Goal: Task Accomplishment & Management: Use online tool/utility

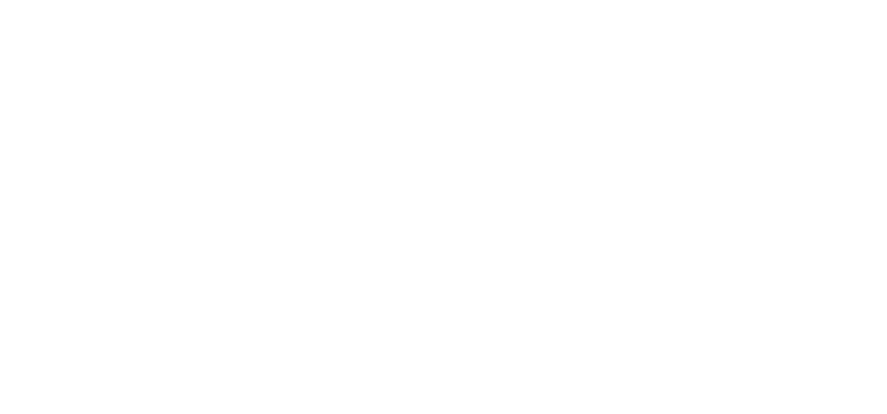
click at [187, 117] on body at bounding box center [443, 207] width 887 height 414
click at [47, 25] on body at bounding box center [443, 207] width 887 height 414
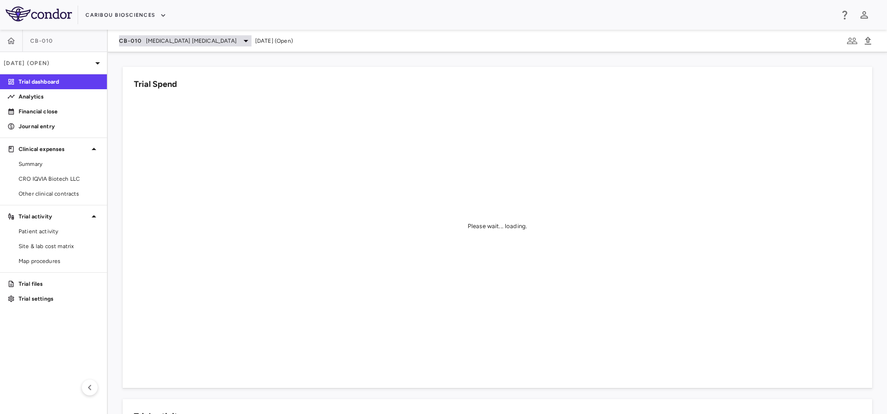
click at [187, 43] on span "B Cell Non-Hodgkin's Lymphoma" at bounding box center [191, 41] width 91 height 8
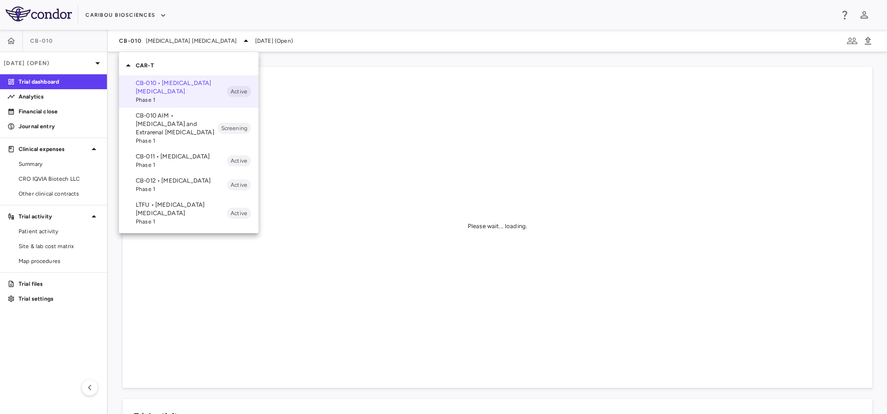
click at [170, 178] on p "CB-012 • Acute Myeloid Leukemia" at bounding box center [181, 181] width 91 height 8
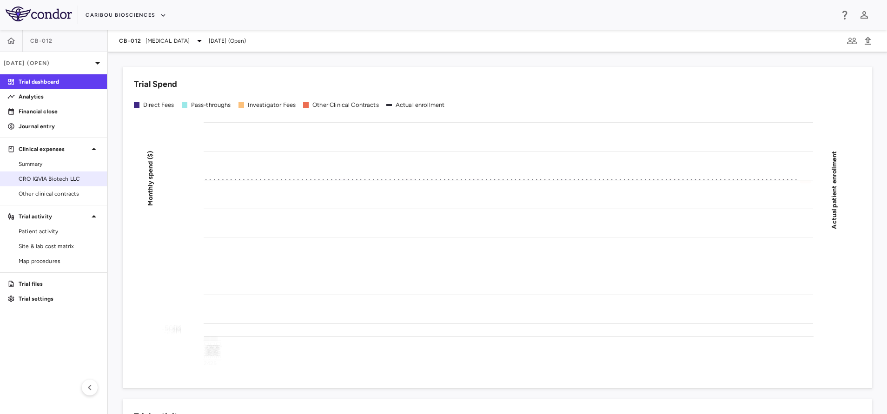
click at [40, 178] on span "CRO IQVIA Biotech LLC" at bounding box center [59, 179] width 81 height 8
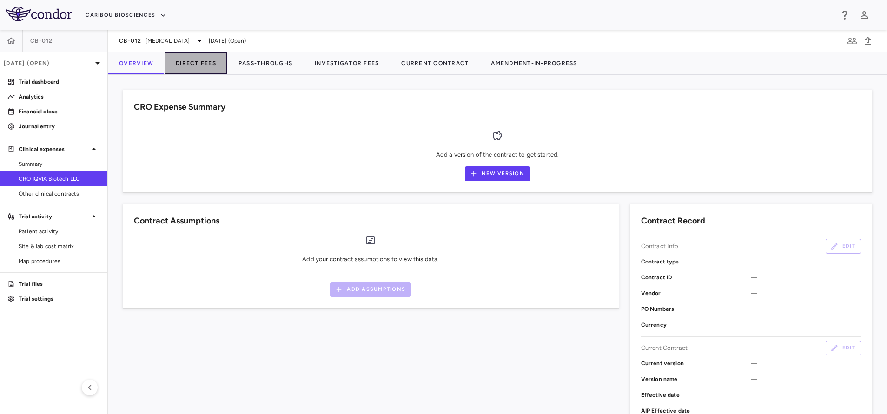
click at [189, 65] on button "Direct Fees" at bounding box center [196, 63] width 63 height 22
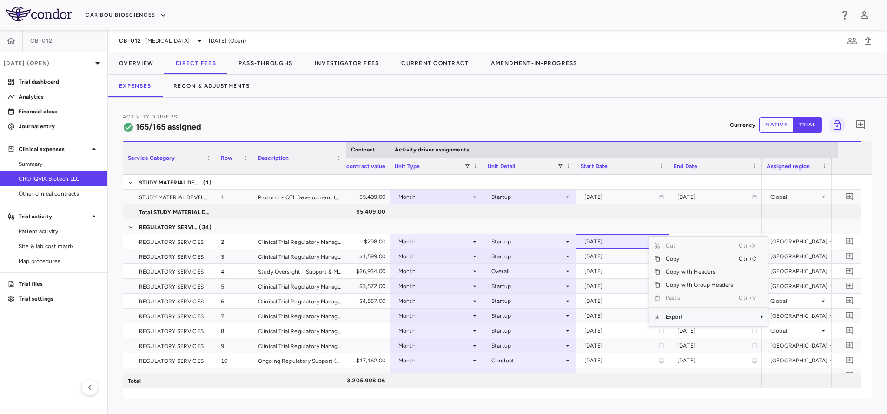
click at [675, 317] on span "Export" at bounding box center [699, 317] width 79 height 13
click at [797, 334] on span "Excel Export" at bounding box center [799, 333] width 44 height 13
drag, startPoint x: 392, startPoint y: 233, endPoint x: 386, endPoint y: 220, distance: 14.4
click at [392, 233] on div at bounding box center [436, 226] width 93 height 14
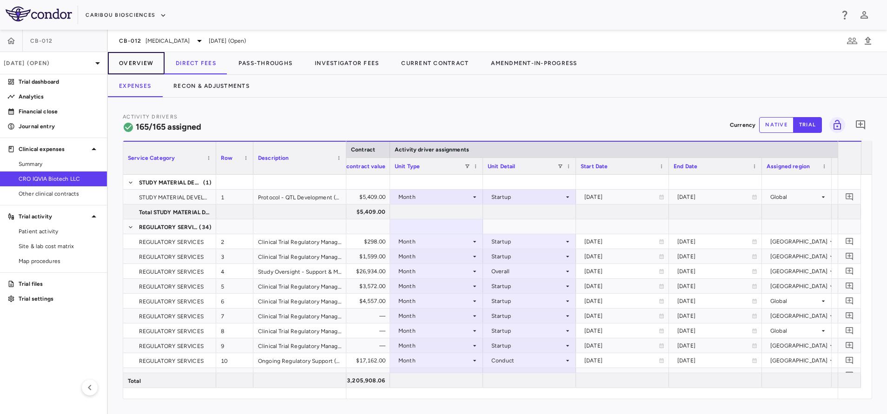
click at [136, 57] on button "Overview" at bounding box center [136, 63] width 57 height 22
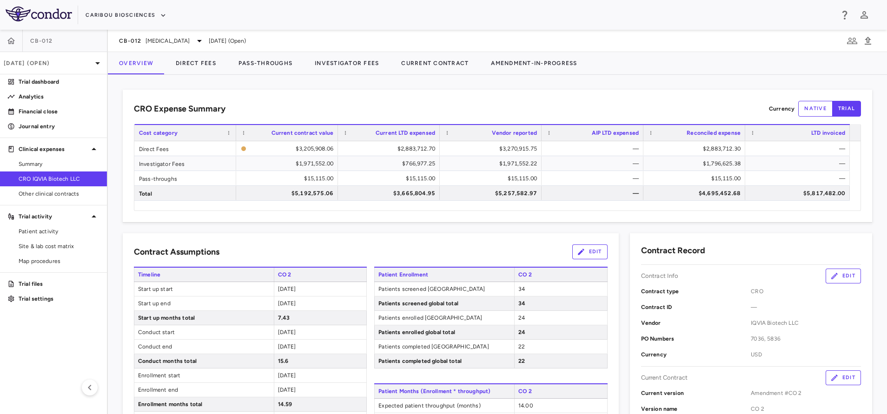
click at [190, 51] on div "CB-012 Acute Myeloid Leukemia Sep 2025 (Open)" at bounding box center [497, 41] width 779 height 22
click at [199, 63] on button "Direct Fees" at bounding box center [196, 63] width 63 height 22
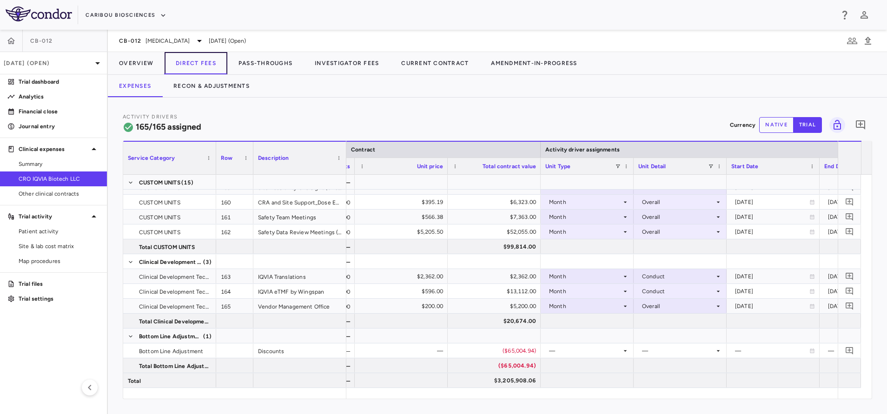
scroll to position [0, 615]
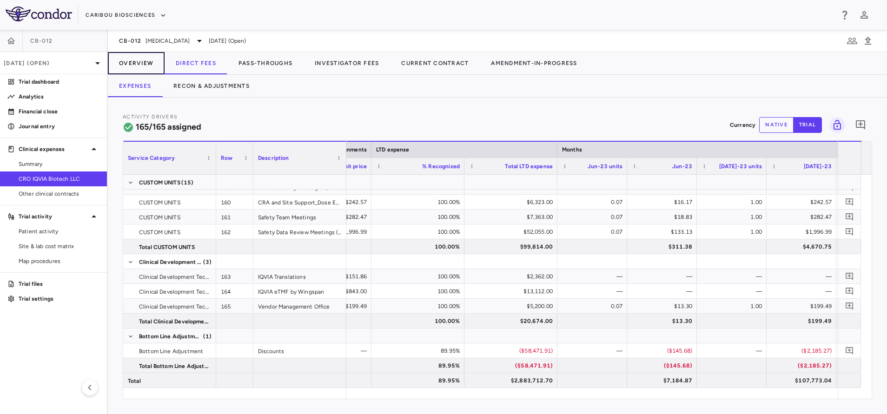
click at [142, 63] on button "Overview" at bounding box center [136, 63] width 57 height 22
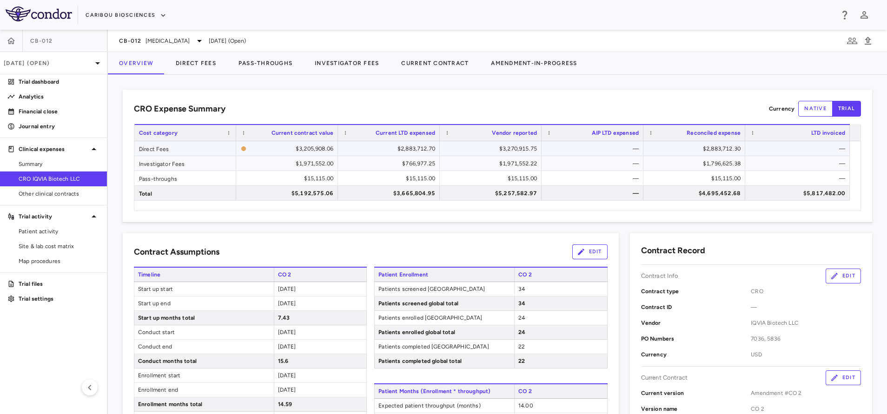
click at [481, 146] on div "$3,270,915.75" at bounding box center [492, 148] width 89 height 15
click at [198, 60] on button "Direct Fees" at bounding box center [196, 63] width 63 height 22
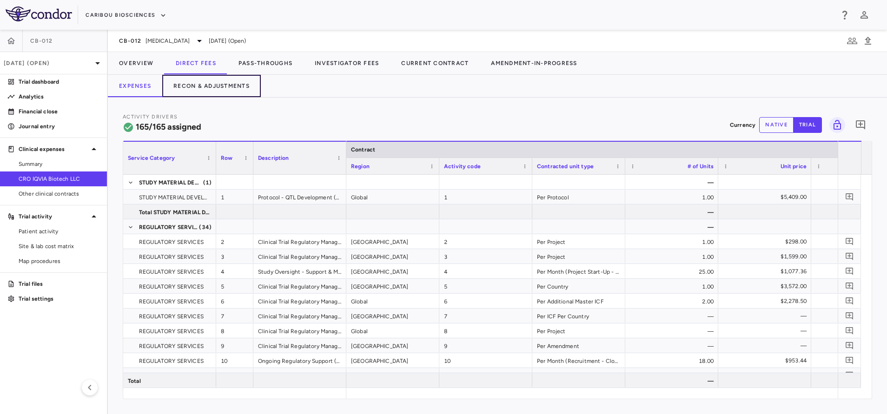
drag, startPoint x: 235, startPoint y: 85, endPoint x: 663, endPoint y: 104, distance: 428.7
click at [235, 85] on button "Recon & Adjustments" at bounding box center [211, 86] width 99 height 22
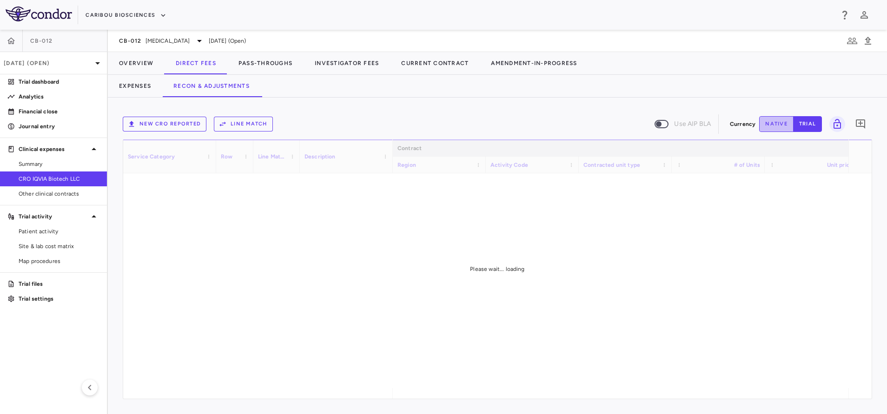
click at [786, 123] on button "native" at bounding box center [776, 124] width 34 height 16
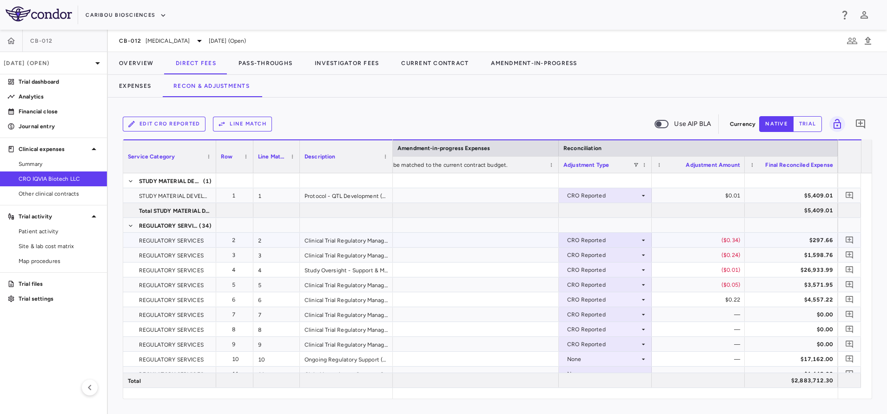
scroll to position [49, 0]
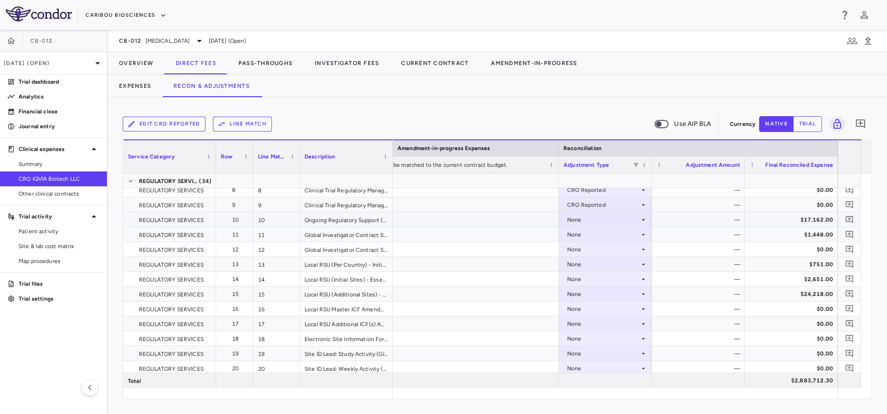
click at [592, 223] on div "None" at bounding box center [603, 220] width 73 height 15
click at [595, 246] on li "CRO Reported" at bounding box center [605, 252] width 92 height 14
click at [599, 238] on div "None" at bounding box center [603, 234] width 73 height 15
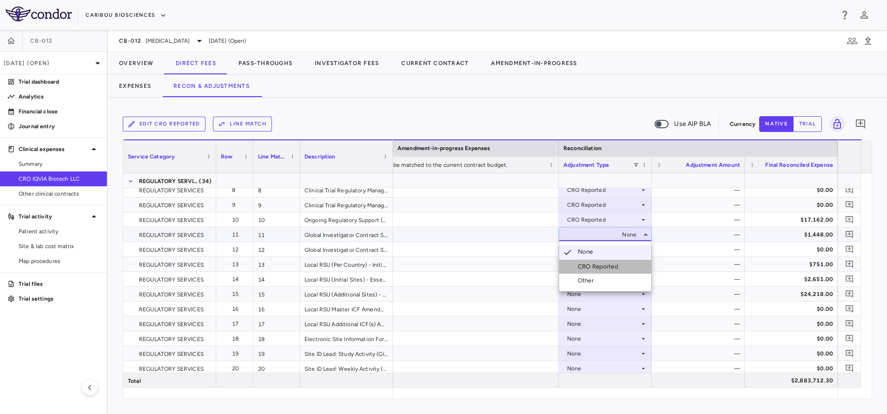
click at [599, 266] on div "CRO Reported" at bounding box center [600, 267] width 44 height 8
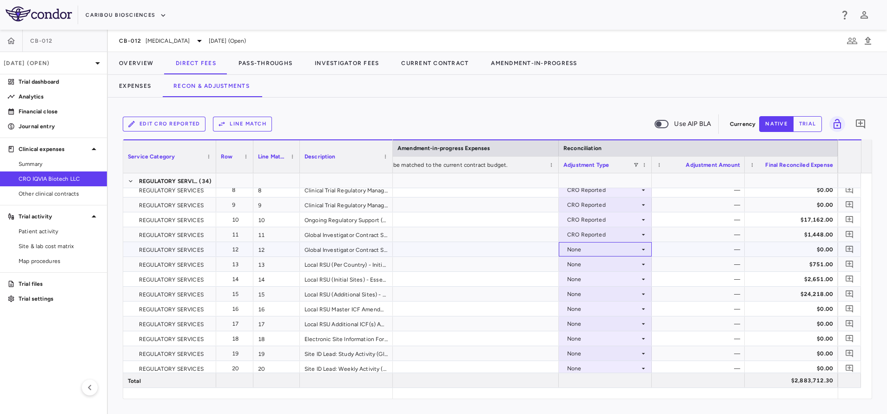
click at [599, 251] on div "None" at bounding box center [603, 249] width 73 height 15
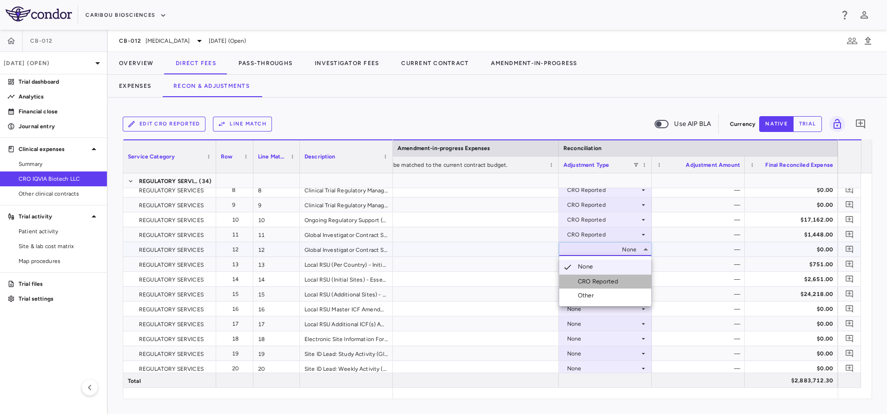
click at [604, 279] on div "CRO Reported" at bounding box center [600, 282] width 44 height 8
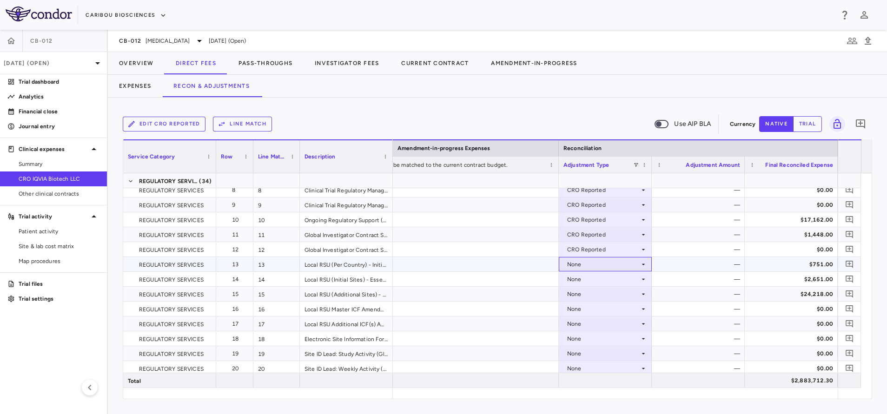
click at [602, 269] on div "None" at bounding box center [603, 264] width 73 height 15
click at [601, 296] on div "CRO Reported" at bounding box center [600, 296] width 44 height 8
click at [604, 281] on div "None" at bounding box center [603, 279] width 73 height 15
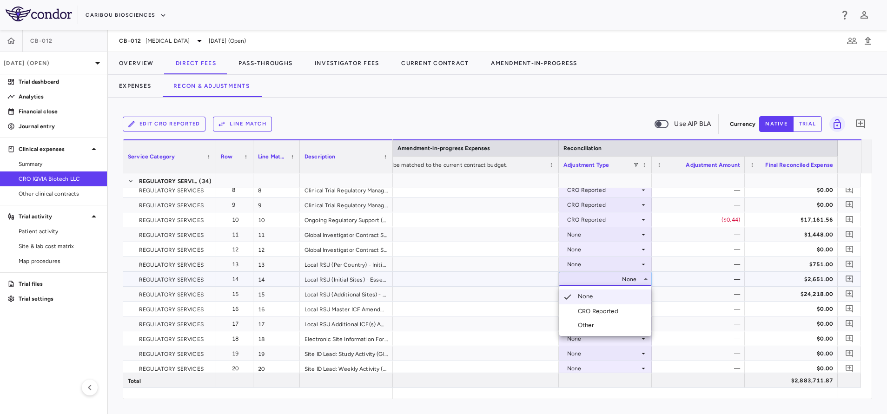
click at [603, 308] on div "CRO Reported" at bounding box center [600, 311] width 44 height 8
click at [605, 233] on div "None" at bounding box center [603, 234] width 73 height 15
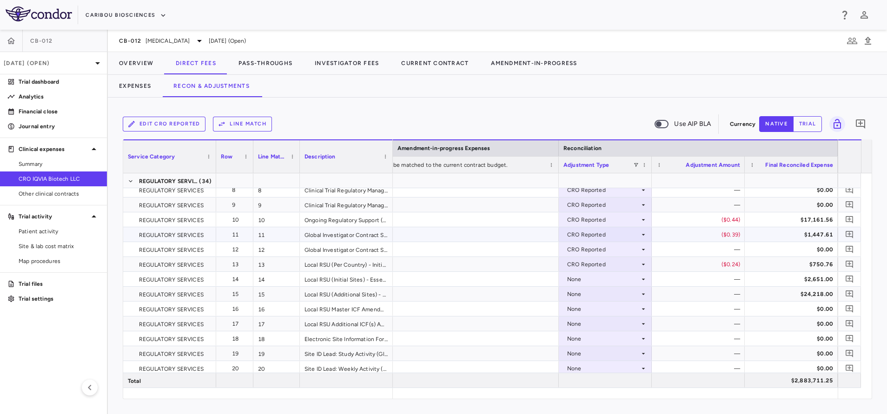
click at [605, 233] on div "CRO Reported" at bounding box center [603, 234] width 73 height 15
click at [605, 233] on div at bounding box center [443, 207] width 887 height 414
click at [607, 249] on div "CRO Reported" at bounding box center [603, 249] width 73 height 15
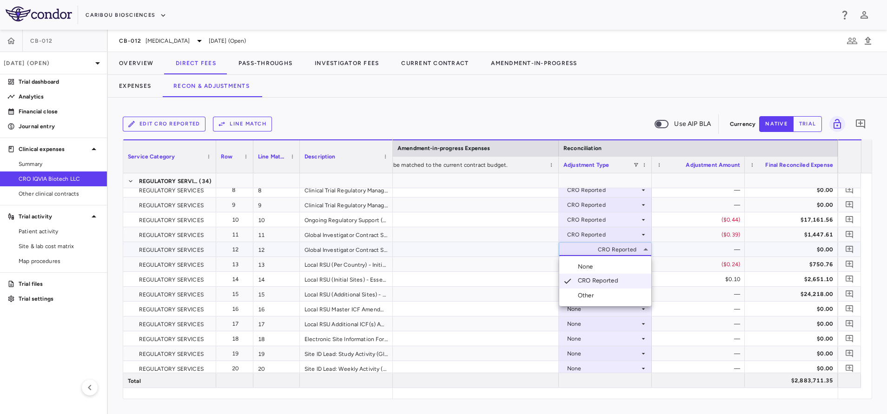
click at [607, 249] on div at bounding box center [443, 207] width 887 height 414
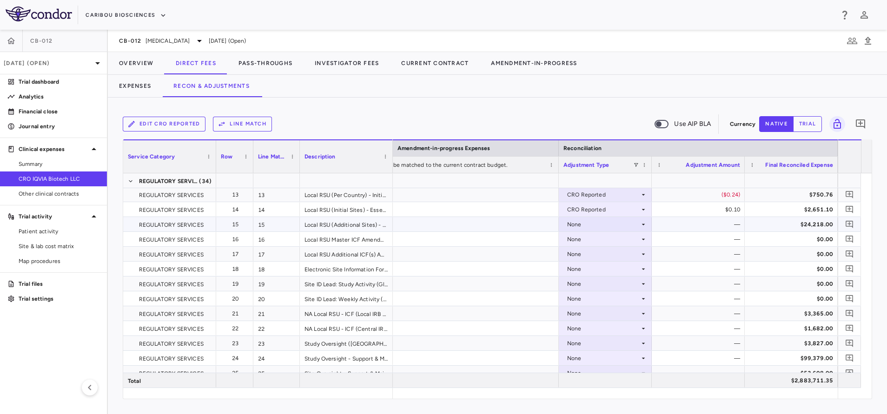
click at [599, 228] on div "None" at bounding box center [603, 224] width 73 height 15
click at [607, 254] on div "CRO Reported" at bounding box center [600, 256] width 44 height 8
click at [608, 238] on div "None" at bounding box center [603, 239] width 73 height 15
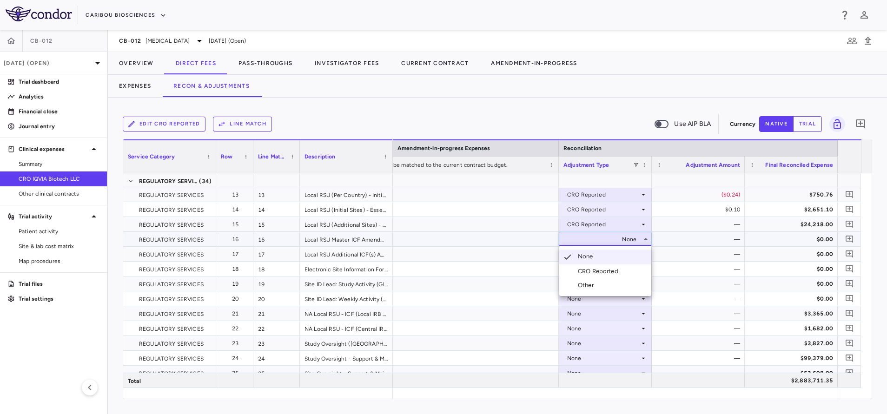
click at [614, 277] on li "CRO Reported" at bounding box center [605, 272] width 92 height 14
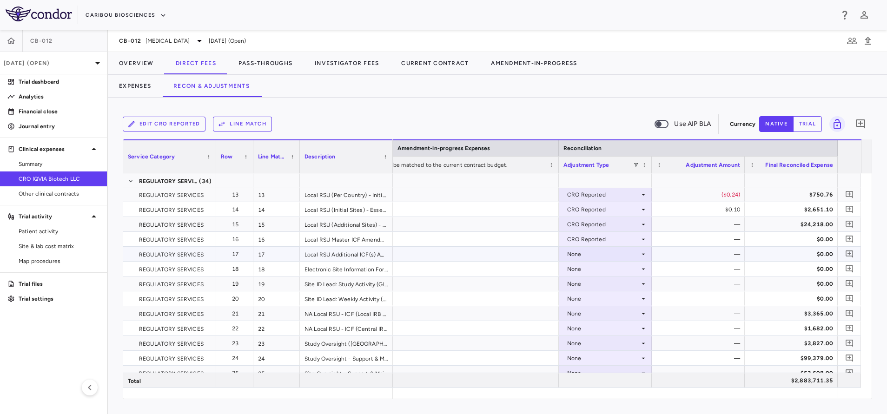
click at [605, 253] on div "None" at bounding box center [603, 254] width 73 height 15
click at [609, 286] on div "CRO Reported" at bounding box center [600, 286] width 44 height 8
click at [605, 268] on div "None" at bounding box center [603, 269] width 73 height 15
click at [605, 307] on div "None" at bounding box center [603, 313] width 73 height 15
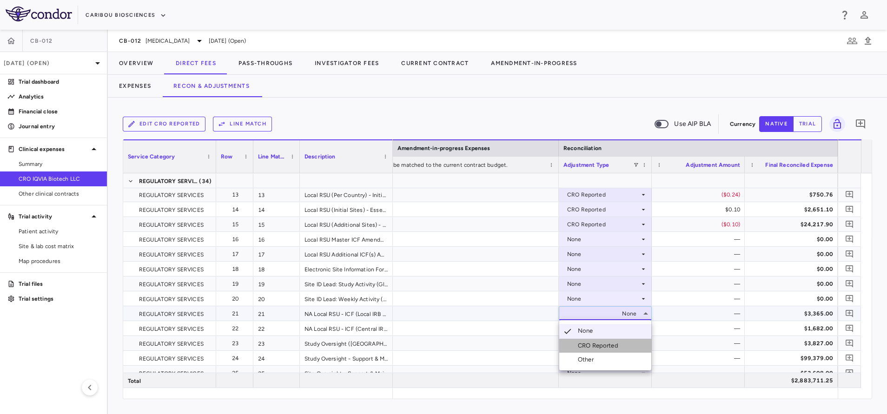
click at [602, 342] on div "CRO Reported" at bounding box center [600, 346] width 44 height 8
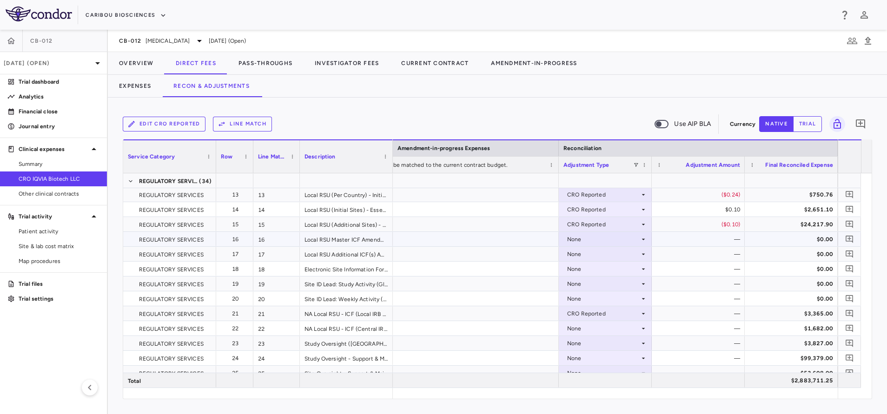
click at [595, 240] on div "None" at bounding box center [603, 239] width 73 height 15
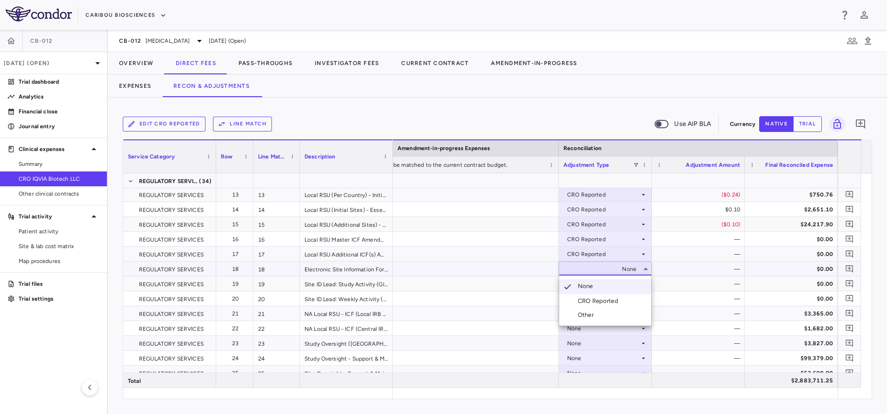
click at [526, 268] on div at bounding box center [443, 207] width 887 height 414
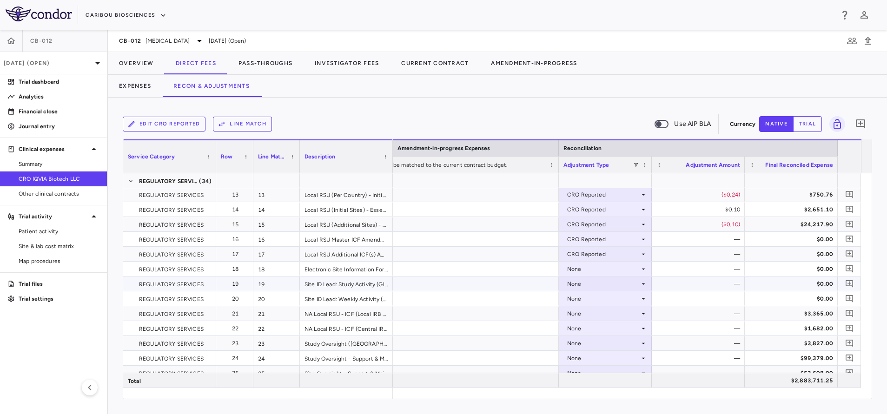
click at [597, 289] on div "None" at bounding box center [603, 284] width 73 height 15
click at [593, 319] on div "CRO Reported" at bounding box center [600, 316] width 44 height 8
click at [593, 272] on div "None" at bounding box center [603, 269] width 73 height 15
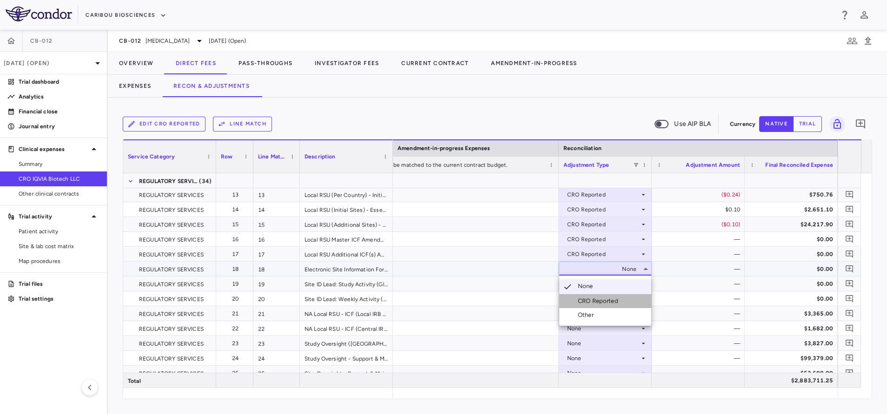
click at [600, 304] on div "CRO Reported" at bounding box center [600, 301] width 44 height 8
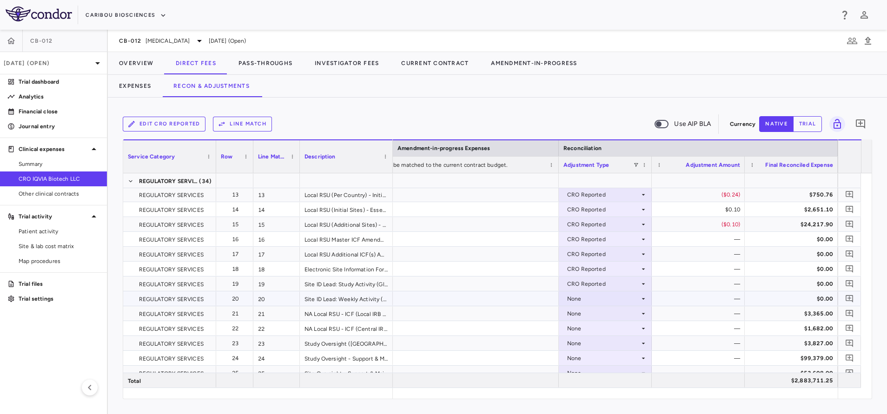
click at [591, 300] on div "None" at bounding box center [603, 299] width 73 height 15
click at [593, 269] on div "None" at bounding box center [603, 269] width 73 height 15
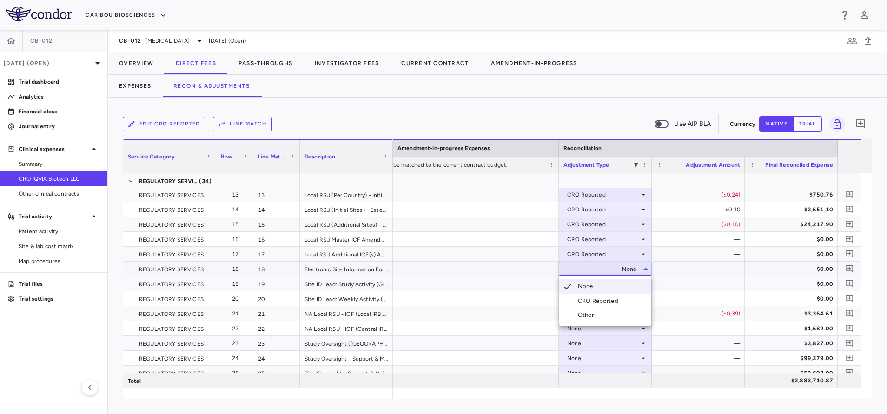
click at [593, 299] on div "CRO Reported" at bounding box center [600, 301] width 44 height 8
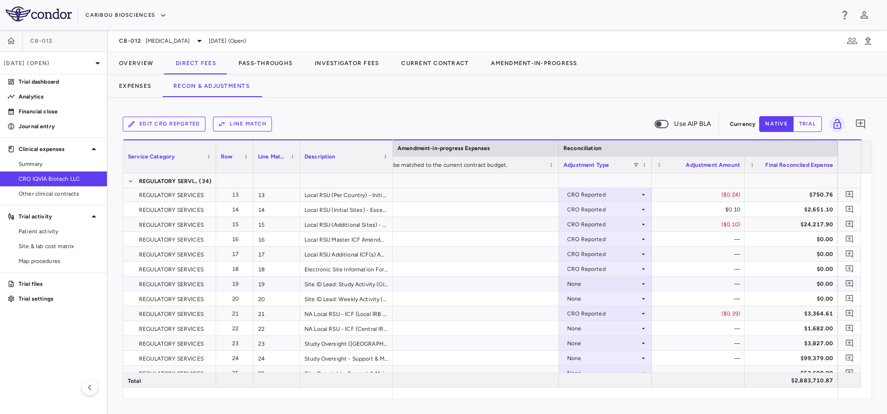
click at [595, 285] on div "None" at bounding box center [603, 284] width 73 height 15
click at [592, 302] on div "None" at bounding box center [603, 299] width 73 height 15
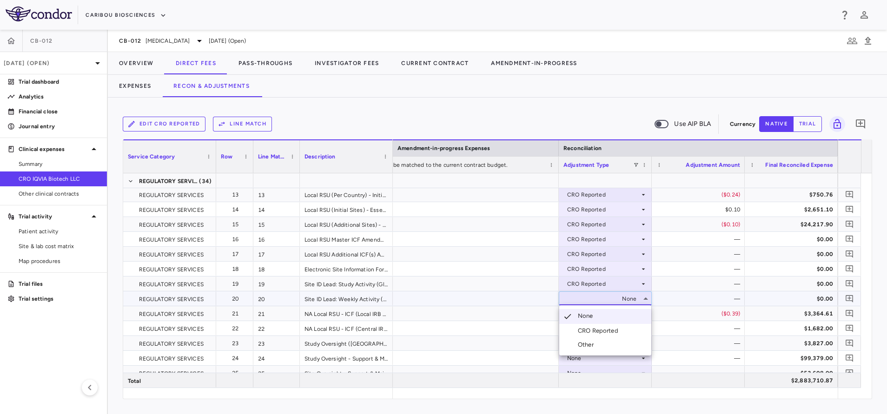
click at [597, 330] on div "CRO Reported" at bounding box center [600, 331] width 44 height 8
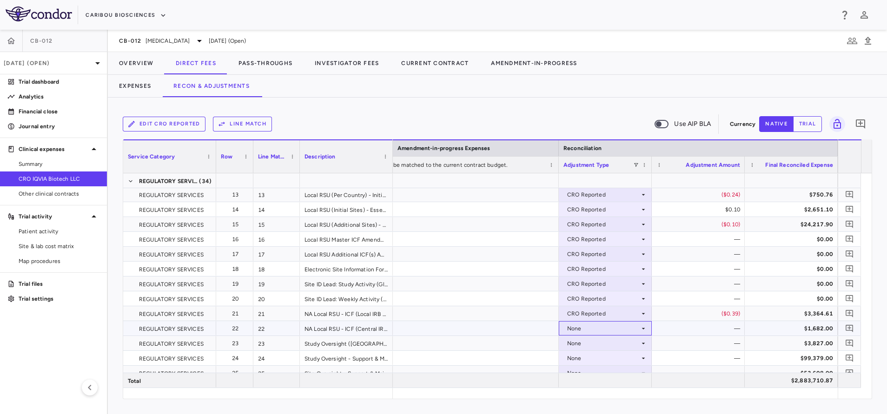
click at [592, 328] on div "None" at bounding box center [603, 328] width 73 height 15
click at [595, 356] on li "CRO Reported" at bounding box center [605, 361] width 92 height 14
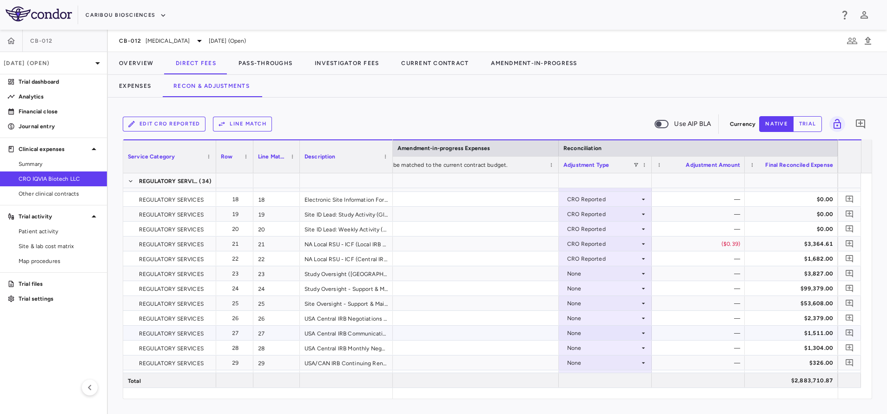
scroll to position [279, 0]
click at [605, 271] on div "None" at bounding box center [603, 273] width 73 height 15
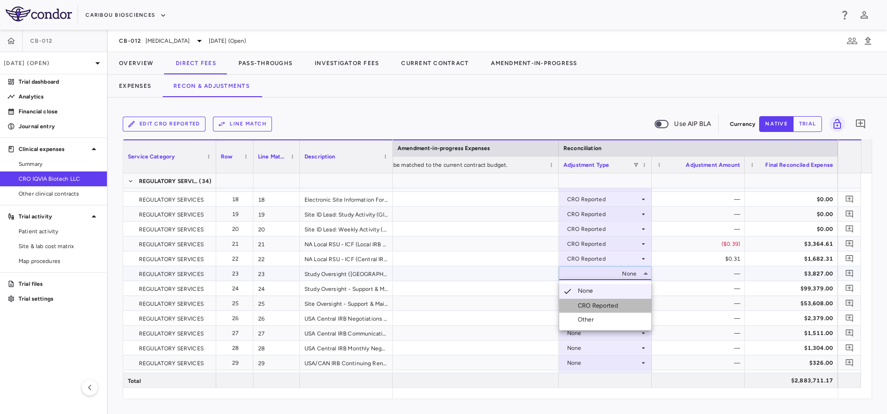
click at [607, 308] on div "CRO Reported" at bounding box center [600, 306] width 44 height 8
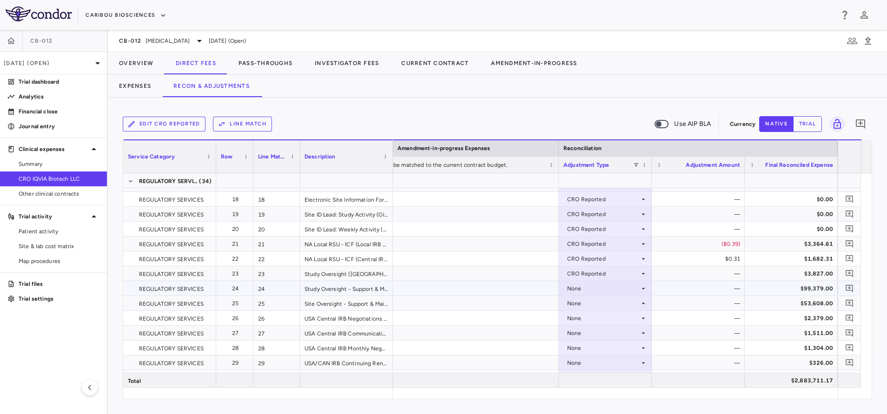
click at [612, 288] on div "None" at bounding box center [603, 288] width 73 height 15
click at [616, 322] on div "CRO Reported" at bounding box center [600, 321] width 44 height 8
click at [615, 306] on div "None" at bounding box center [603, 303] width 73 height 15
click at [621, 304] on div "None" at bounding box center [603, 303] width 73 height 15
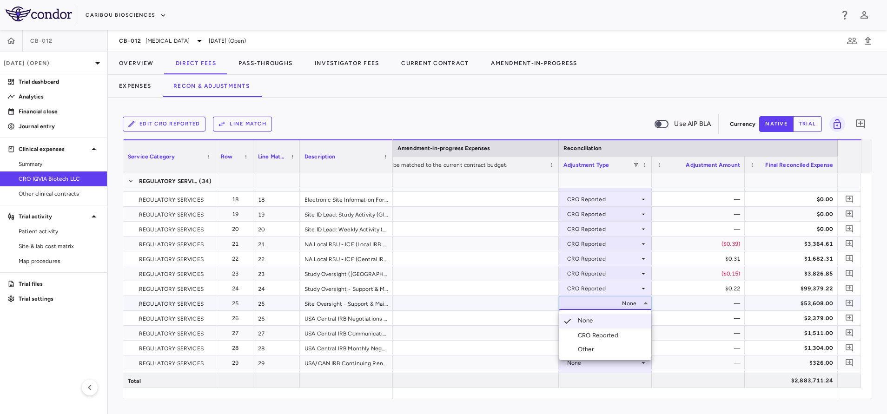
click at [616, 337] on div "CRO Reported" at bounding box center [600, 336] width 44 height 8
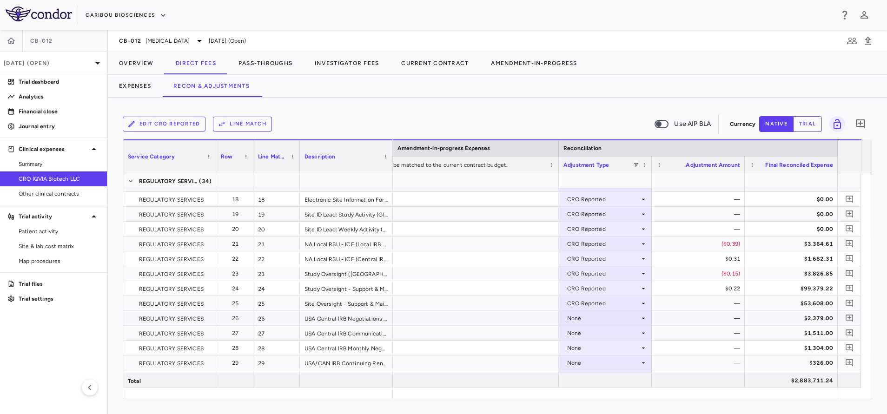
click at [618, 318] on div "None" at bounding box center [603, 318] width 73 height 15
click at [618, 352] on div "CRO Reported" at bounding box center [600, 350] width 44 height 8
click at [628, 334] on div "None" at bounding box center [603, 333] width 73 height 15
click at [628, 333] on div "None" at bounding box center [603, 333] width 73 height 15
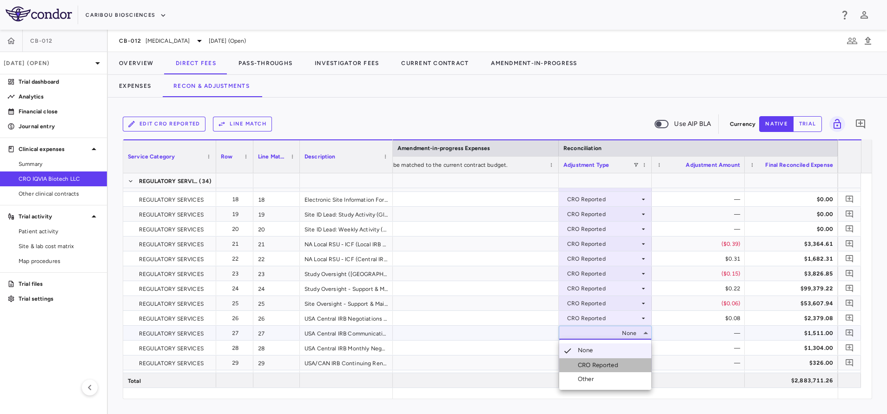
click at [615, 365] on div "CRO Reported" at bounding box center [600, 365] width 44 height 8
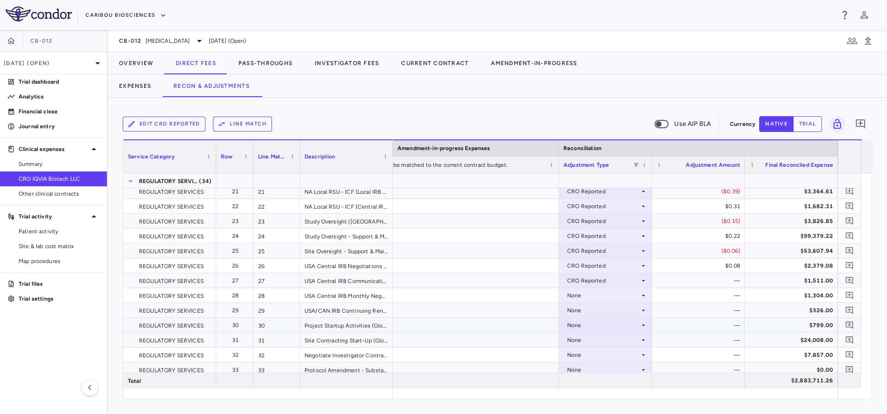
scroll to position [349, 0]
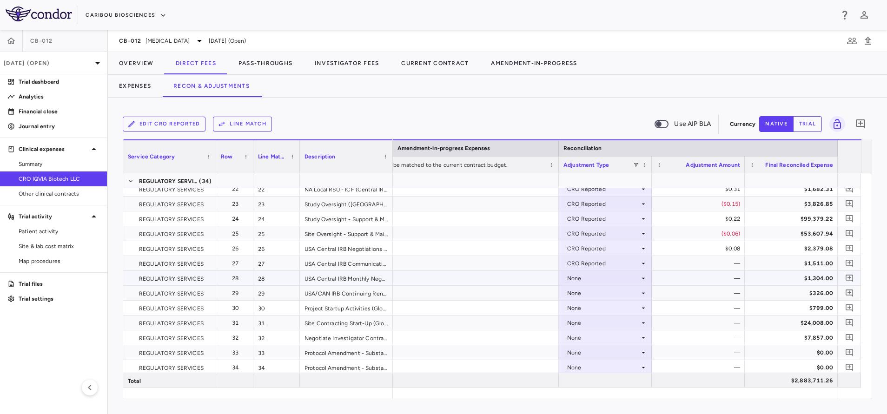
click at [606, 282] on div "None" at bounding box center [603, 278] width 73 height 15
click at [607, 311] on div "CRO Reported" at bounding box center [600, 310] width 44 height 8
click at [605, 296] on div "None" at bounding box center [603, 293] width 73 height 15
click at [602, 279] on div "None" at bounding box center [603, 278] width 73 height 15
click at [599, 311] on div "CRO Reported" at bounding box center [600, 310] width 44 height 8
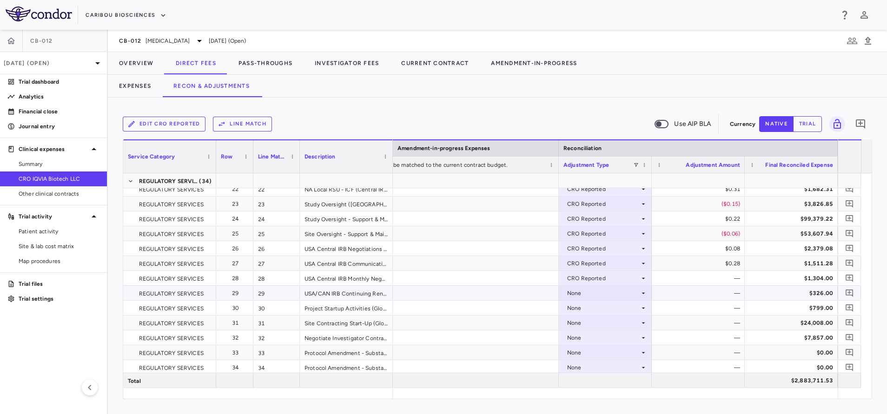
click at [601, 291] on div "None" at bounding box center [603, 293] width 73 height 15
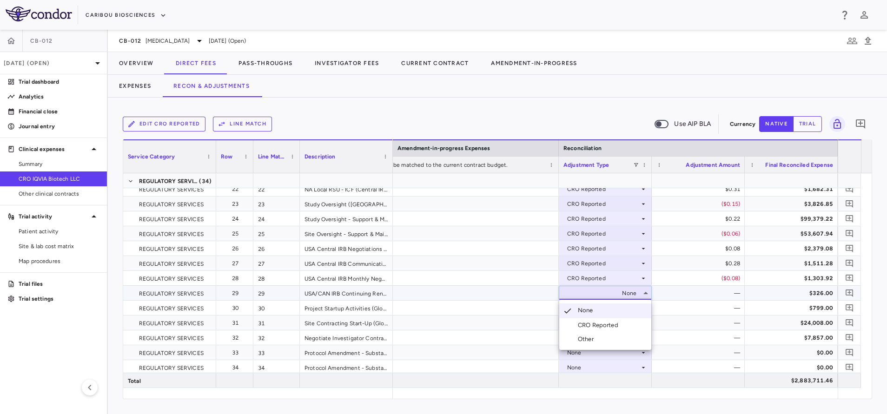
click at [606, 328] on div "CRO Reported" at bounding box center [600, 325] width 44 height 8
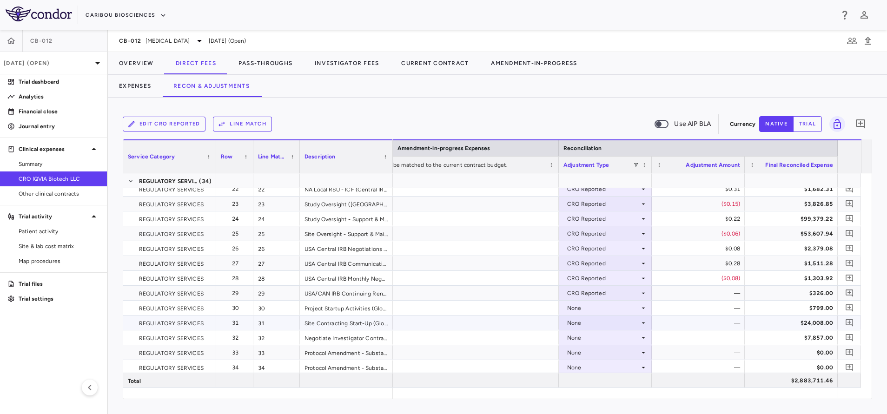
click at [605, 323] on div "None" at bounding box center [603, 323] width 73 height 15
click at [604, 311] on div at bounding box center [443, 207] width 887 height 414
click at [604, 311] on div "None" at bounding box center [603, 308] width 73 height 15
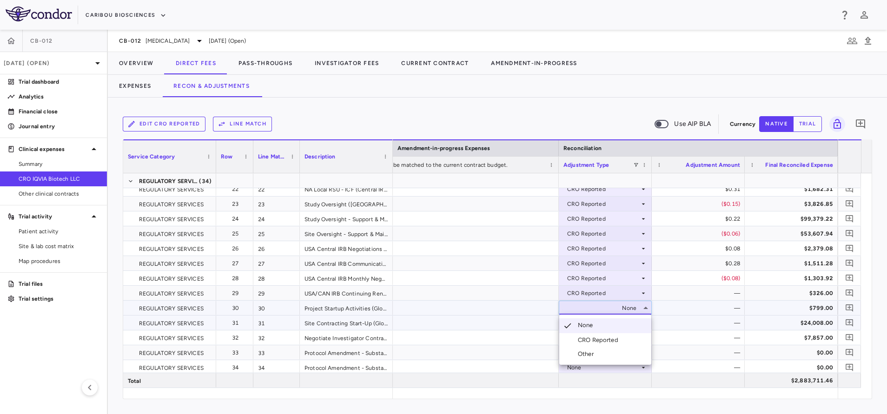
click at [611, 338] on div "CRO Reported" at bounding box center [600, 340] width 44 height 8
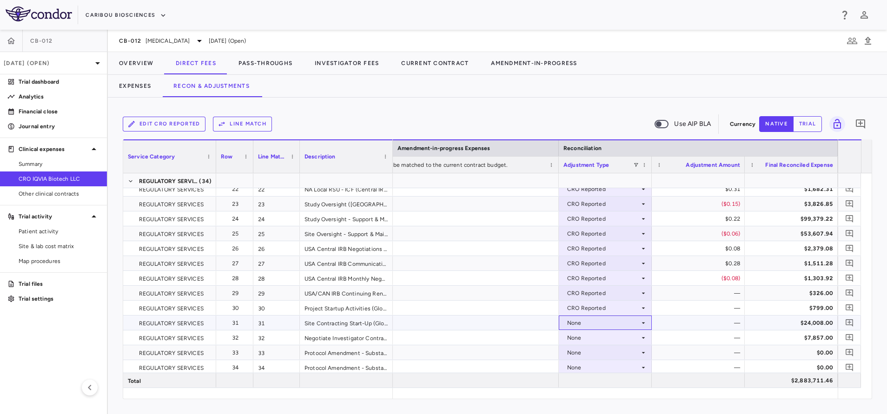
click at [608, 324] on div "None" at bounding box center [603, 323] width 73 height 15
click at [607, 324] on div at bounding box center [443, 207] width 887 height 414
click at [607, 324] on div "None" at bounding box center [603, 323] width 73 height 15
click at [585, 352] on div "CRO Reported" at bounding box center [600, 355] width 44 height 8
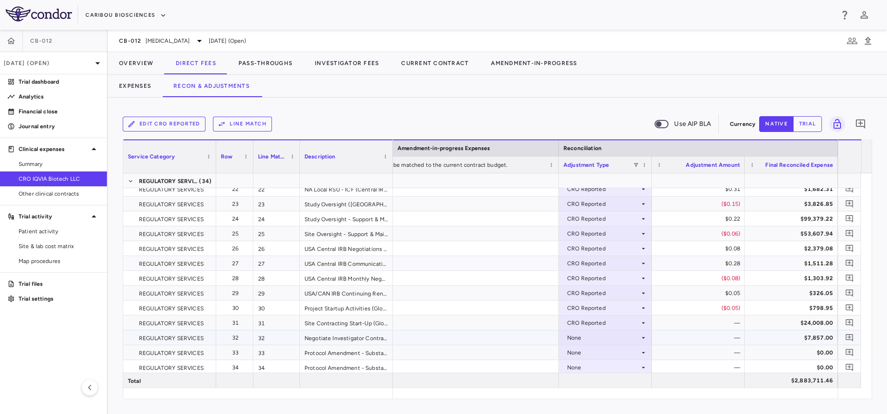
click at [585, 344] on div "None" at bounding box center [603, 338] width 73 height 15
click at [589, 336] on div "None" at bounding box center [603, 338] width 73 height 15
click at [589, 336] on div at bounding box center [443, 207] width 887 height 414
click at [589, 336] on div "None" at bounding box center [603, 338] width 73 height 15
click at [593, 370] on div "CRO Reported" at bounding box center [600, 370] width 44 height 8
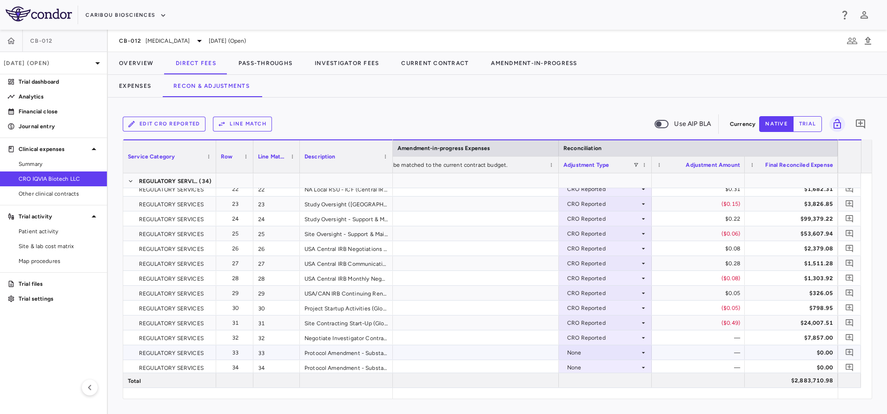
click at [596, 352] on div "None" at bounding box center [603, 352] width 73 height 15
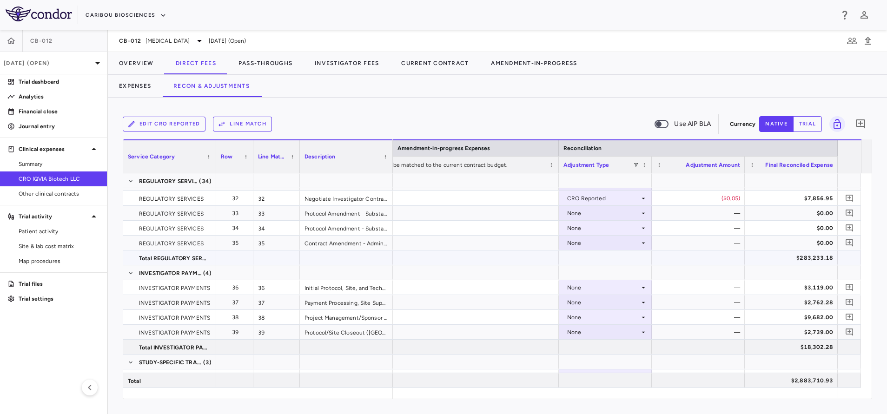
scroll to position [419, 0]
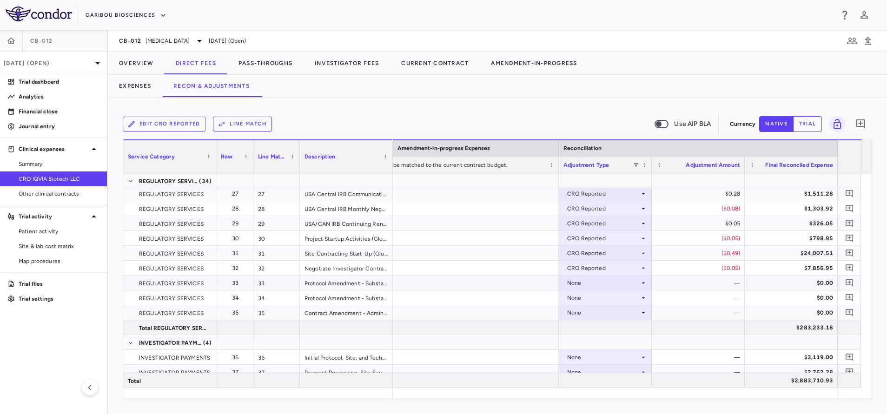
click at [600, 280] on div "None" at bounding box center [603, 283] width 73 height 15
click at [579, 314] on div "CRO Reported" at bounding box center [600, 315] width 44 height 8
click at [591, 299] on div "None" at bounding box center [603, 298] width 73 height 15
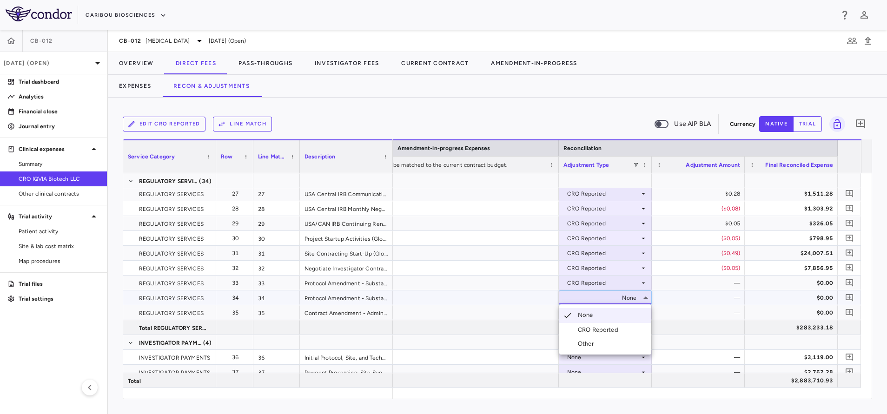
click at [588, 332] on div "CRO Reported" at bounding box center [600, 330] width 44 height 8
click at [583, 310] on div "None" at bounding box center [603, 313] width 73 height 15
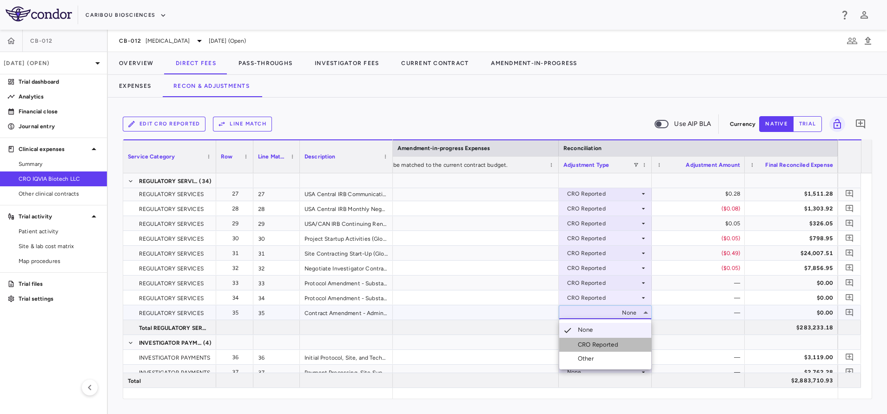
click at [587, 344] on div "CRO Reported" at bounding box center [600, 345] width 44 height 8
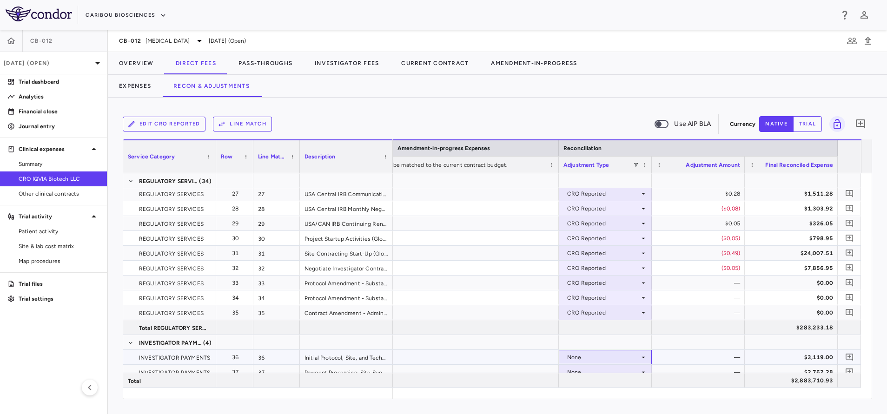
click at [594, 361] on div "None" at bounding box center [603, 357] width 73 height 15
click at [610, 305] on div "CRO Reported" at bounding box center [605, 298] width 93 height 14
click at [484, 315] on div at bounding box center [443, 207] width 887 height 414
click at [584, 311] on div "None" at bounding box center [603, 313] width 73 height 15
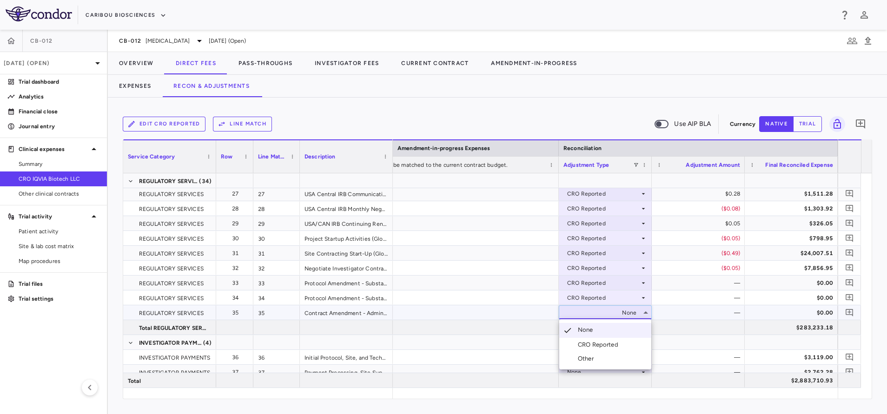
click at [590, 345] on div "CRO Reported" at bounding box center [600, 345] width 44 height 8
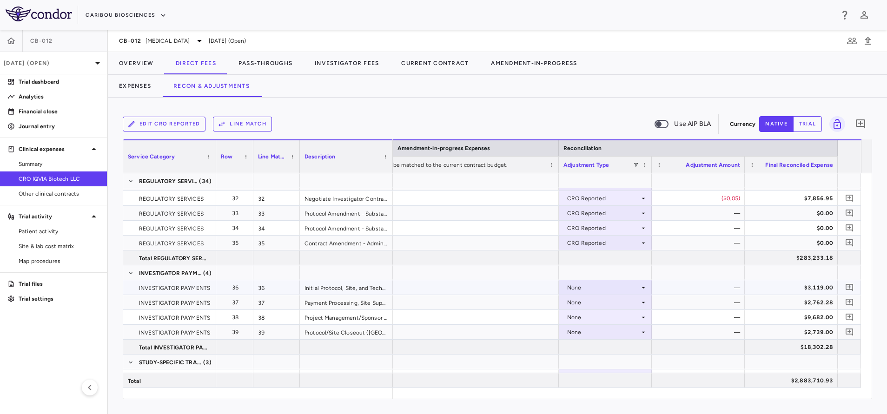
click at [584, 287] on div "None" at bounding box center [603, 287] width 73 height 15
click at [589, 316] on div "CRO Reported" at bounding box center [600, 320] width 44 height 8
click at [589, 300] on div "None" at bounding box center [603, 302] width 73 height 15
click at [598, 335] on div "CRO Reported" at bounding box center [600, 335] width 44 height 8
click at [597, 318] on div "None" at bounding box center [603, 317] width 73 height 15
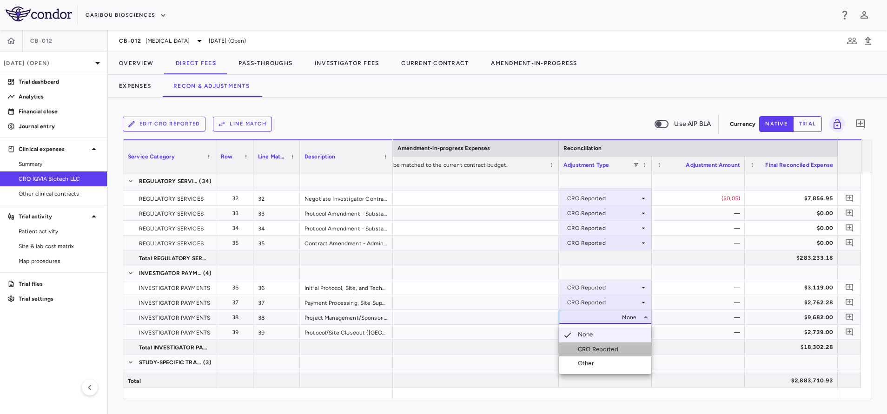
click at [614, 351] on div "CRO Reported" at bounding box center [600, 349] width 44 height 8
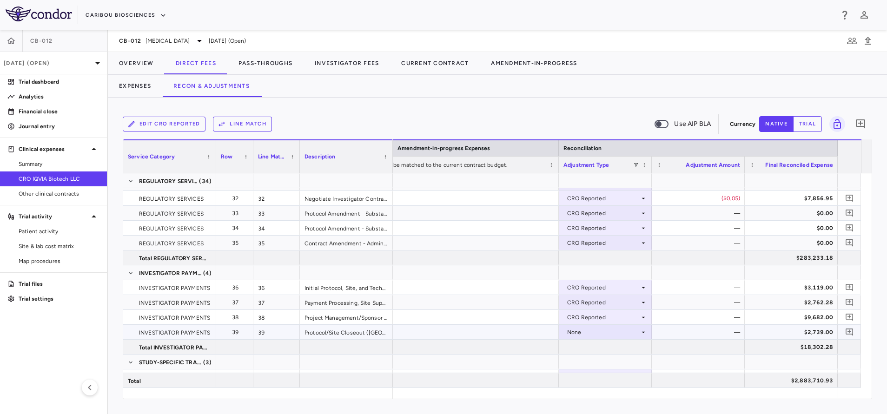
click at [594, 332] on div "None" at bounding box center [603, 332] width 73 height 15
click at [589, 288] on div "None" at bounding box center [603, 287] width 73 height 15
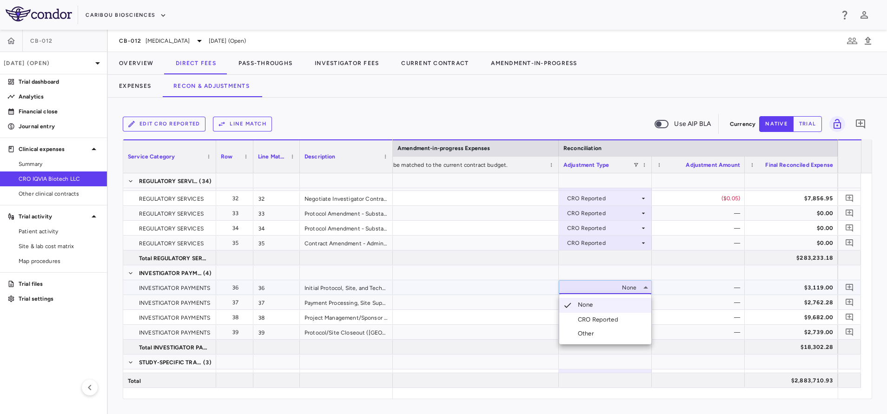
click at [600, 320] on div "CRO Reported" at bounding box center [600, 320] width 44 height 8
click at [594, 300] on div "None" at bounding box center [603, 302] width 73 height 15
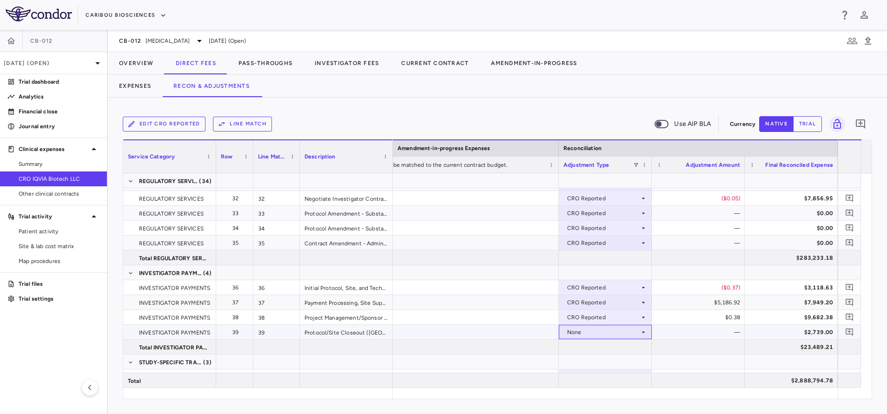
click at [589, 332] on div "None" at bounding box center [603, 332] width 73 height 15
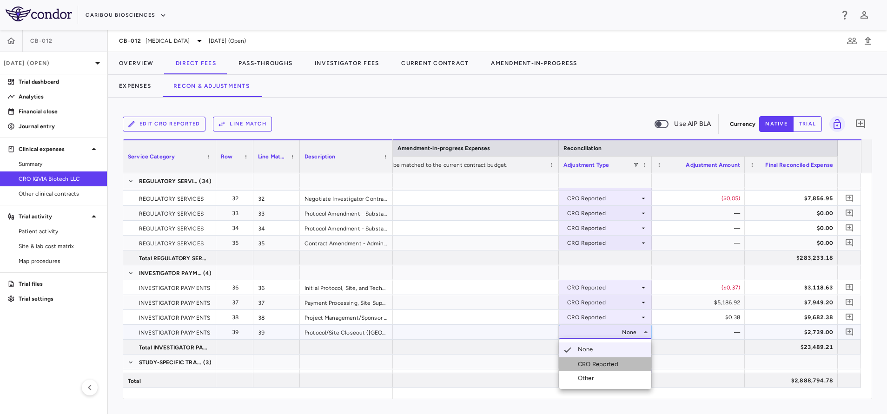
click at [598, 364] on div "CRO Reported" at bounding box center [600, 364] width 44 height 8
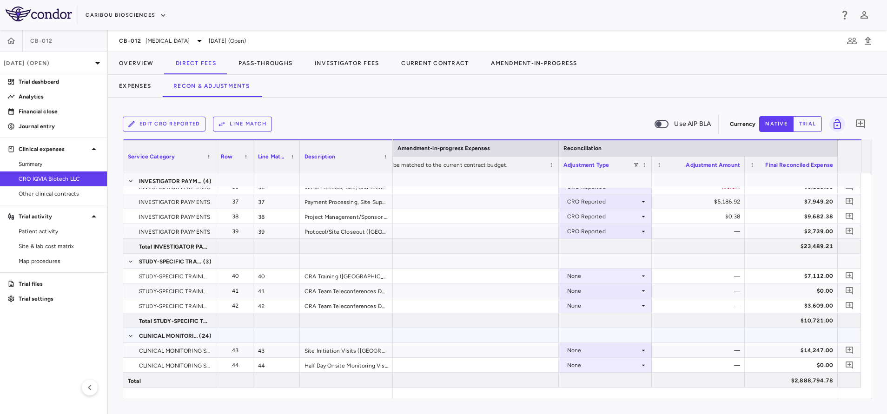
scroll to position [628, 0]
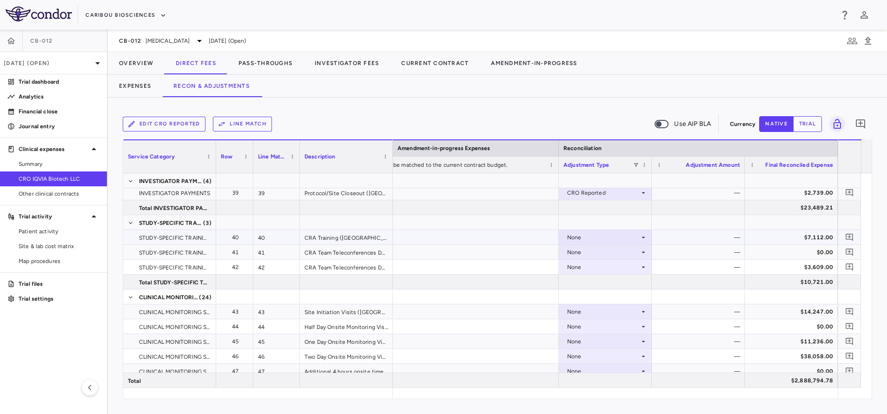
click at [583, 239] on div "None" at bounding box center [603, 237] width 73 height 15
click at [590, 269] on div "CRO Reported" at bounding box center [600, 270] width 44 height 8
click at [581, 252] on div "None" at bounding box center [603, 252] width 73 height 15
click at [598, 286] on div "CRO Reported" at bounding box center [600, 284] width 44 height 8
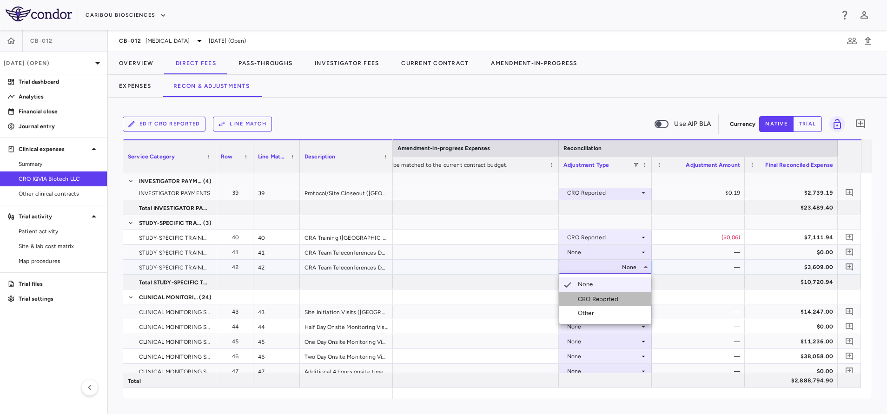
click at [601, 299] on div "CRO Reported" at bounding box center [600, 299] width 44 height 8
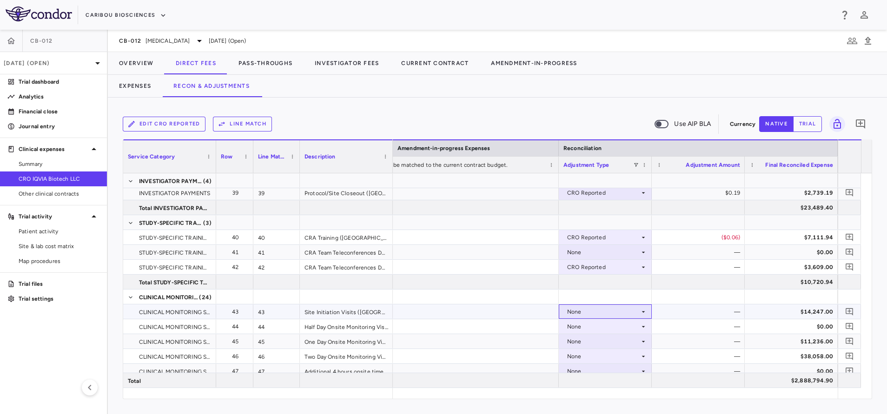
click at [596, 311] on div "None" at bounding box center [603, 312] width 73 height 15
click at [600, 343] on div "None" at bounding box center [603, 341] width 73 height 15
click at [588, 315] on div at bounding box center [443, 207] width 887 height 414
click at [588, 314] on div "None" at bounding box center [603, 312] width 73 height 15
click at [600, 341] on div "CRO Reported" at bounding box center [600, 344] width 44 height 8
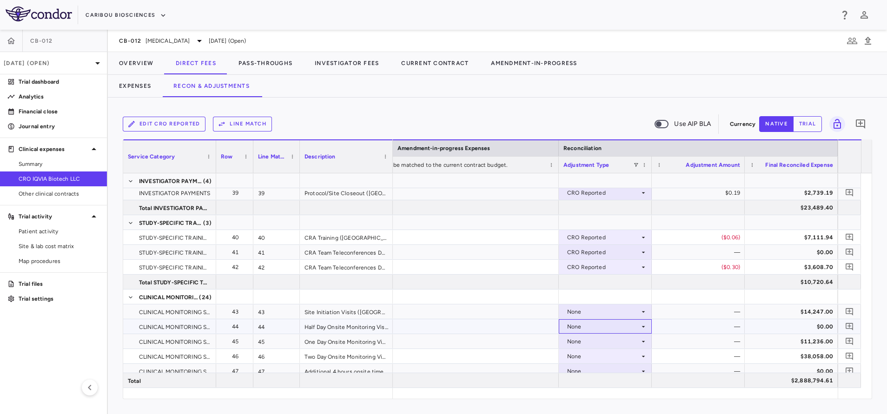
click at [587, 325] on div "None" at bounding box center [603, 326] width 73 height 15
click at [601, 358] on div "CRO Reported" at bounding box center [600, 359] width 44 height 8
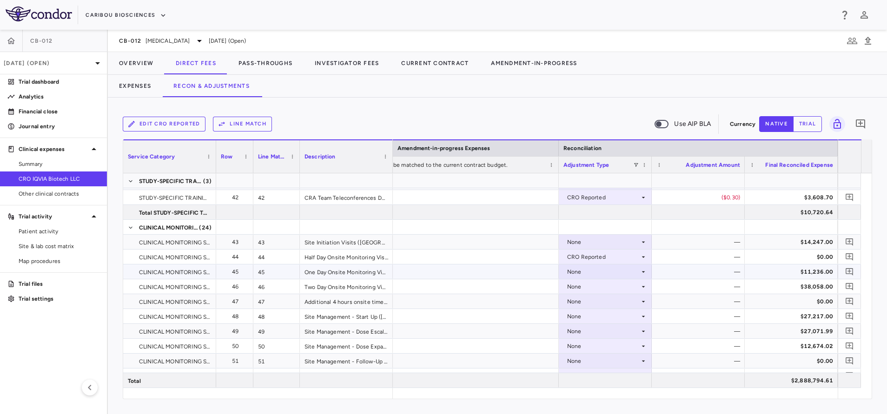
click at [591, 275] on div "None" at bounding box center [603, 272] width 73 height 15
click at [578, 274] on div "None" at bounding box center [603, 272] width 73 height 15
click at [592, 305] on div "CRO Reported" at bounding box center [600, 304] width 44 height 8
click at [578, 286] on div "None" at bounding box center [603, 286] width 73 height 15
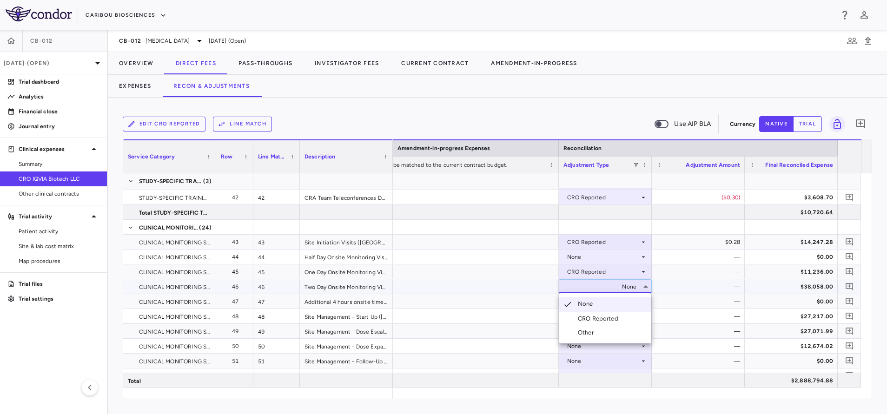
click at [593, 316] on div "CRO Reported" at bounding box center [600, 319] width 44 height 8
click at [585, 302] on div "None" at bounding box center [603, 301] width 73 height 15
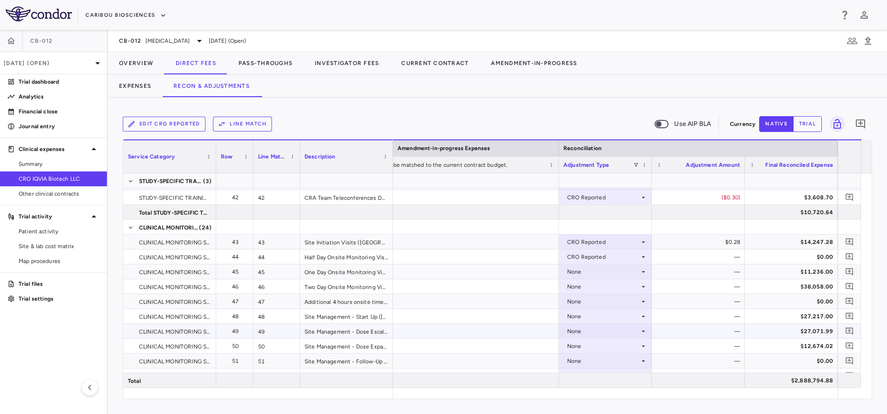
click at [603, 330] on div "None" at bounding box center [603, 331] width 73 height 15
click at [585, 316] on div at bounding box center [443, 207] width 887 height 414
click at [588, 335] on div "None" at bounding box center [603, 331] width 73 height 15
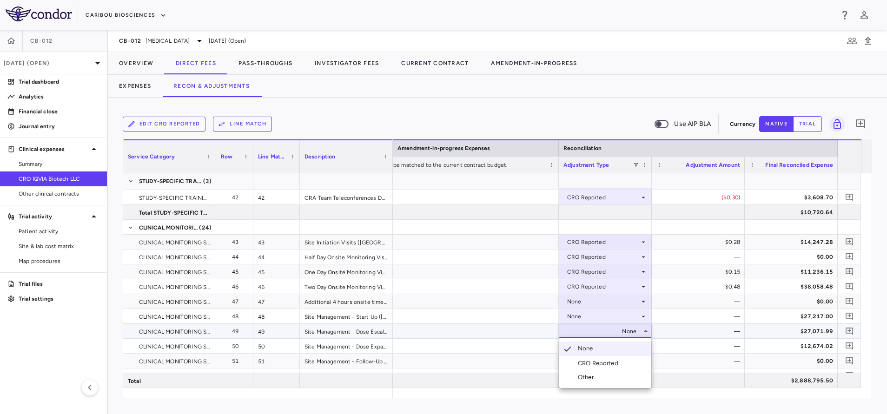
click at [605, 363] on div "CRO Reported" at bounding box center [600, 363] width 44 height 8
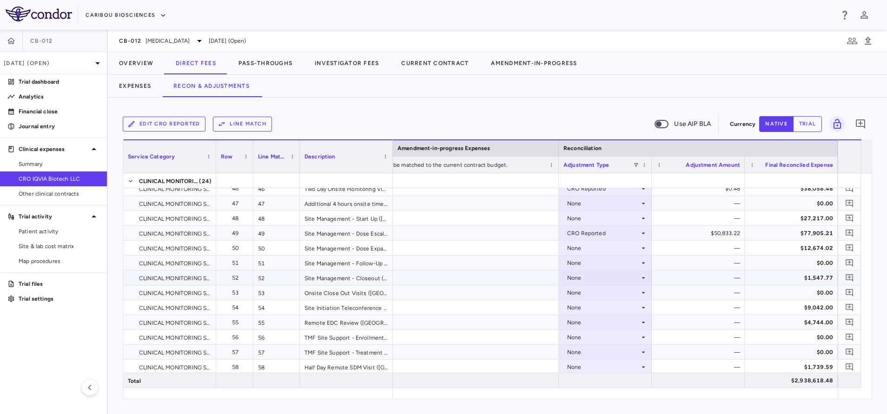
scroll to position [767, 0]
click at [588, 230] on div "None" at bounding box center [603, 232] width 73 height 15
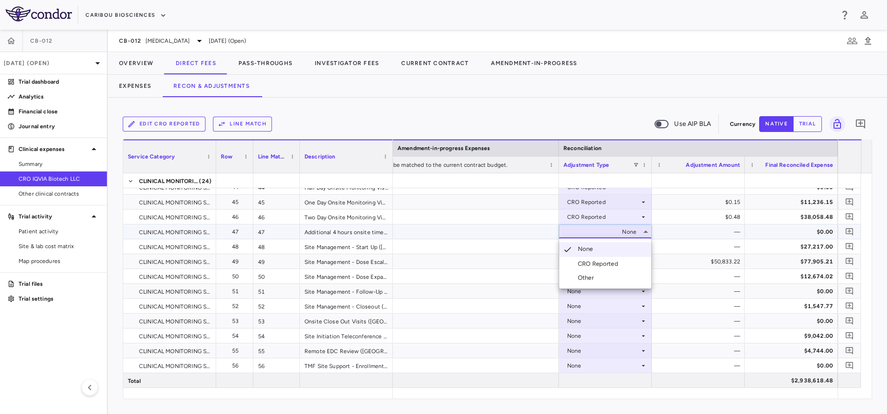
click at [589, 262] on div "CRO Reported" at bounding box center [600, 264] width 44 height 8
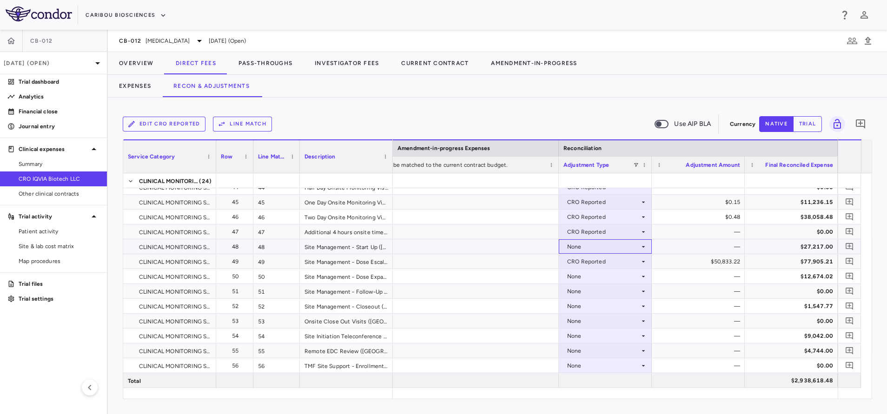
click at [581, 245] on div "None" at bounding box center [603, 246] width 73 height 15
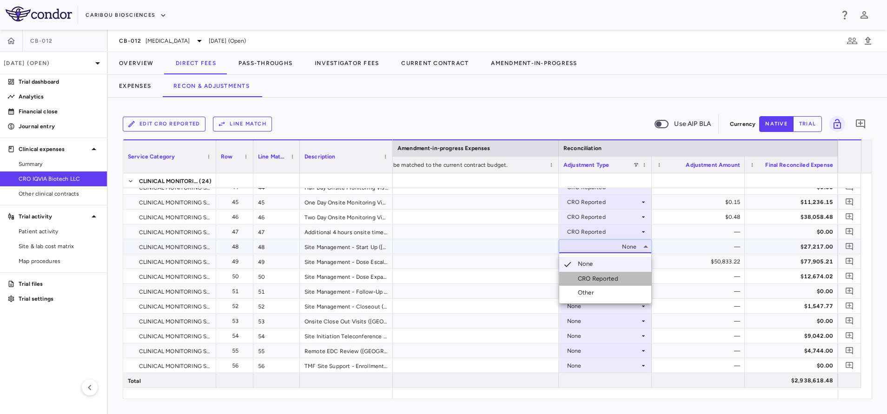
click at [596, 277] on div "CRO Reported" at bounding box center [600, 279] width 44 height 8
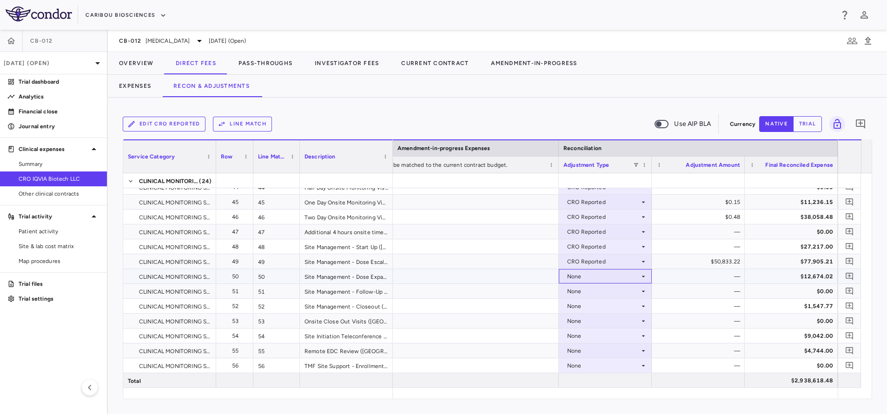
click at [588, 277] on div "None" at bounding box center [603, 276] width 73 height 15
click at [605, 308] on div "CRO Reported" at bounding box center [600, 309] width 44 height 8
click at [584, 292] on div "None" at bounding box center [603, 291] width 73 height 15
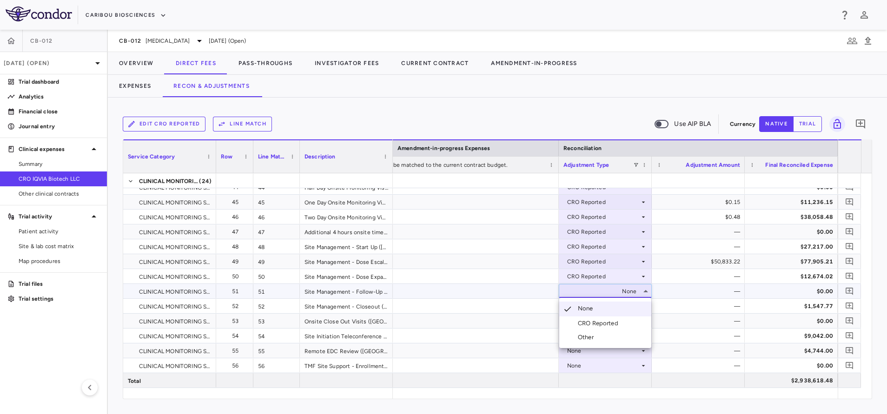
click at [609, 321] on div "CRO Reported" at bounding box center [600, 323] width 44 height 8
click at [594, 307] on div "None" at bounding box center [603, 306] width 73 height 15
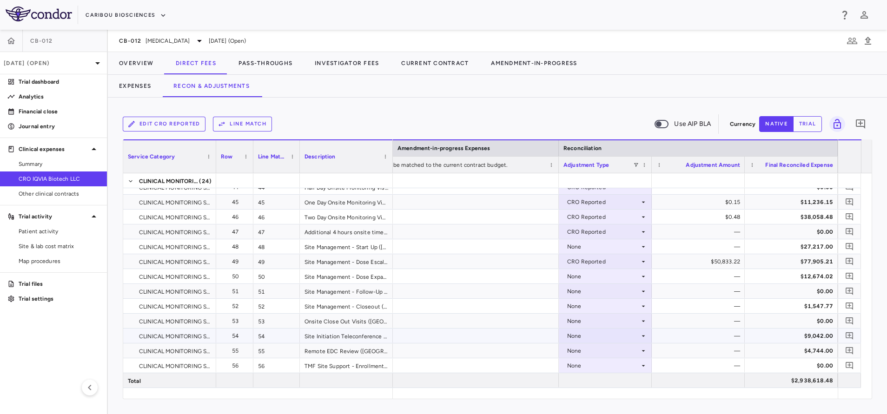
click at [610, 338] on div "None" at bounding box center [603, 336] width 73 height 15
click at [610, 365] on div "CRO Reported" at bounding box center [600, 368] width 44 height 8
click at [581, 293] on div "None" at bounding box center [603, 291] width 73 height 15
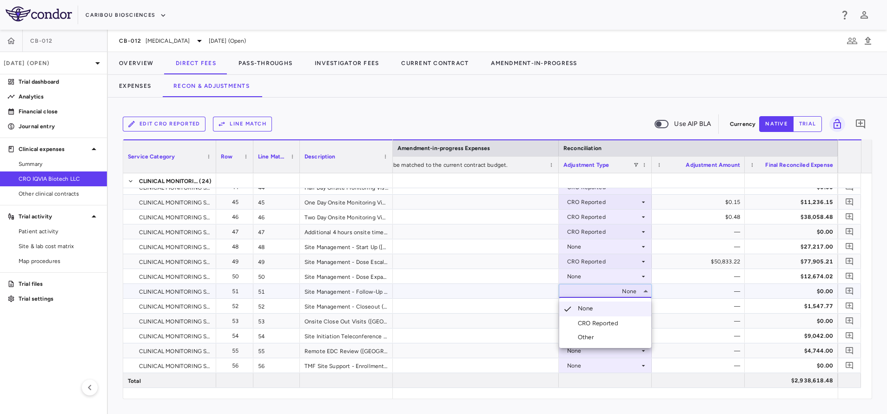
click at [604, 325] on div "CRO Reported" at bounding box center [600, 323] width 44 height 8
click at [591, 327] on div "None" at bounding box center [603, 321] width 73 height 15
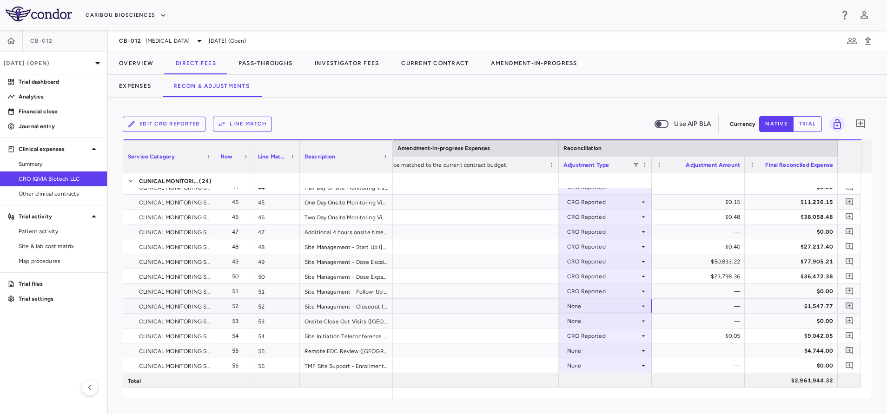
click at [584, 310] on div "None" at bounding box center [603, 306] width 73 height 15
click at [595, 340] on div "CRO Reported" at bounding box center [600, 338] width 44 height 8
click at [592, 322] on div "None" at bounding box center [603, 321] width 73 height 15
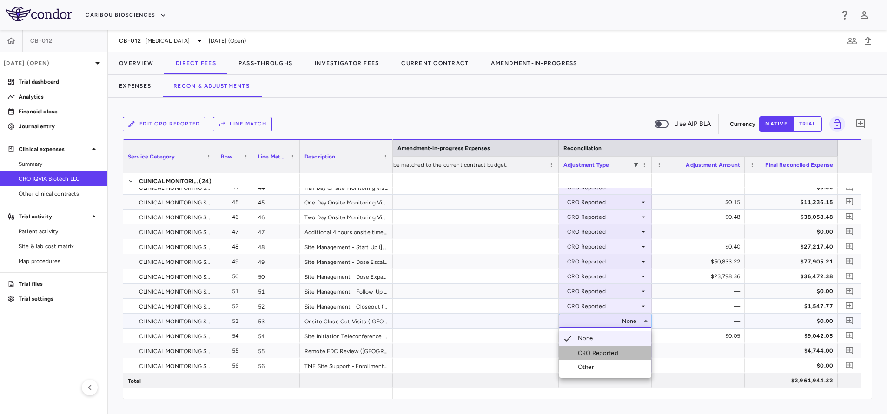
click at [606, 352] on div "CRO Reported" at bounding box center [600, 353] width 44 height 8
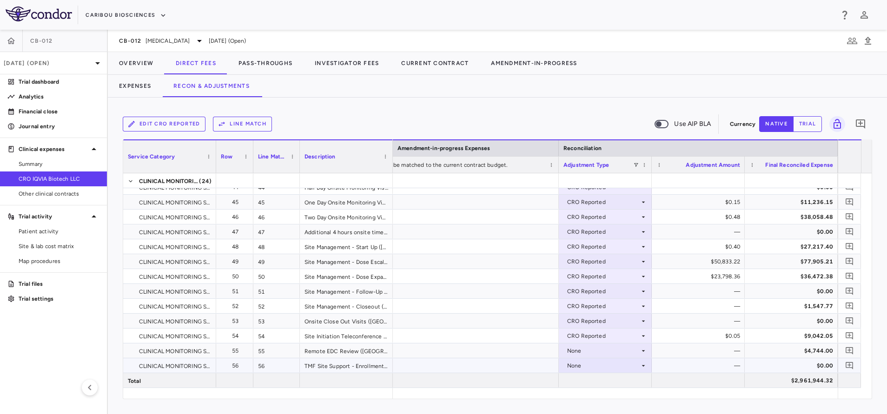
scroll to position [837, 0]
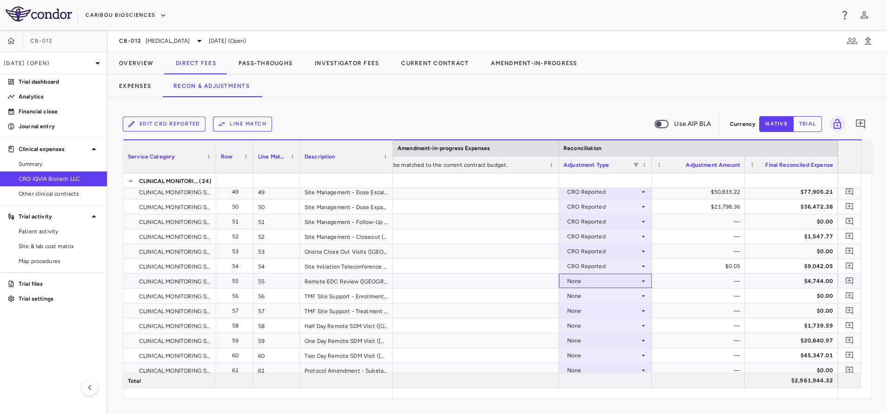
click at [578, 282] on div "None" at bounding box center [603, 281] width 73 height 15
click at [583, 282] on div "None" at bounding box center [603, 281] width 73 height 15
click at [599, 314] on div "CRO Reported" at bounding box center [600, 313] width 44 height 8
click at [585, 295] on div "None" at bounding box center [603, 296] width 73 height 15
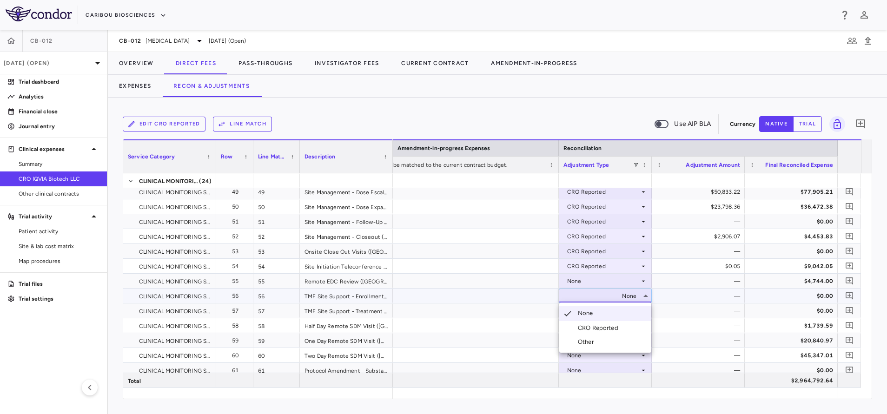
click at [599, 328] on div "CRO Reported" at bounding box center [600, 328] width 44 height 8
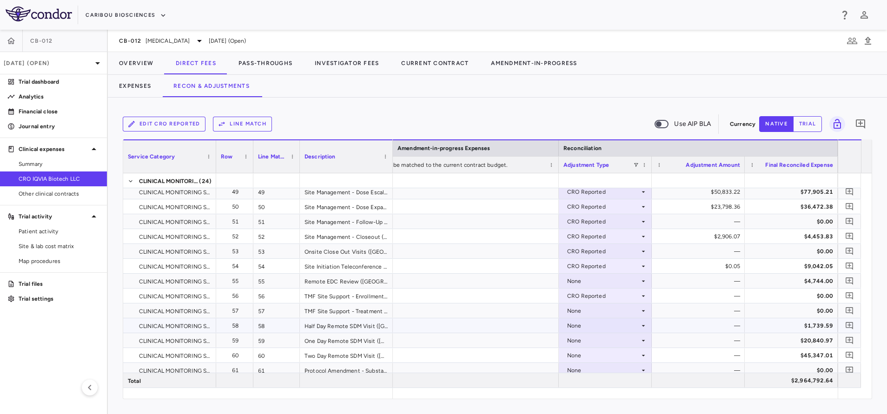
click at [588, 329] on div "None" at bounding box center [603, 326] width 73 height 15
click at [598, 356] on div "CRO Reported" at bounding box center [600, 358] width 44 height 8
click at [585, 338] on div "None" at bounding box center [603, 340] width 73 height 15
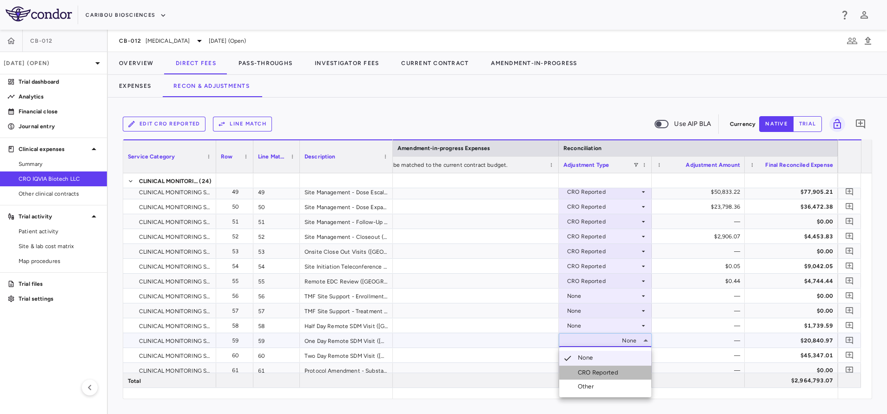
click at [597, 373] on div "CRO Reported" at bounding box center [600, 373] width 44 height 8
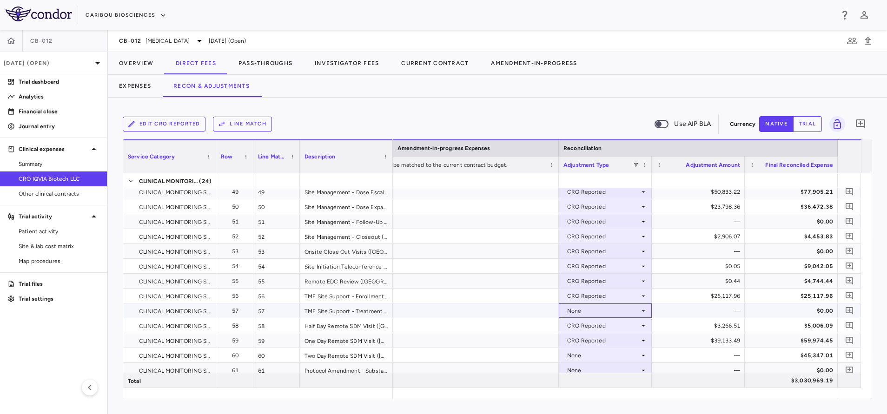
click at [608, 309] on div "None" at bounding box center [603, 311] width 73 height 15
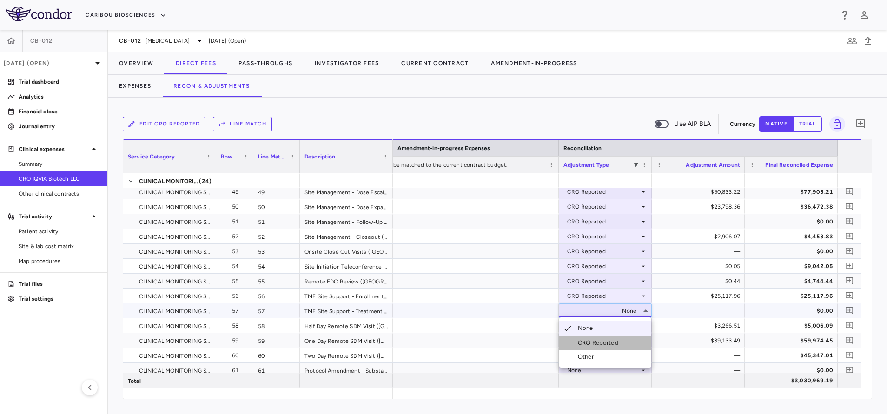
click at [610, 345] on div "CRO Reported" at bounding box center [600, 343] width 44 height 8
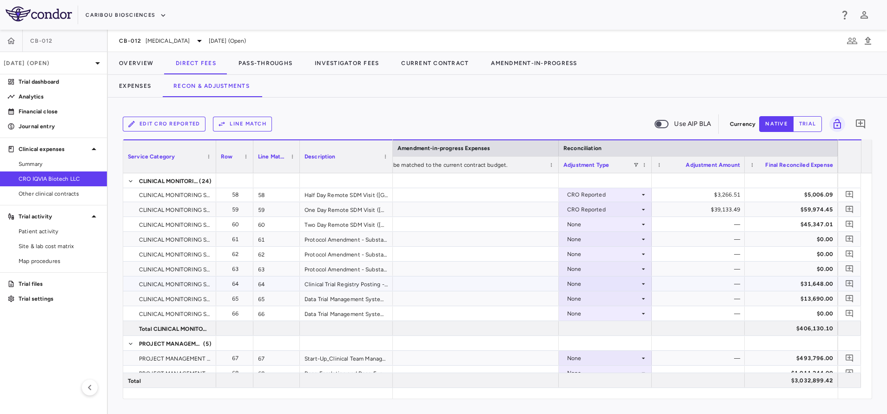
scroll to position [977, 0]
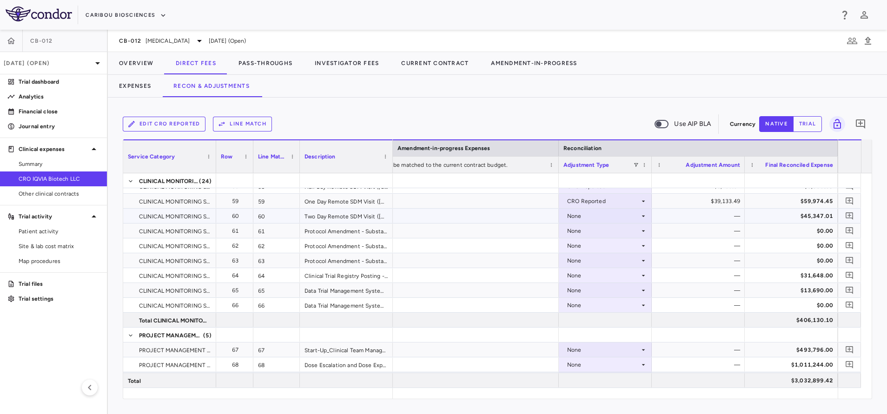
click at [590, 217] on div "None" at bounding box center [603, 216] width 73 height 15
click at [592, 247] on div "CRO Reported" at bounding box center [600, 248] width 44 height 8
click at [584, 233] on div "None" at bounding box center [603, 231] width 73 height 15
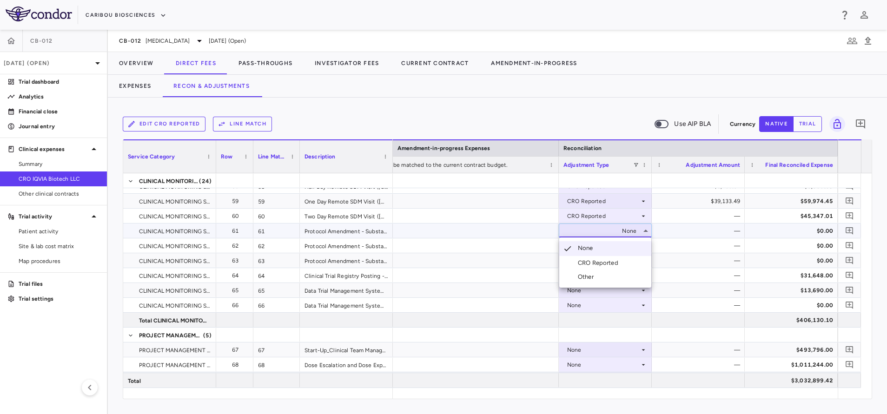
click at [596, 263] on div "CRO Reported" at bounding box center [600, 263] width 44 height 8
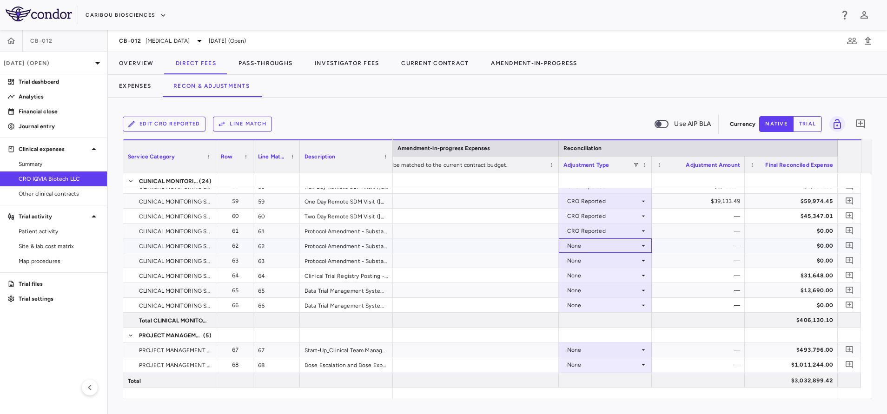
click at [580, 245] on div "None" at bounding box center [603, 246] width 73 height 15
click at [598, 276] on div "CRO Reported" at bounding box center [600, 278] width 44 height 8
click at [584, 262] on div "None" at bounding box center [603, 260] width 73 height 15
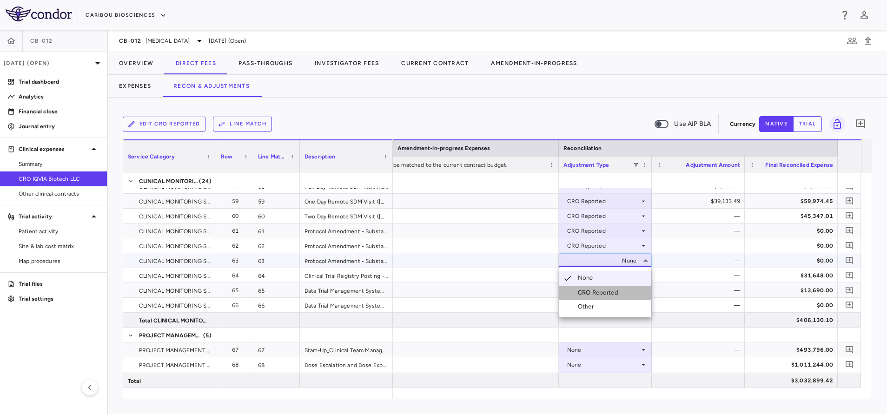
click at [597, 291] on div "CRO Reported" at bounding box center [600, 293] width 44 height 8
click at [586, 272] on div "None" at bounding box center [603, 275] width 73 height 15
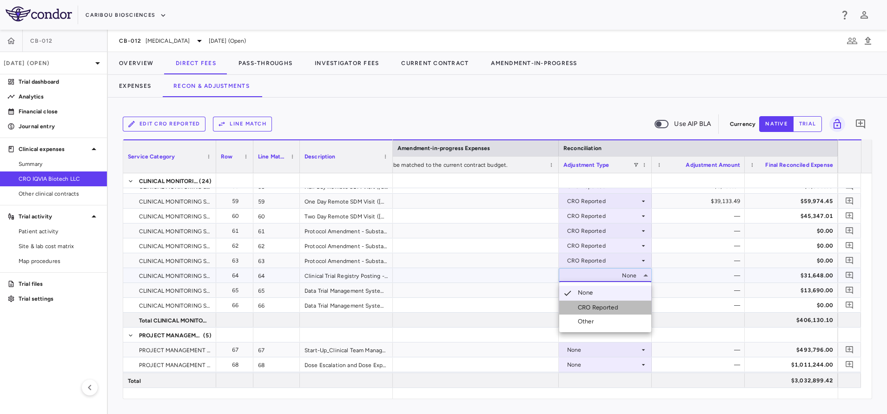
click at [598, 303] on li "CRO Reported" at bounding box center [605, 308] width 92 height 14
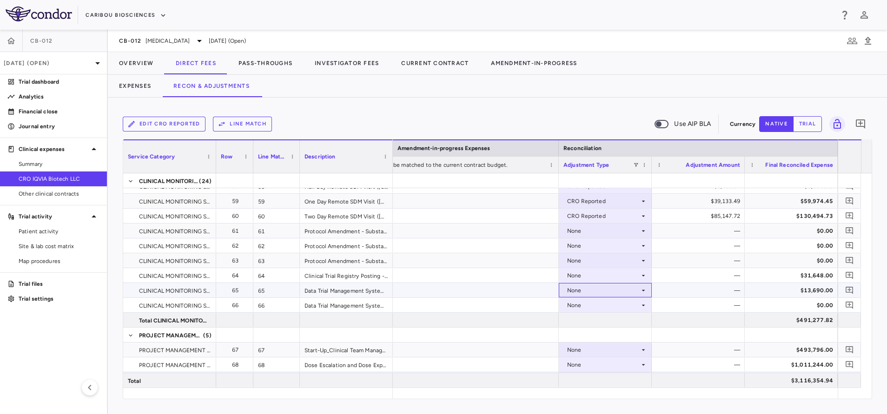
click at [592, 292] on div "None" at bounding box center [603, 290] width 73 height 15
click at [600, 320] on div "CRO Reported" at bounding box center [600, 323] width 44 height 8
click at [590, 306] on div "None" at bounding box center [603, 305] width 73 height 15
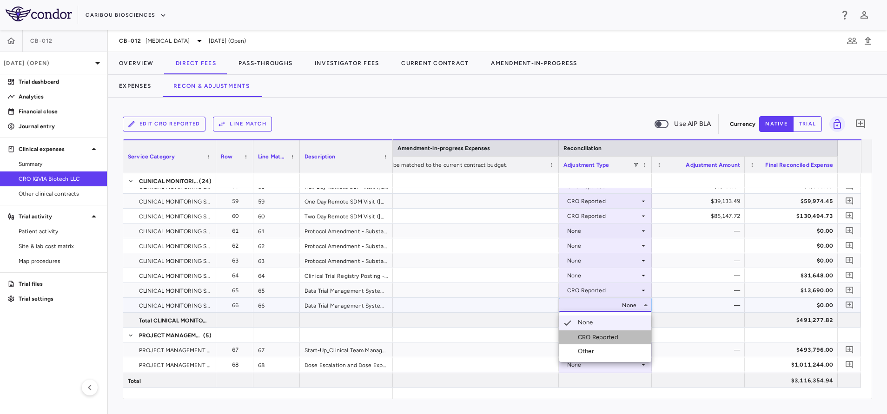
click at [603, 341] on div "CRO Reported" at bounding box center [600, 337] width 44 height 8
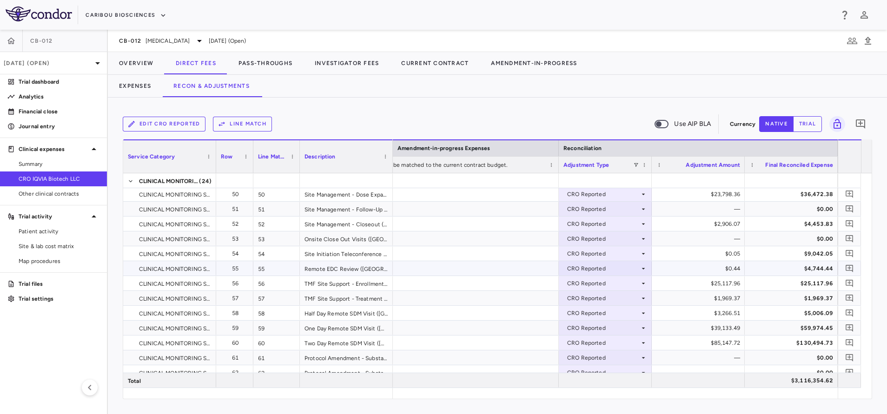
scroll to position [837, 0]
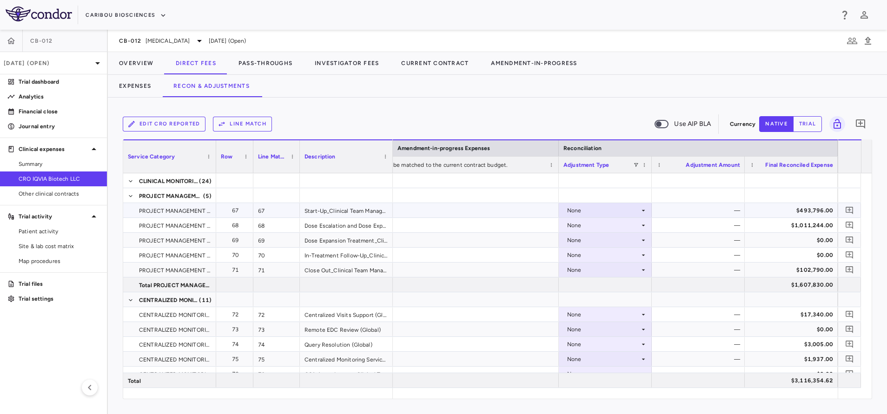
click at [587, 202] on div at bounding box center [605, 195] width 93 height 14
click at [582, 210] on div "None" at bounding box center [603, 210] width 73 height 15
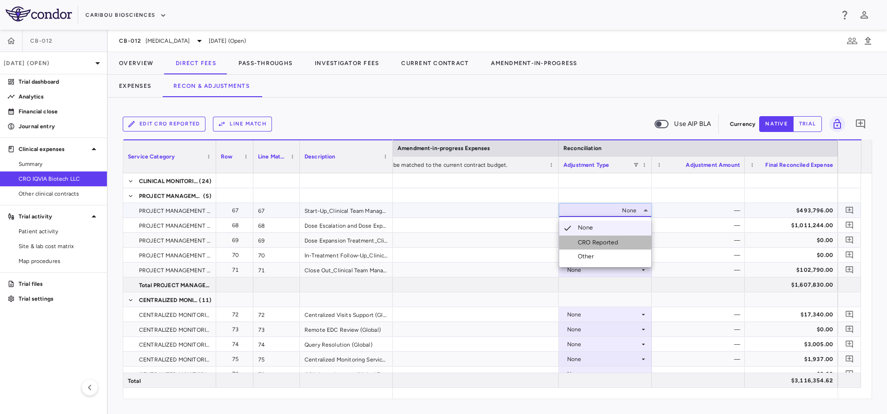
click at [584, 240] on div "CRO Reported" at bounding box center [600, 243] width 44 height 8
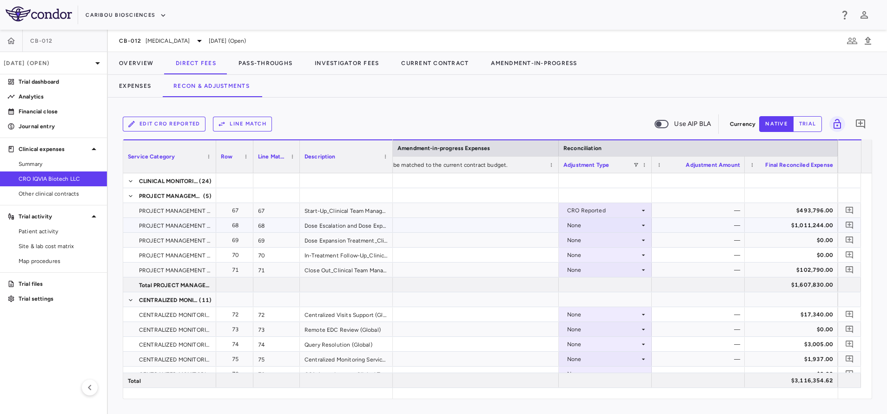
click at [585, 227] on div "None" at bounding box center [603, 225] width 73 height 15
click at [597, 259] on div "CRO Reported" at bounding box center [600, 257] width 44 height 8
click at [587, 242] on div "None" at bounding box center [603, 240] width 73 height 15
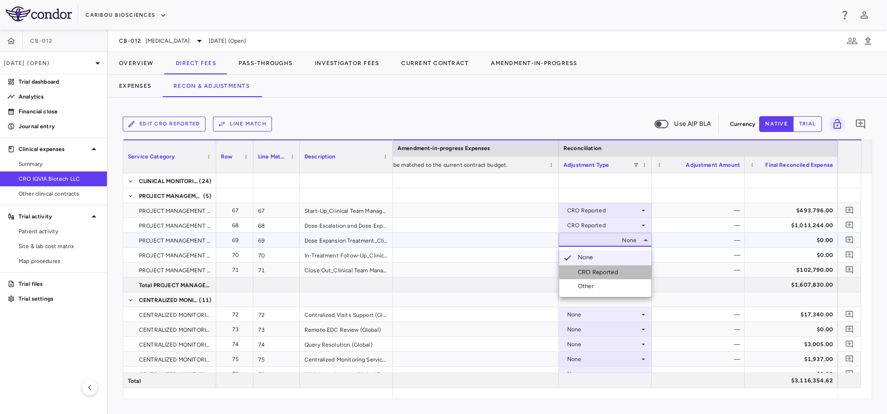
click at [608, 274] on div "CRO Reported" at bounding box center [600, 272] width 44 height 8
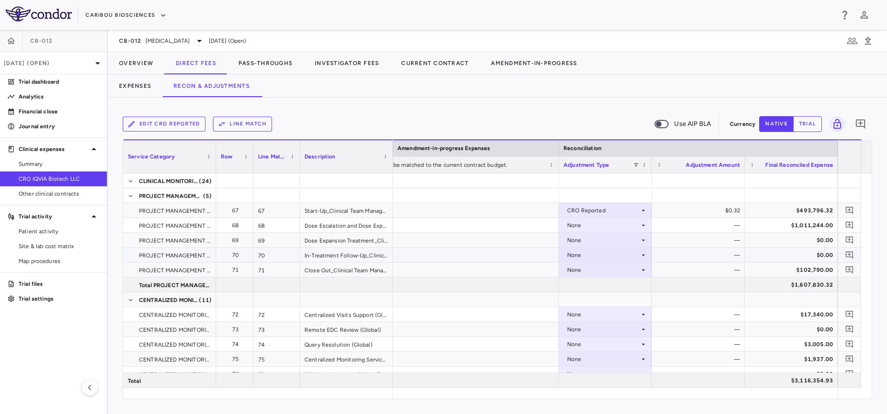
click at [589, 258] on div "None" at bounding box center [603, 255] width 73 height 15
click at [605, 286] on div "CRO Reported" at bounding box center [600, 287] width 44 height 8
click at [591, 271] on div "None" at bounding box center [603, 270] width 73 height 15
click at [605, 300] on div at bounding box center [605, 299] width 93 height 14
click at [592, 274] on div "None" at bounding box center [603, 270] width 73 height 15
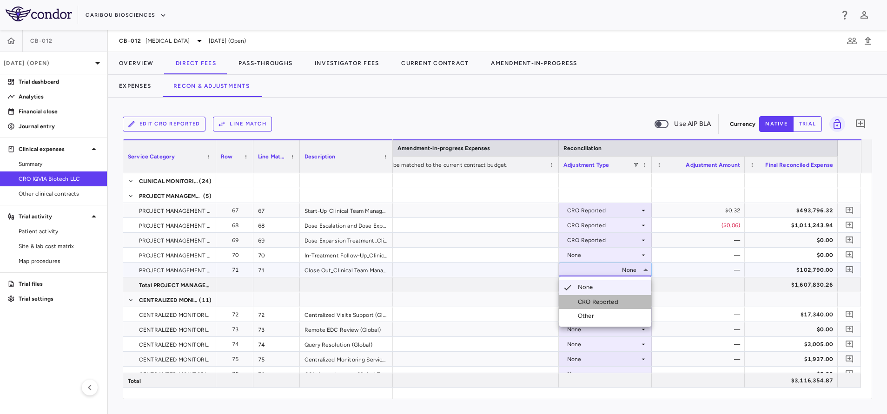
click at [603, 305] on div "CRO Reported" at bounding box center [600, 302] width 44 height 8
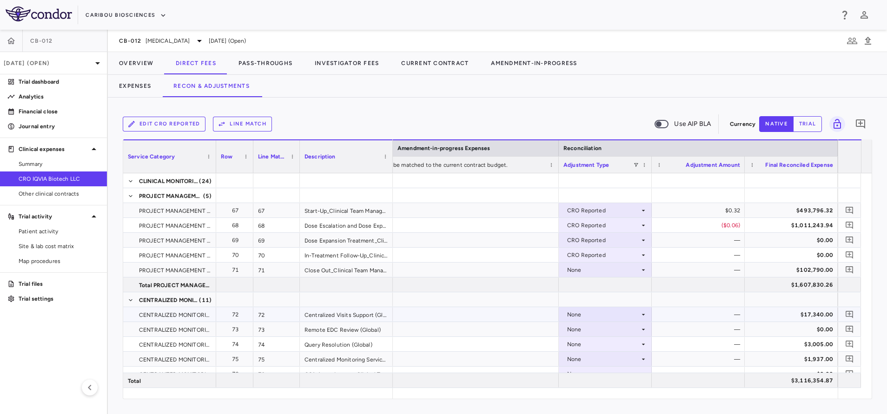
click at [597, 314] on div "None" at bounding box center [603, 314] width 73 height 15
click at [608, 346] on div "CRO Reported" at bounding box center [600, 347] width 44 height 8
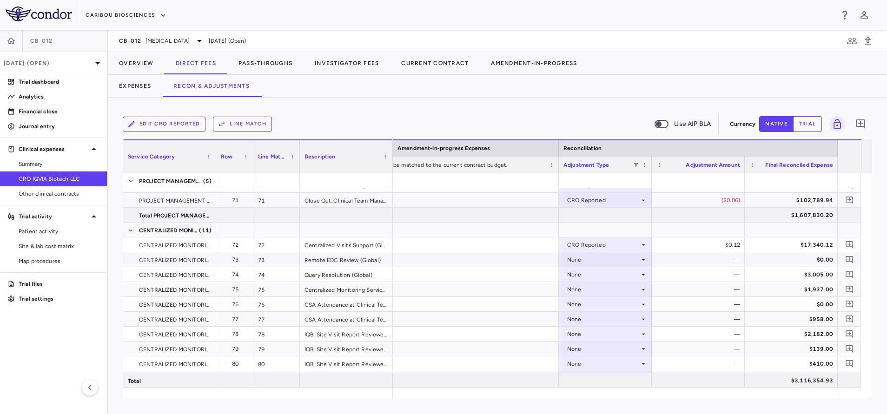
click at [579, 262] on div "None" at bounding box center [603, 259] width 73 height 15
click at [585, 294] on div "CRO Reported" at bounding box center [600, 292] width 44 height 8
click at [580, 275] on div "None" at bounding box center [603, 274] width 73 height 15
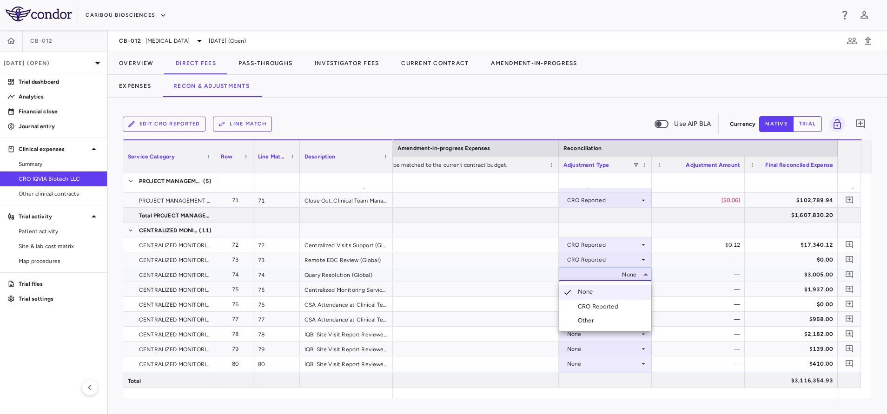
click at [603, 306] on div "CRO Reported" at bounding box center [600, 307] width 44 height 8
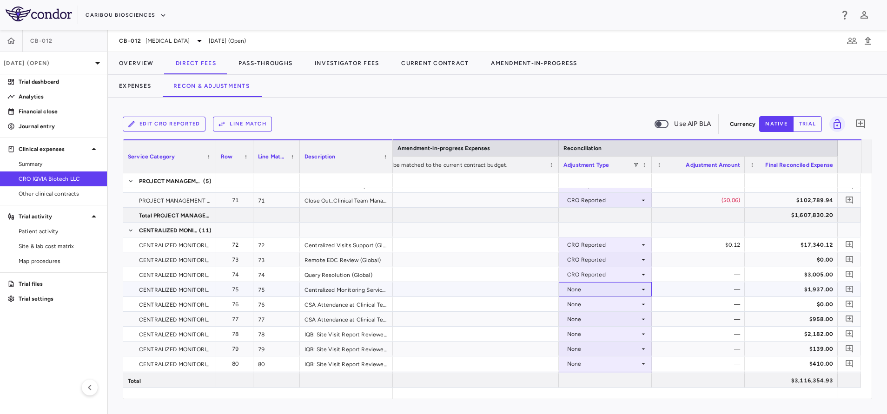
click at [613, 288] on div "None" at bounding box center [603, 289] width 73 height 15
click at [616, 323] on div "CRO Reported" at bounding box center [600, 322] width 44 height 8
click at [614, 305] on div "None" at bounding box center [603, 304] width 73 height 15
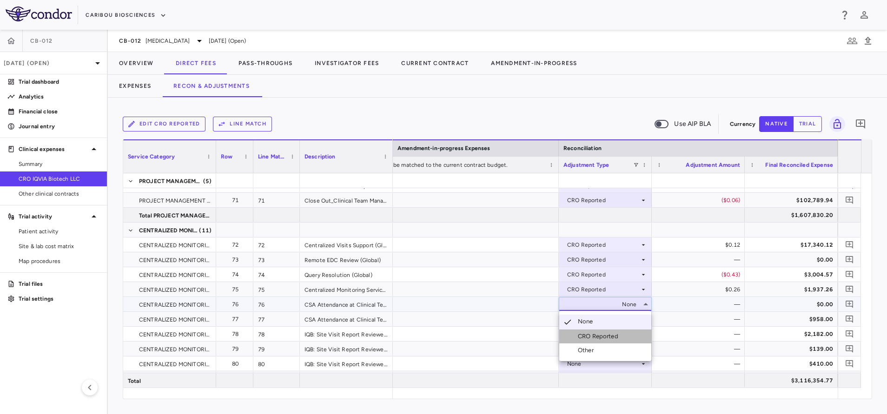
click at [608, 334] on div "CRO Reported" at bounding box center [600, 336] width 44 height 8
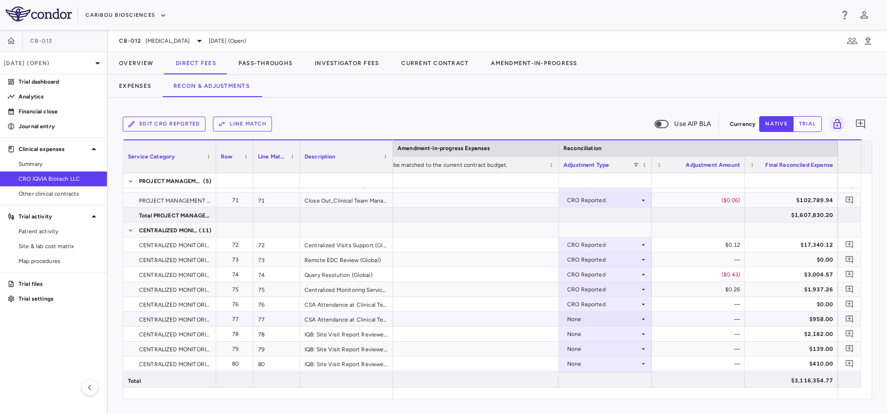
click at [597, 321] on div "None" at bounding box center [603, 319] width 73 height 15
click at [610, 351] on div "CRO Reported" at bounding box center [600, 351] width 44 height 8
click at [606, 339] on div "None" at bounding box center [603, 334] width 73 height 15
click at [615, 364] on div "CRO Reported" at bounding box center [600, 366] width 44 height 8
click at [611, 351] on div "None" at bounding box center [603, 349] width 73 height 15
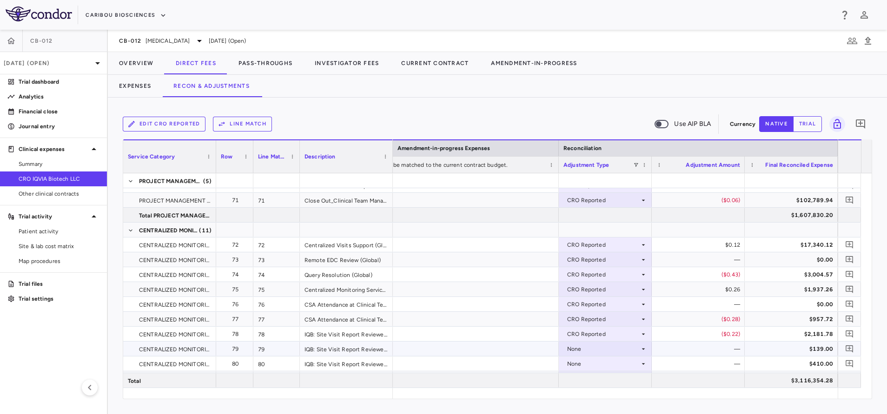
click at [603, 351] on div "None" at bounding box center [603, 349] width 73 height 15
click at [608, 382] on div "CRO Reported" at bounding box center [600, 381] width 44 height 8
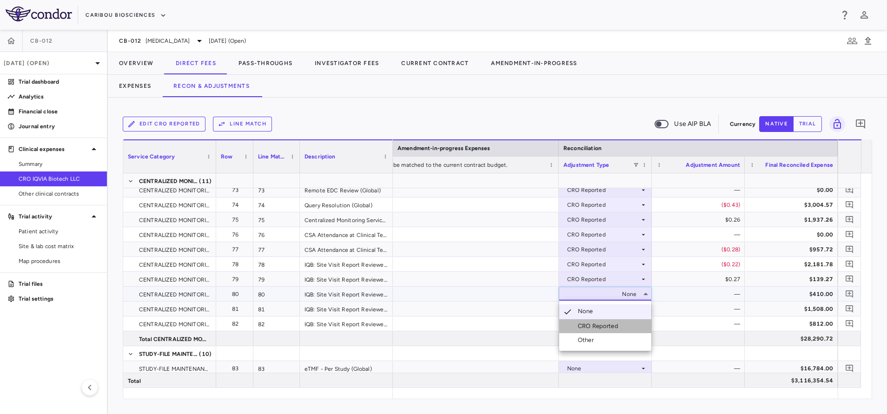
click at [606, 329] on div "CRO Reported" at bounding box center [600, 326] width 44 height 8
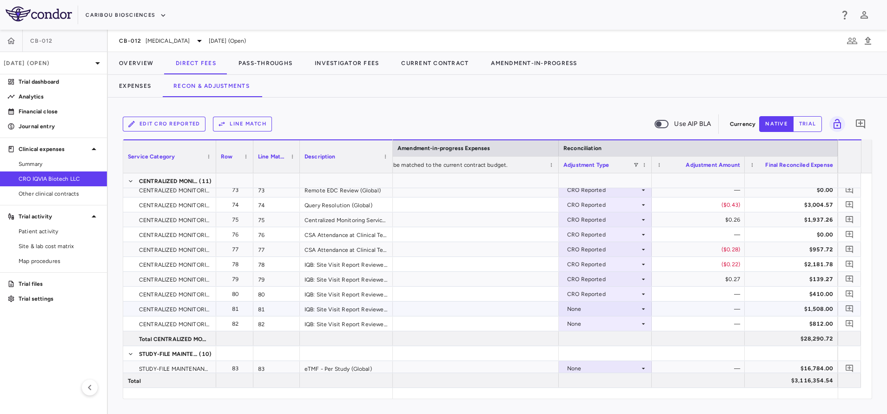
click at [609, 308] on div "None" at bounding box center [603, 309] width 73 height 15
click at [611, 341] on div "CRO Reported" at bounding box center [600, 341] width 44 height 8
click at [609, 324] on div "None" at bounding box center [603, 324] width 73 height 15
click at [611, 324] on div "None" at bounding box center [603, 324] width 73 height 15
click at [613, 354] on div at bounding box center [605, 353] width 93 height 14
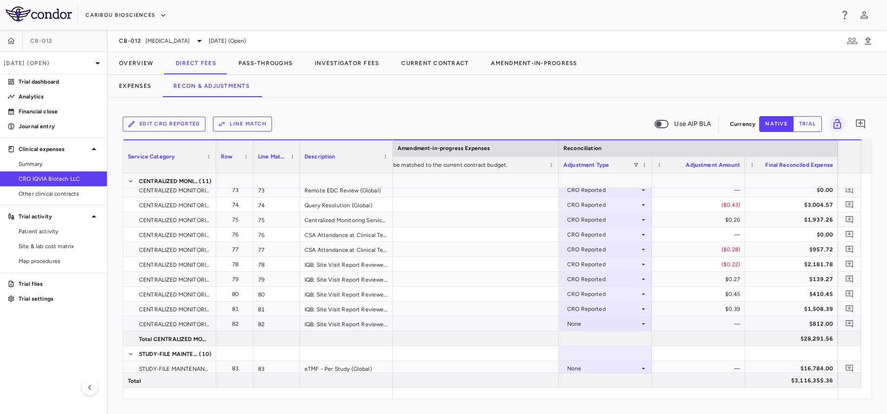
click at [616, 327] on div "None" at bounding box center [603, 324] width 73 height 15
click at [609, 353] on div "CRO Reported" at bounding box center [600, 356] width 44 height 8
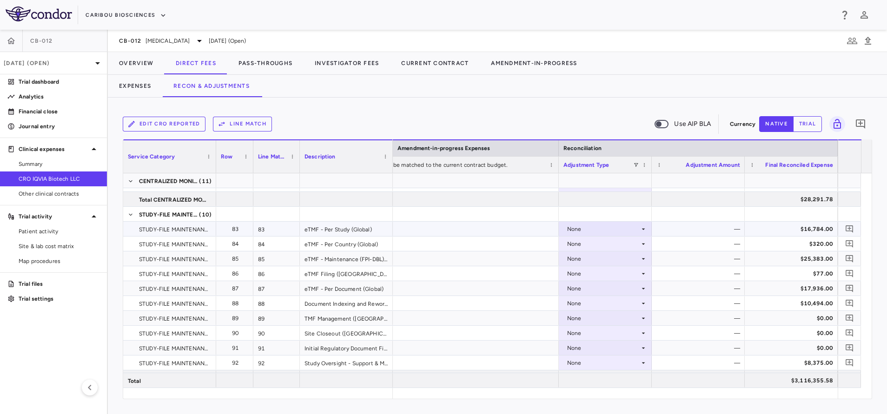
click at [593, 225] on div "None" at bounding box center [603, 229] width 73 height 15
click at [599, 260] on div "CRO Reported" at bounding box center [600, 261] width 44 height 8
click at [596, 242] on div "None" at bounding box center [603, 244] width 73 height 15
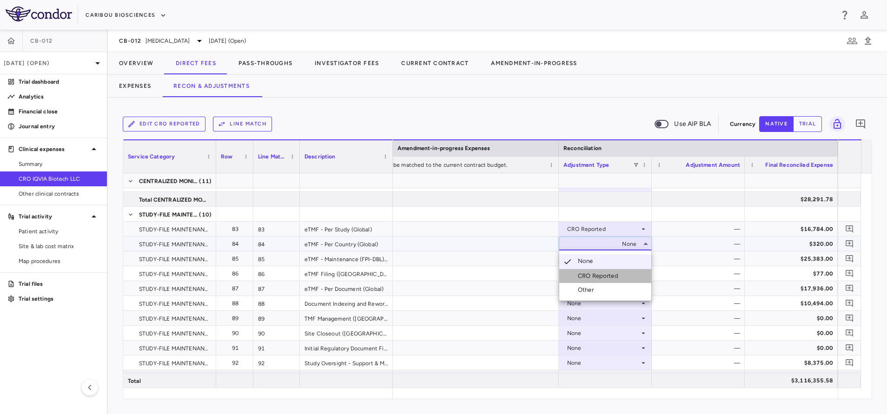
click at [601, 274] on div "CRO Reported" at bounding box center [600, 276] width 44 height 8
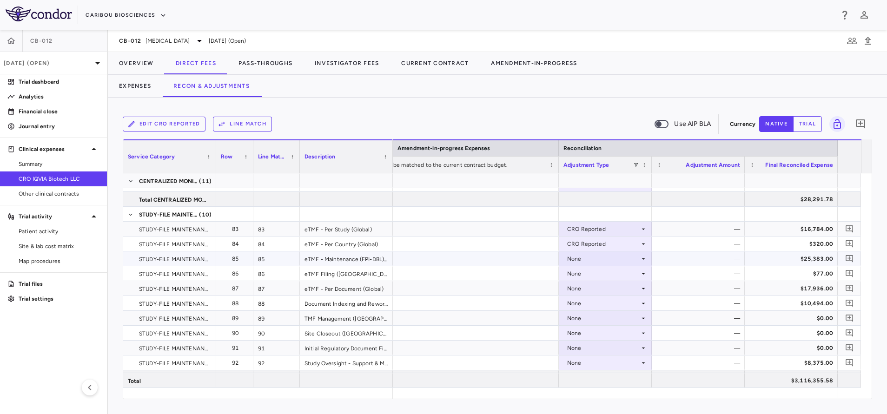
click at [590, 259] on div "None" at bounding box center [603, 259] width 73 height 15
click at [598, 291] on div "CRO Reported" at bounding box center [600, 291] width 44 height 8
click at [594, 273] on div "None" at bounding box center [603, 273] width 73 height 15
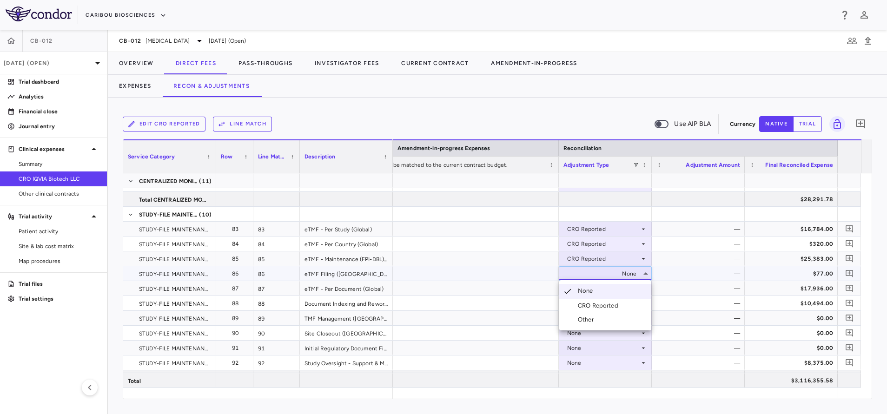
click at [605, 304] on div "CRO Reported" at bounding box center [600, 306] width 44 height 8
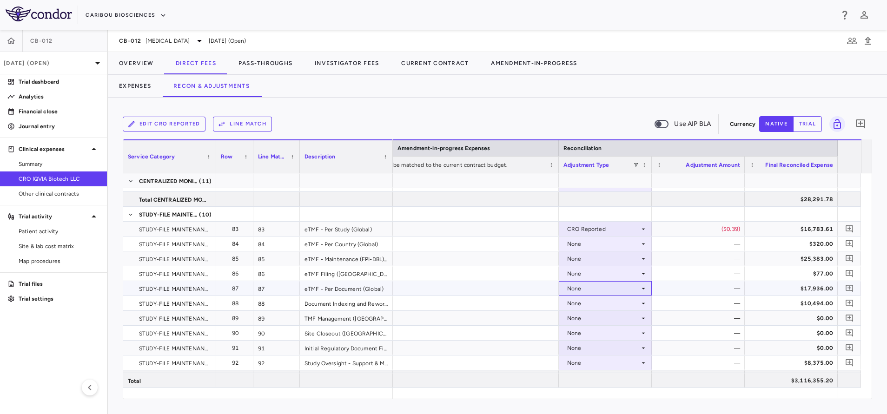
click at [602, 292] on div "None" at bounding box center [603, 288] width 73 height 15
click at [611, 319] on div "CRO Reported" at bounding box center [600, 321] width 44 height 8
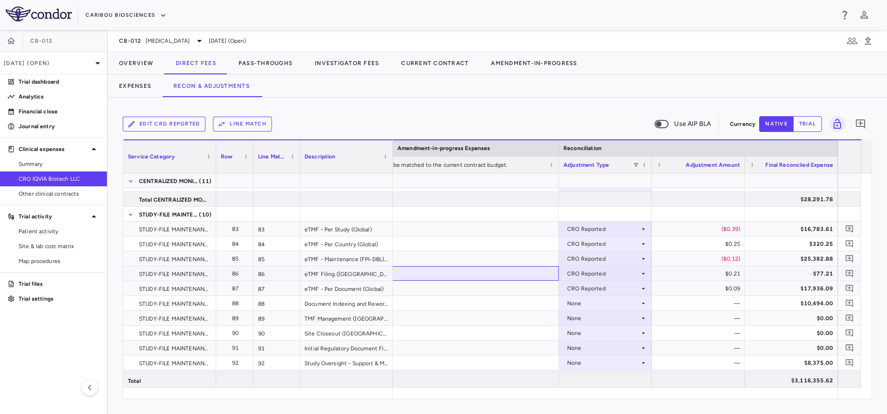
click at [482, 267] on div at bounding box center [419, 273] width 279 height 14
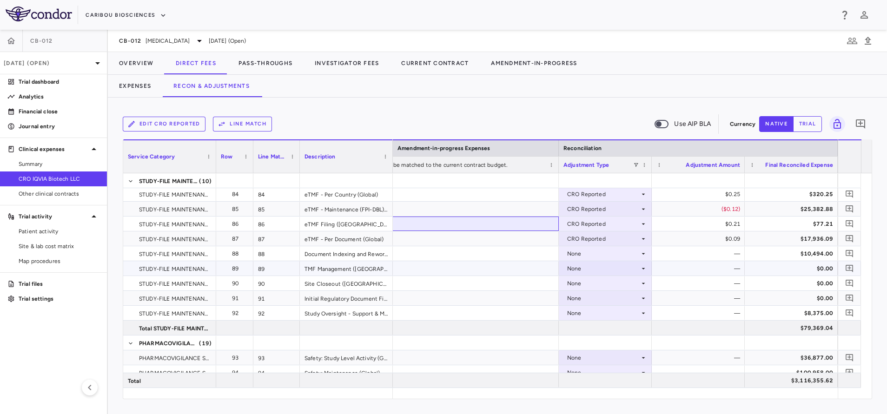
scroll to position [1465, 0]
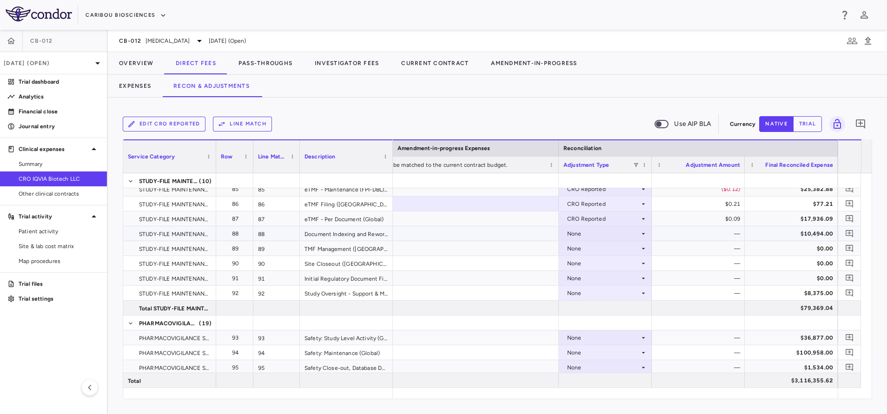
click at [630, 232] on div "None" at bounding box center [603, 233] width 73 height 15
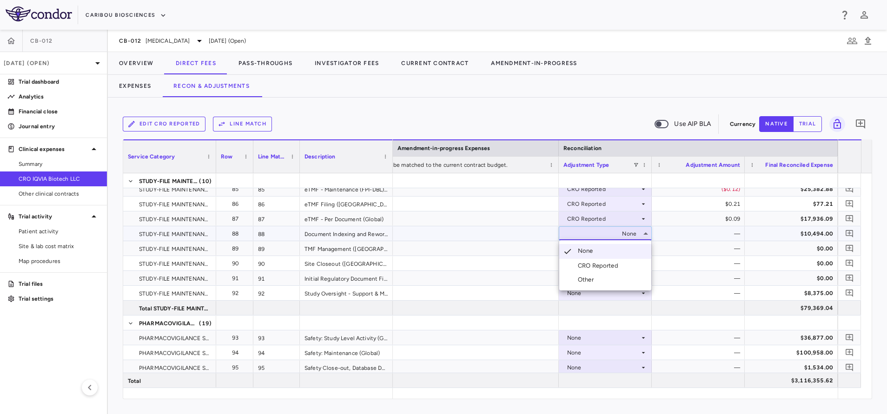
click at [605, 267] on div "CRO Reported" at bounding box center [600, 266] width 44 height 8
click at [639, 246] on div "None" at bounding box center [603, 248] width 73 height 15
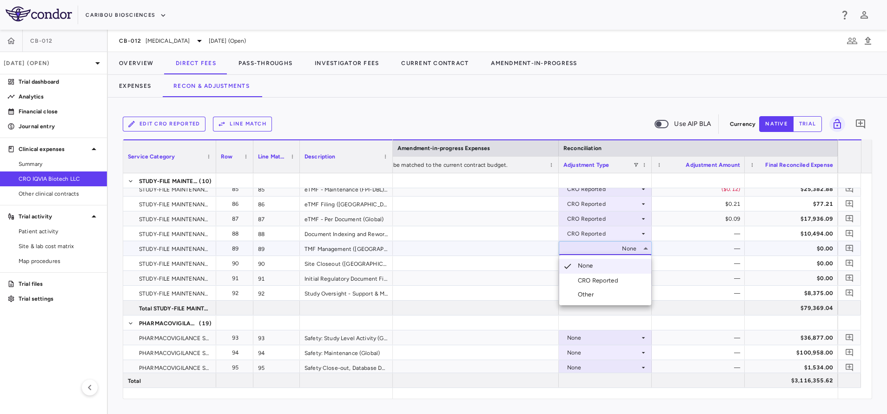
click at [597, 282] on div "CRO Reported" at bounding box center [600, 281] width 44 height 8
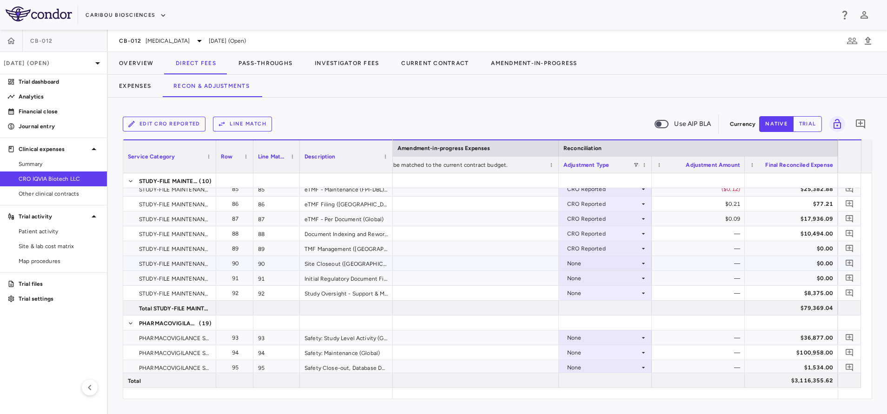
click at [637, 261] on div "None" at bounding box center [603, 263] width 73 height 15
click at [605, 294] on div "CRO Reported" at bounding box center [600, 296] width 44 height 8
click at [633, 282] on div "None" at bounding box center [603, 278] width 73 height 15
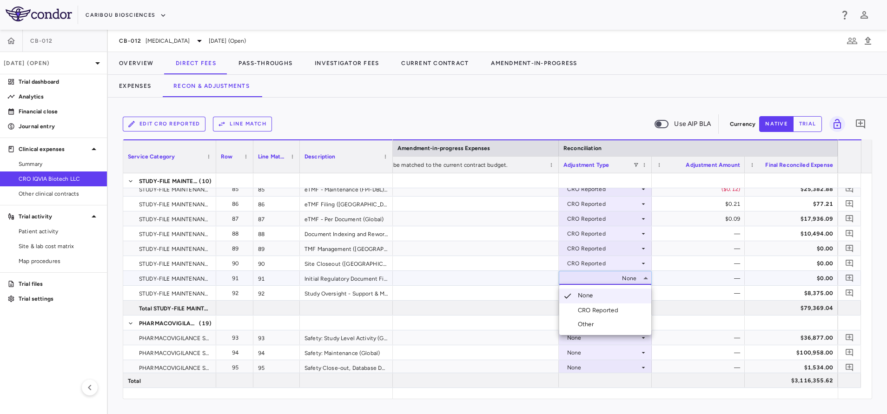
click at [605, 315] on li "CRO Reported" at bounding box center [605, 311] width 92 height 14
click at [632, 294] on div "None" at bounding box center [603, 293] width 73 height 15
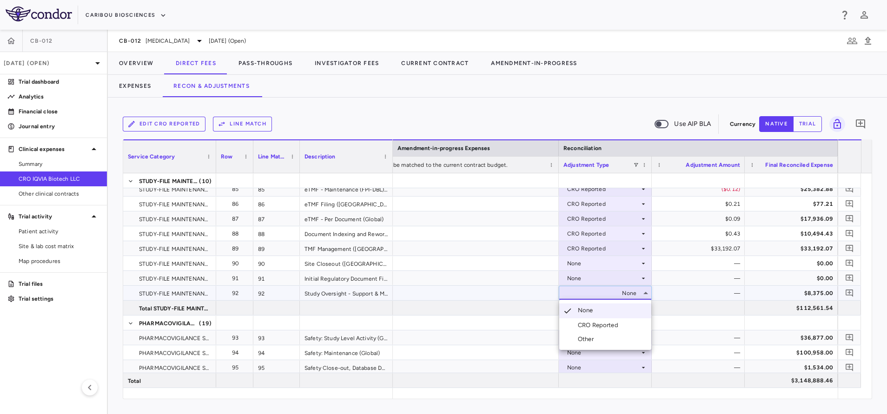
click at [593, 327] on div "CRO Reported" at bounding box center [600, 325] width 44 height 8
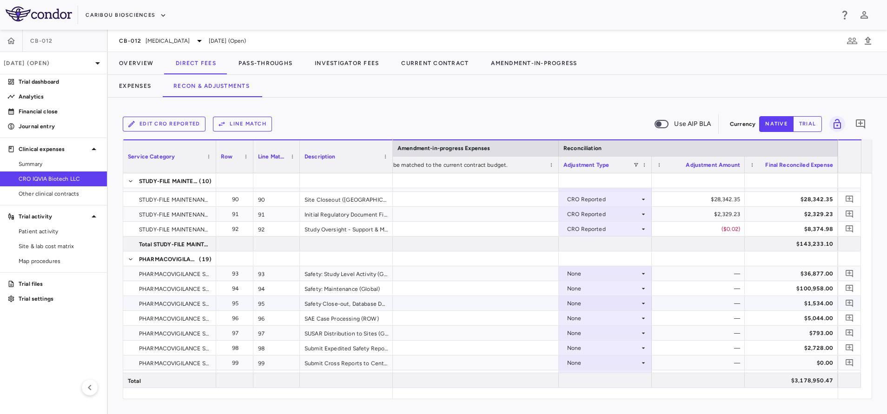
scroll to position [1535, 0]
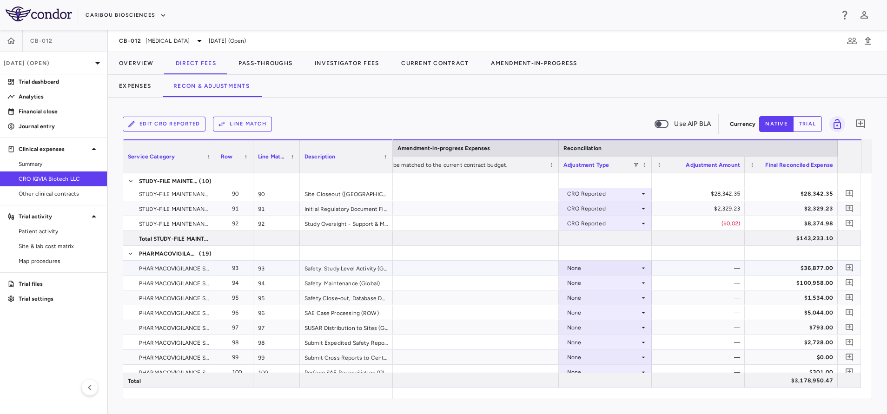
click at [647, 268] on icon at bounding box center [643, 268] width 7 height 7
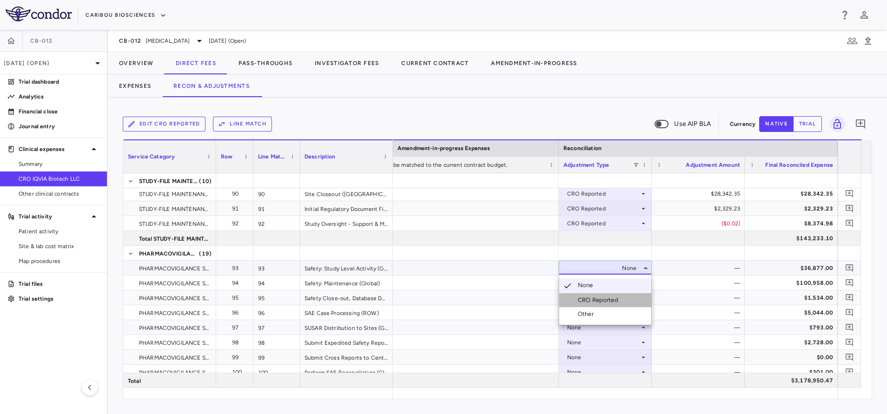
click at [605, 301] on div "CRO Reported" at bounding box center [600, 300] width 44 height 8
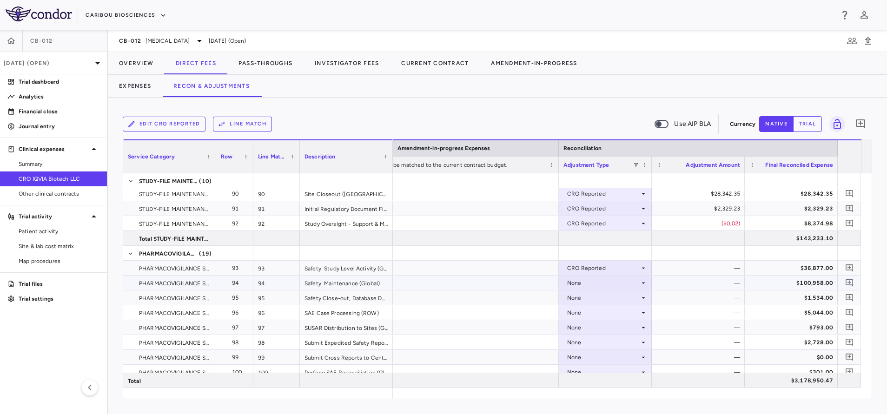
click at [637, 279] on div "None" at bounding box center [603, 283] width 73 height 15
click at [602, 313] on div "CRO Reported" at bounding box center [600, 315] width 44 height 8
click at [630, 294] on div "None" at bounding box center [603, 298] width 73 height 15
click at [599, 330] on div "CRO Reported" at bounding box center [600, 330] width 44 height 8
click at [626, 312] on div "None" at bounding box center [603, 313] width 73 height 15
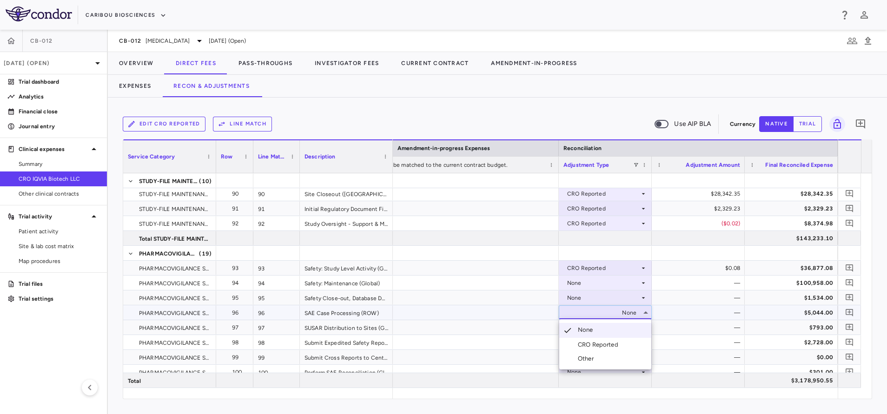
click at [597, 344] on div "CRO Reported" at bounding box center [600, 345] width 44 height 8
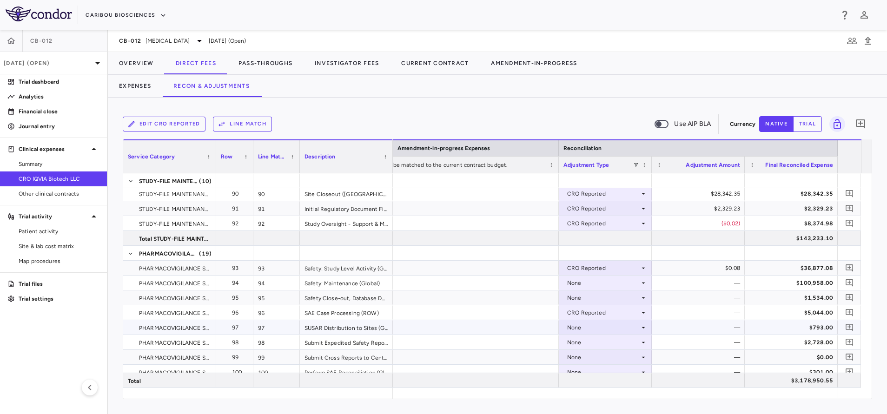
click at [625, 327] on div "None" at bounding box center [603, 327] width 73 height 15
click at [598, 359] on div "CRO Reported" at bounding box center [600, 360] width 44 height 8
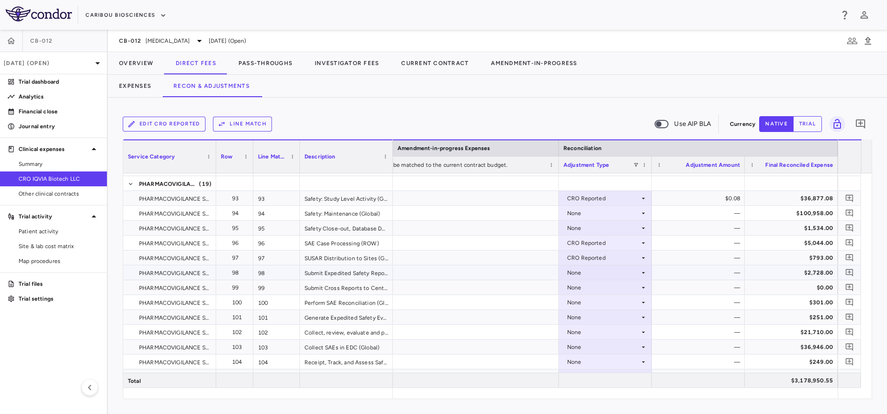
click at [624, 274] on div "None" at bounding box center [603, 273] width 73 height 15
click at [638, 242] on div "None" at bounding box center [603, 243] width 73 height 15
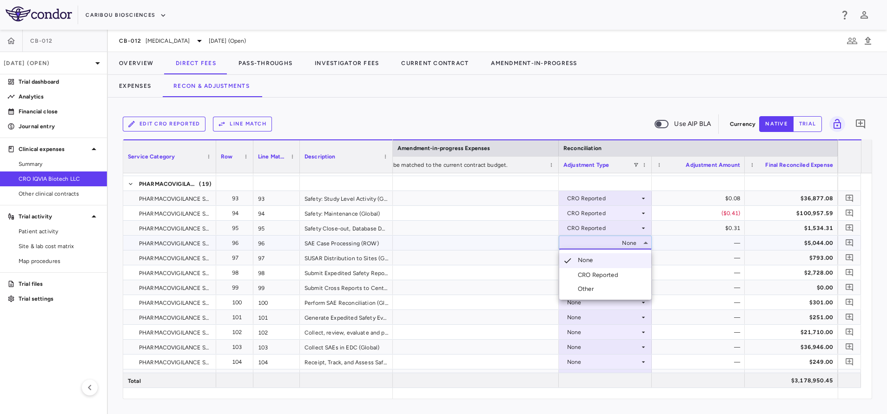
click at [602, 274] on div "CRO Reported" at bounding box center [600, 275] width 44 height 8
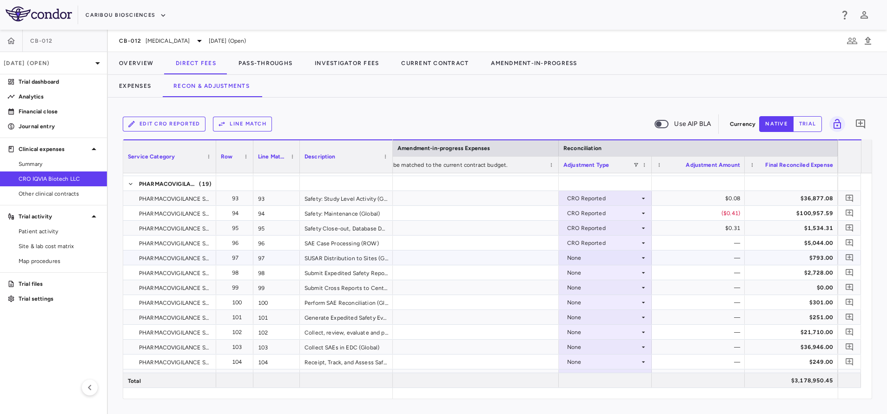
click at [640, 256] on icon at bounding box center [643, 257] width 7 height 7
click at [595, 288] on div "None" at bounding box center [603, 287] width 73 height 15
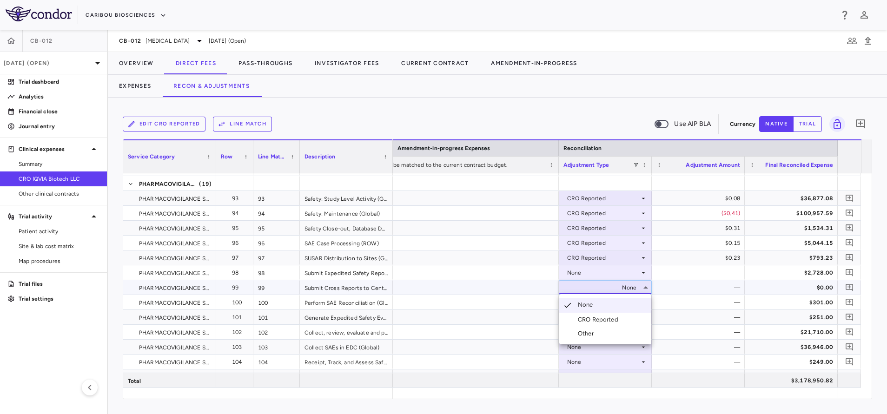
click at [609, 320] on div "CRO Reported" at bounding box center [600, 320] width 44 height 8
click at [604, 272] on div "None" at bounding box center [603, 273] width 73 height 15
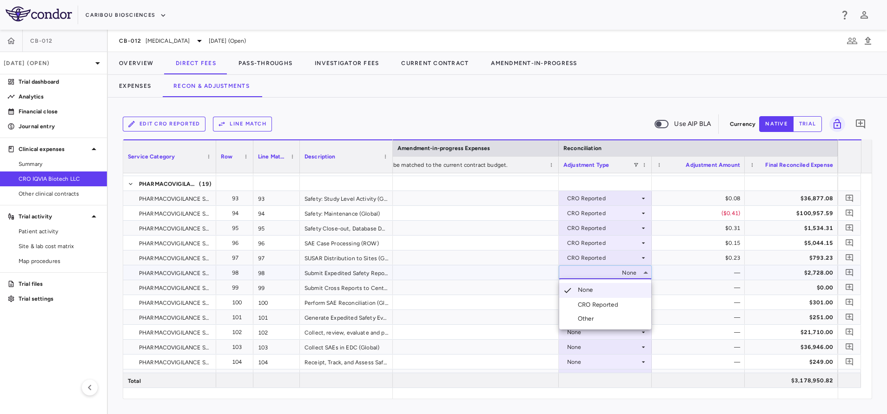
click at [600, 306] on div "CRO Reported" at bounding box center [600, 305] width 44 height 8
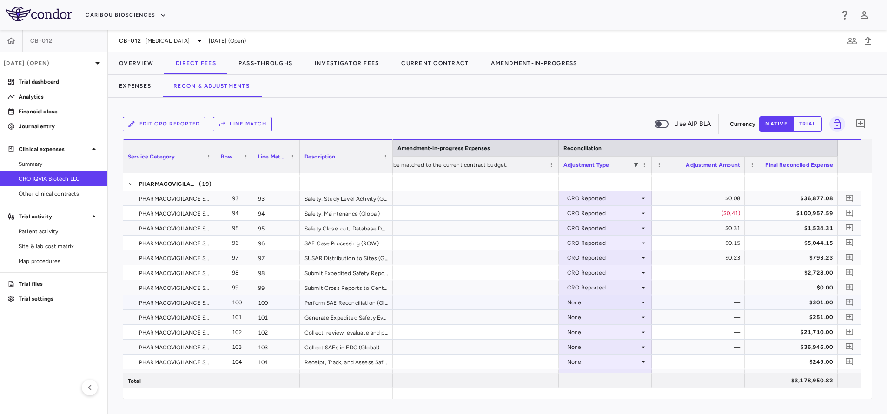
click at [596, 301] on div "None" at bounding box center [603, 302] width 73 height 15
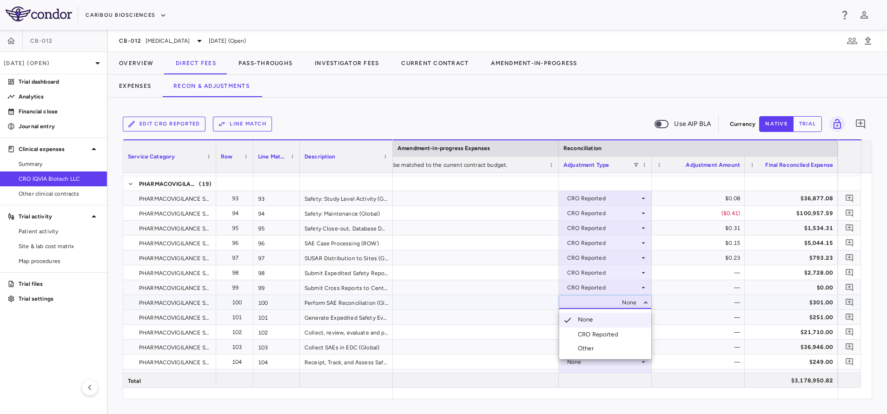
click at [608, 333] on div "CRO Reported" at bounding box center [600, 335] width 44 height 8
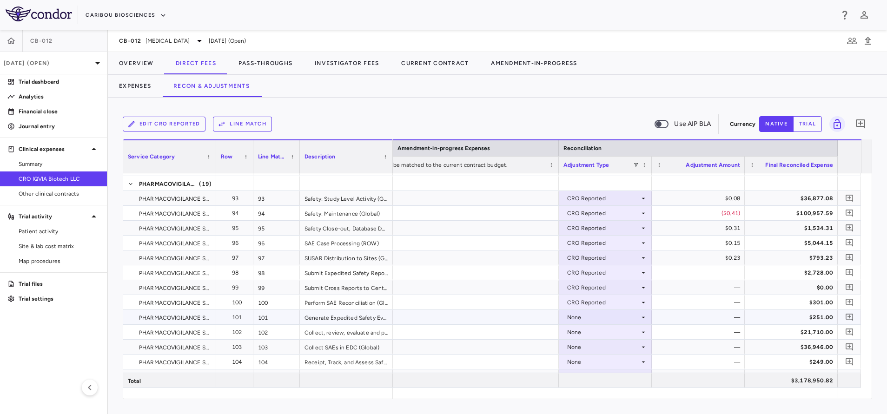
click at [599, 318] on div "None" at bounding box center [603, 317] width 73 height 15
click at [606, 352] on div "CRO Reported" at bounding box center [600, 349] width 44 height 8
click at [598, 328] on div "None" at bounding box center [603, 332] width 73 height 15
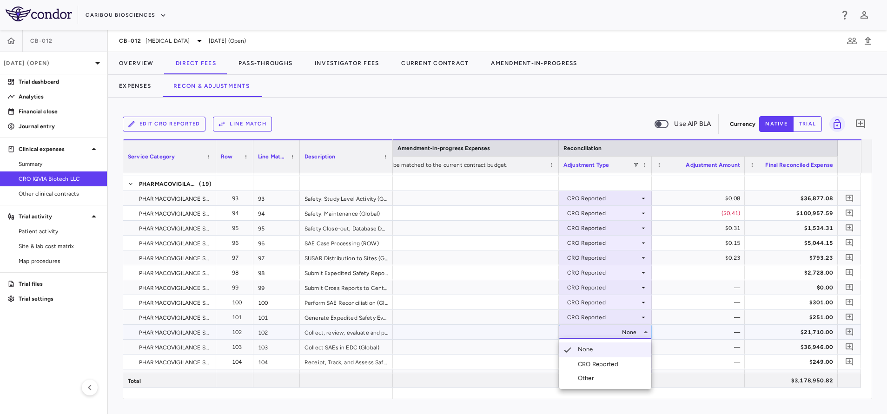
click at [601, 362] on div "CRO Reported" at bounding box center [600, 364] width 44 height 8
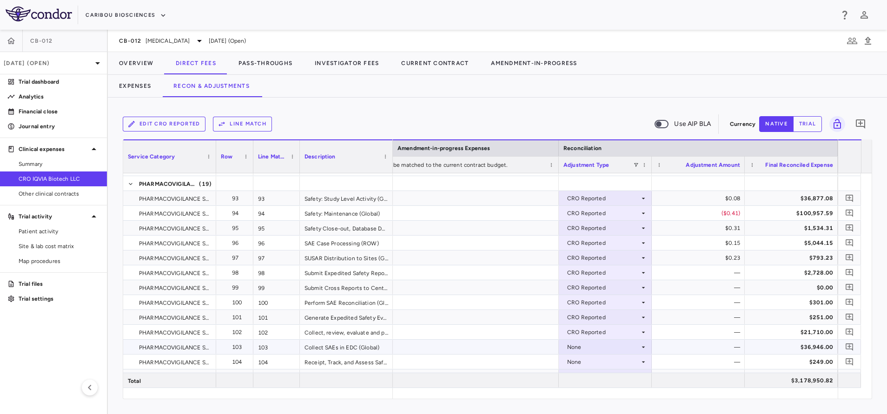
click at [599, 348] on div "None" at bounding box center [603, 347] width 73 height 15
click at [609, 380] on div "CRO Reported" at bounding box center [600, 379] width 44 height 8
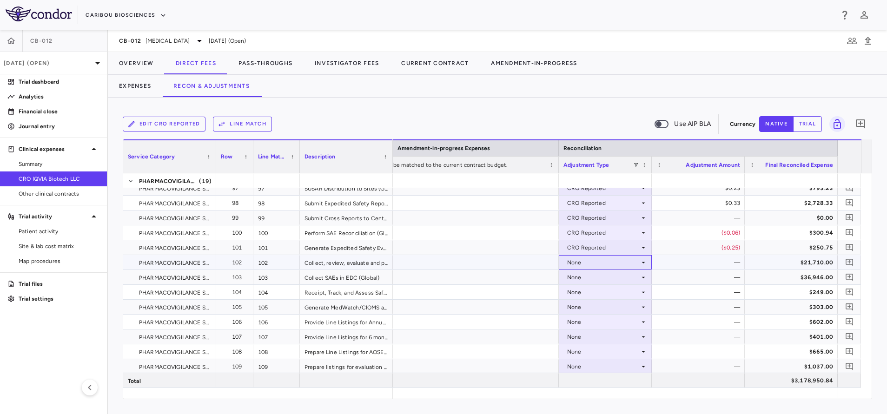
click at [617, 263] on div "None" at bounding box center [603, 262] width 73 height 15
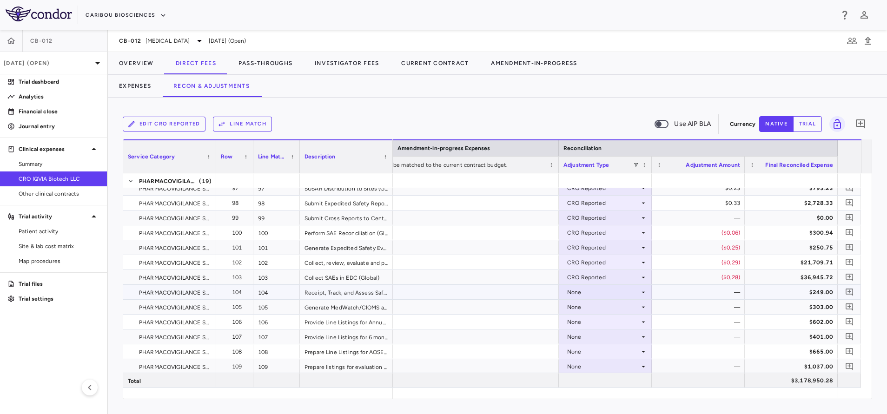
click at [621, 293] on div "None" at bounding box center [603, 292] width 73 height 15
click at [621, 323] on div "CRO Reported" at bounding box center [600, 324] width 44 height 8
click at [621, 311] on div "None" at bounding box center [603, 307] width 73 height 15
click at [618, 339] on div "CRO Reported" at bounding box center [600, 339] width 44 height 8
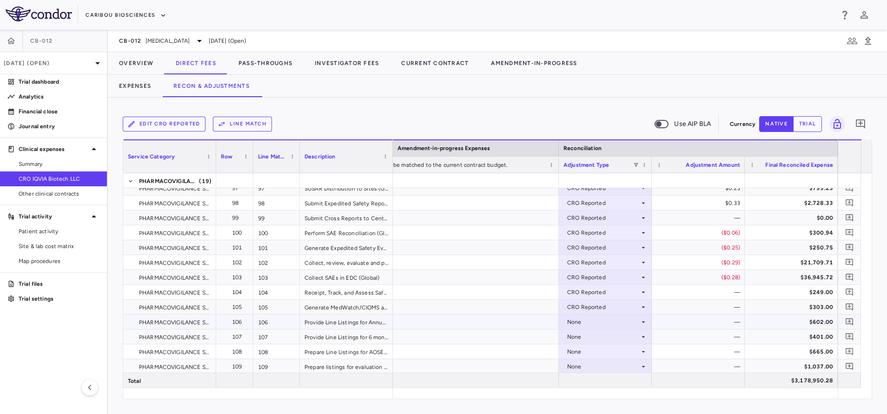
click at [618, 325] on div "None" at bounding box center [603, 322] width 73 height 15
click at [614, 351] on div "CRO Reported" at bounding box center [600, 354] width 44 height 8
click at [614, 337] on div "None" at bounding box center [603, 337] width 73 height 15
click at [613, 367] on div "CRO Reported" at bounding box center [600, 369] width 44 height 8
click at [612, 356] on div "None" at bounding box center [603, 352] width 73 height 15
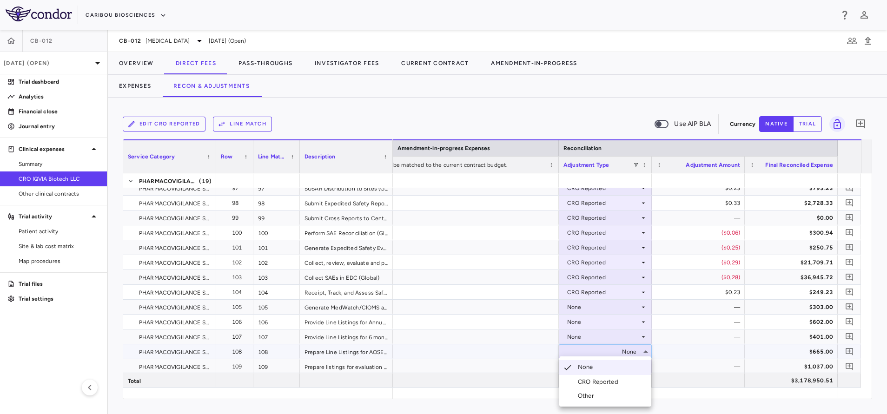
click at [610, 381] on div "CRO Reported" at bounding box center [600, 382] width 44 height 8
click at [607, 366] on div "None" at bounding box center [603, 366] width 73 height 15
click at [610, 380] on div "CRO Reported" at bounding box center [600, 382] width 44 height 8
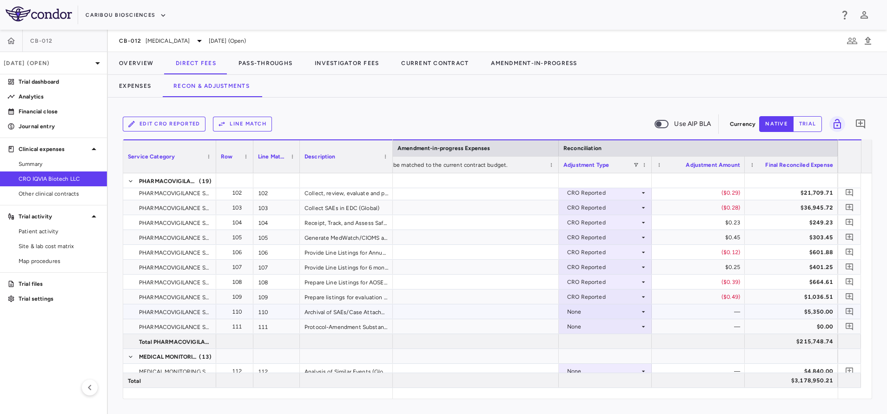
scroll to position [1814, 0]
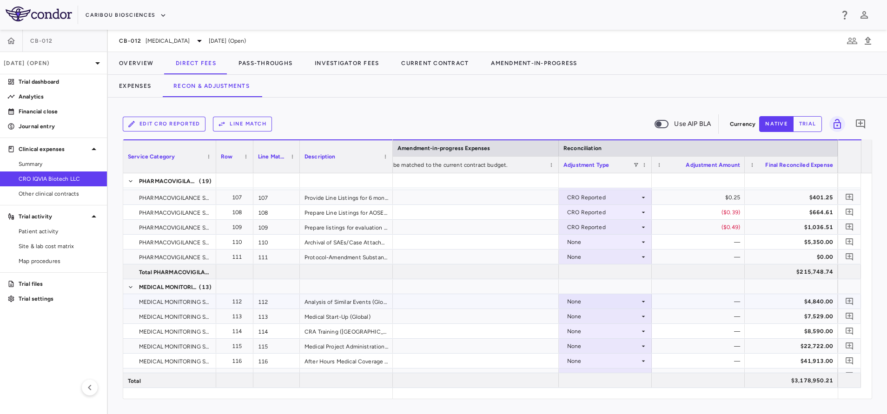
click at [630, 303] on div "None" at bounding box center [603, 301] width 73 height 15
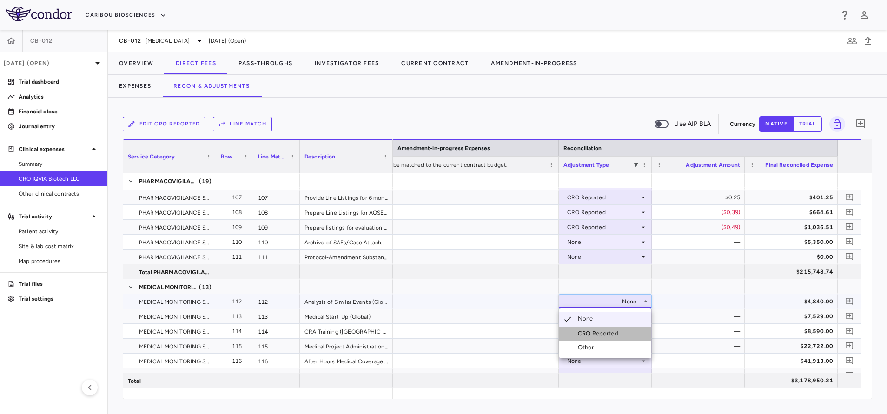
click at [616, 331] on div "CRO Reported" at bounding box center [600, 334] width 44 height 8
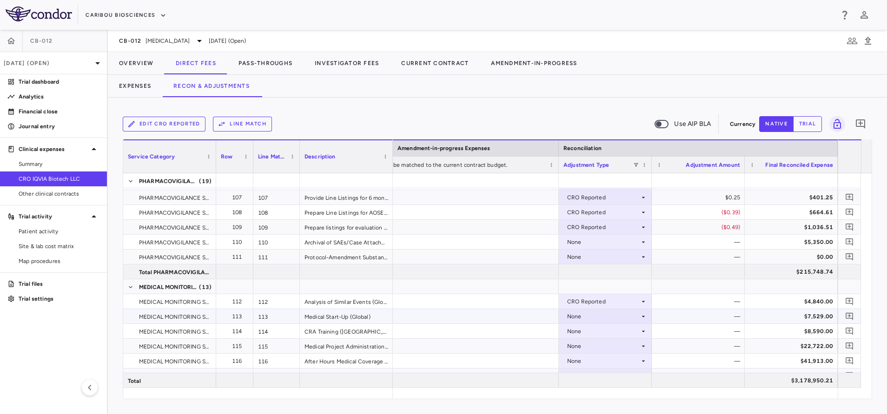
click at [617, 320] on div "None" at bounding box center [603, 316] width 73 height 15
click at [616, 352] on div "CRO Reported" at bounding box center [600, 349] width 44 height 8
click at [610, 332] on div "None" at bounding box center [603, 331] width 73 height 15
click at [598, 377] on li "CRO Reported" at bounding box center [605, 382] width 92 height 14
click at [609, 238] on div "None" at bounding box center [603, 242] width 73 height 15
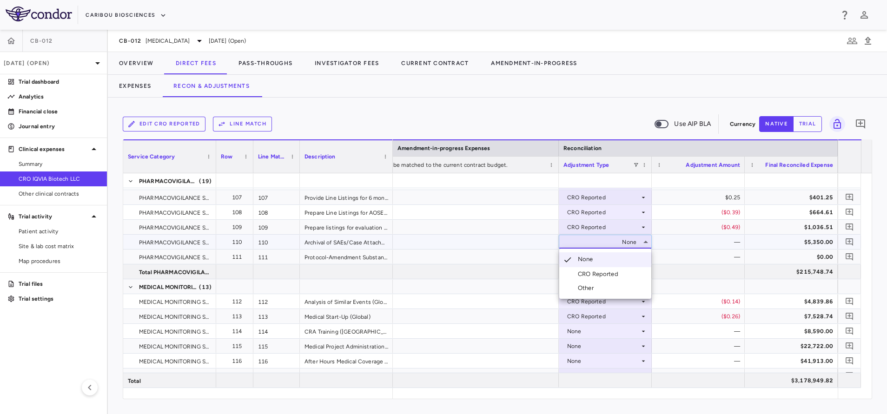
click at [605, 275] on div "CRO Reported" at bounding box center [600, 274] width 44 height 8
click at [608, 257] on div "None" at bounding box center [603, 257] width 73 height 15
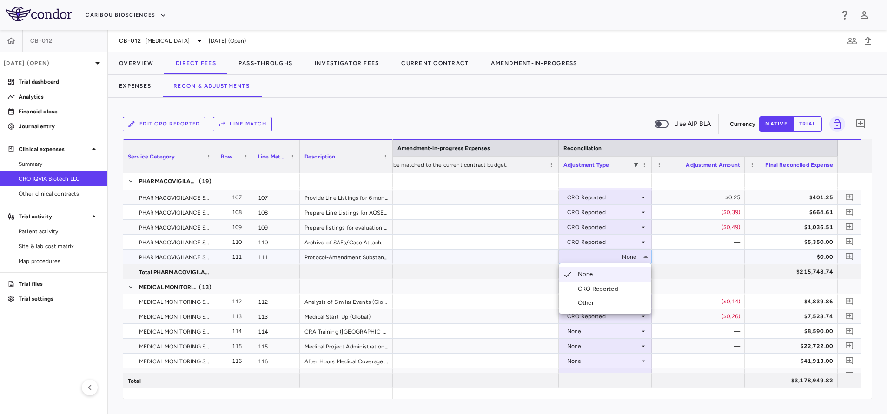
click at [607, 289] on div "CRO Reported" at bounding box center [600, 289] width 44 height 8
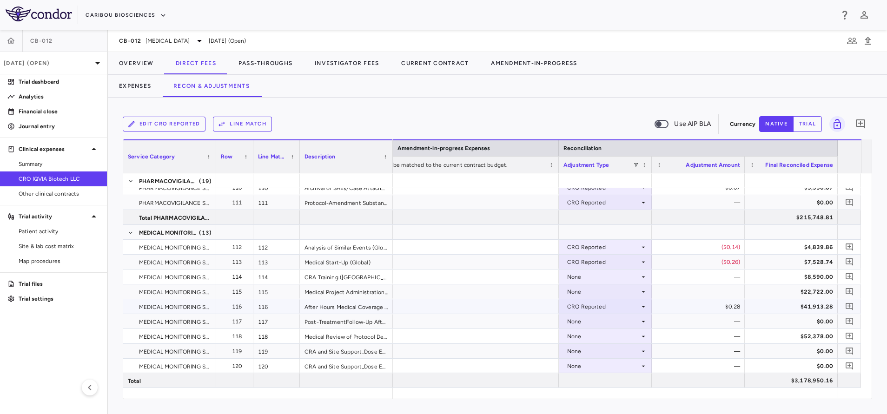
scroll to position [1883, 0]
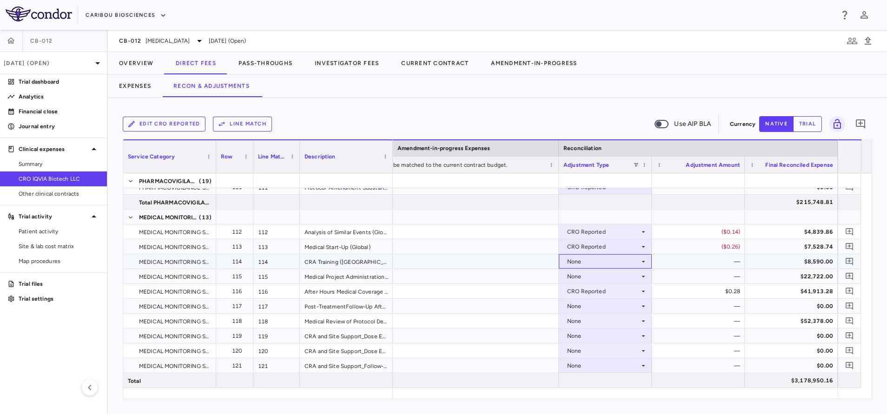
click at [617, 264] on div "None" at bounding box center [603, 261] width 73 height 15
click at [614, 288] on li "CRO Reported" at bounding box center [605, 294] width 92 height 14
click at [613, 282] on div "None" at bounding box center [603, 276] width 73 height 15
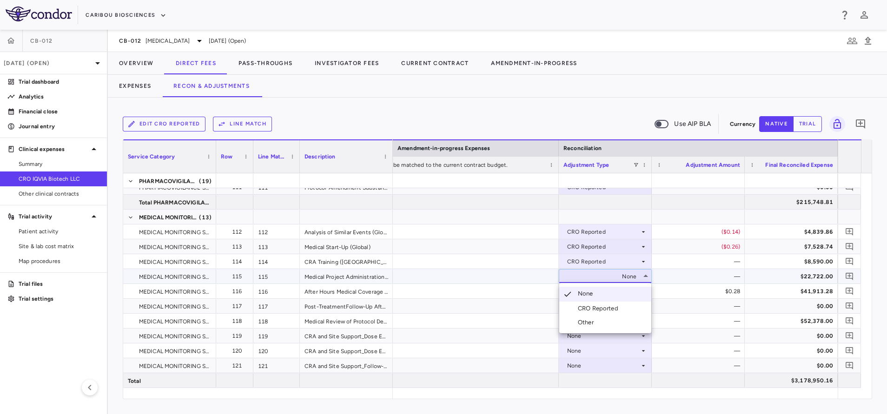
click at [617, 309] on div "CRO Reported" at bounding box center [600, 309] width 44 height 8
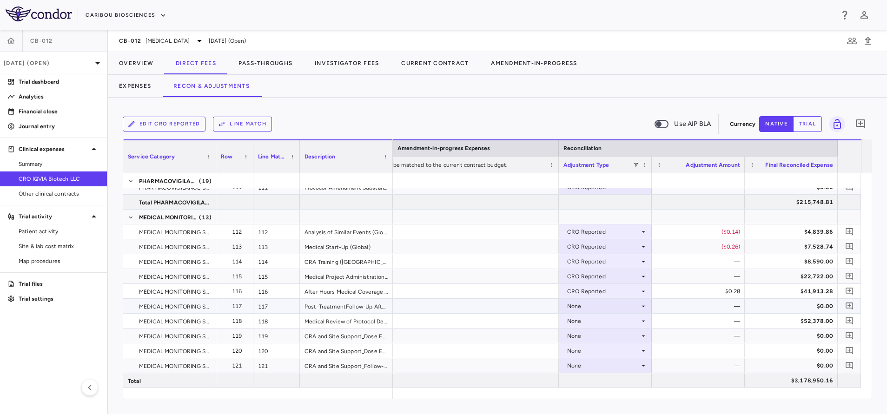
click at [596, 309] on div "None" at bounding box center [603, 306] width 73 height 15
click at [608, 339] on div "CRO Reported" at bounding box center [600, 338] width 44 height 8
click at [597, 320] on div "None" at bounding box center [603, 321] width 73 height 15
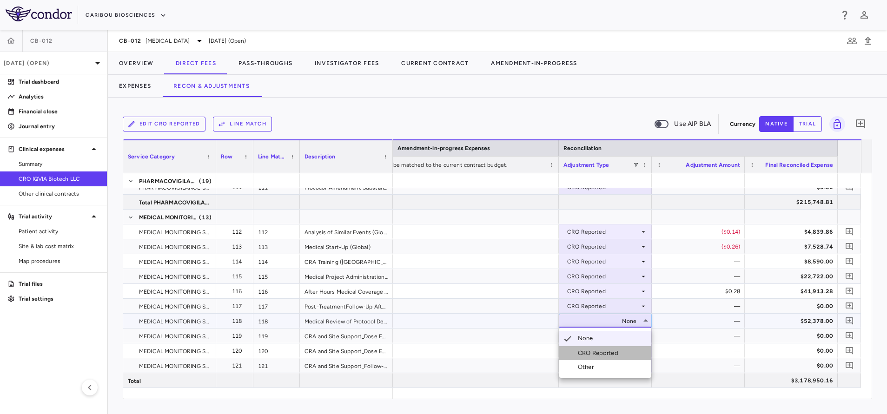
click at [613, 351] on div "CRO Reported" at bounding box center [600, 353] width 44 height 8
click at [505, 327] on div at bounding box center [443, 207] width 887 height 414
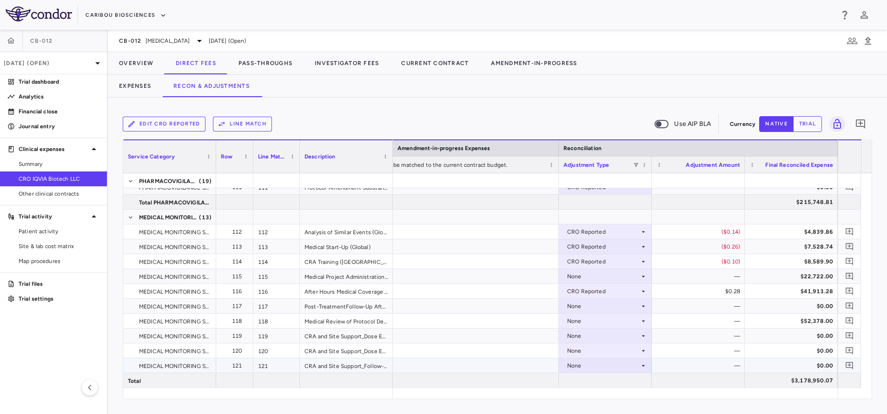
click at [592, 369] on div "None" at bounding box center [603, 366] width 73 height 15
click at [599, 381] on div at bounding box center [605, 380] width 93 height 14
click at [592, 335] on div "None" at bounding box center [603, 336] width 73 height 15
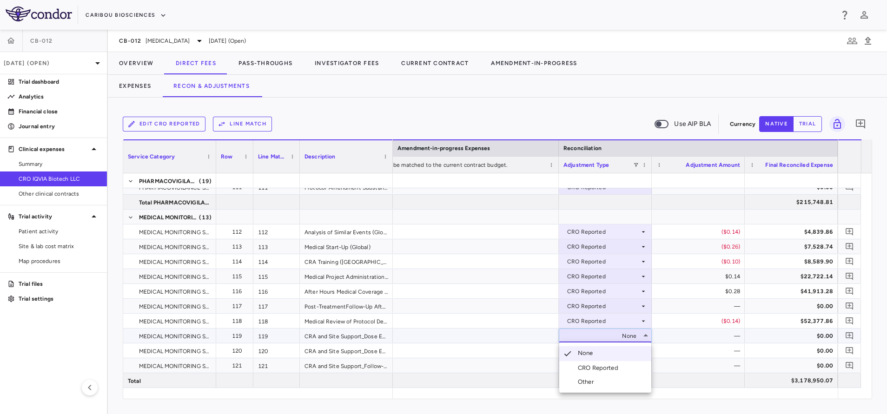
click at [598, 368] on div "CRO Reported" at bounding box center [600, 368] width 44 height 8
click at [591, 351] on div "None" at bounding box center [603, 351] width 73 height 15
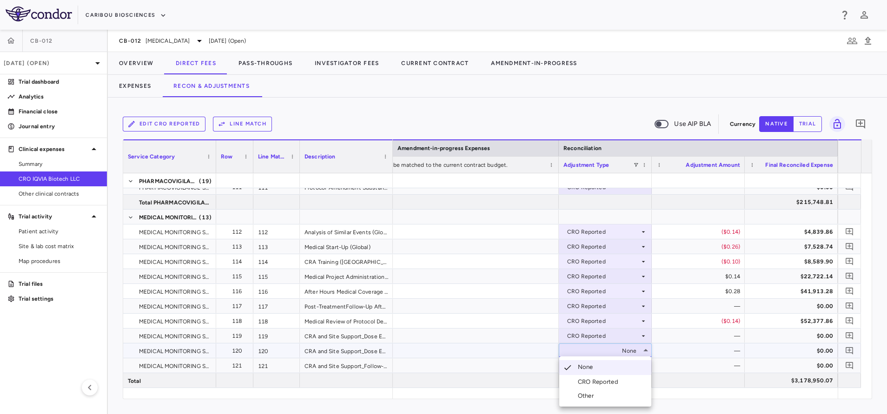
click at [603, 378] on div "CRO Reported" at bounding box center [600, 382] width 44 height 8
click at [595, 366] on div "None" at bounding box center [603, 366] width 73 height 15
click at [605, 383] on div "CRO Reported" at bounding box center [600, 382] width 44 height 8
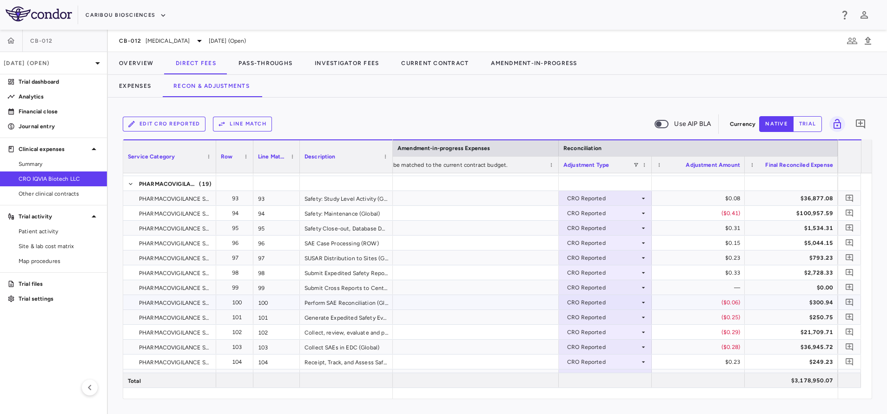
scroll to position [0, 0]
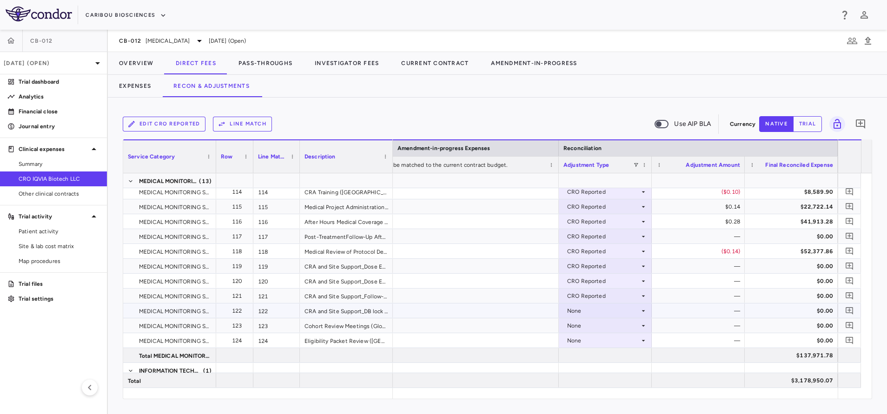
click at [591, 309] on div "None" at bounding box center [603, 311] width 73 height 15
click at [586, 341] on div "CRO Reported" at bounding box center [600, 343] width 44 height 8
click at [579, 330] on div "None" at bounding box center [603, 326] width 73 height 15
click at [585, 360] on div "CRO Reported" at bounding box center [600, 358] width 44 height 8
click at [586, 336] on div "None" at bounding box center [603, 340] width 73 height 15
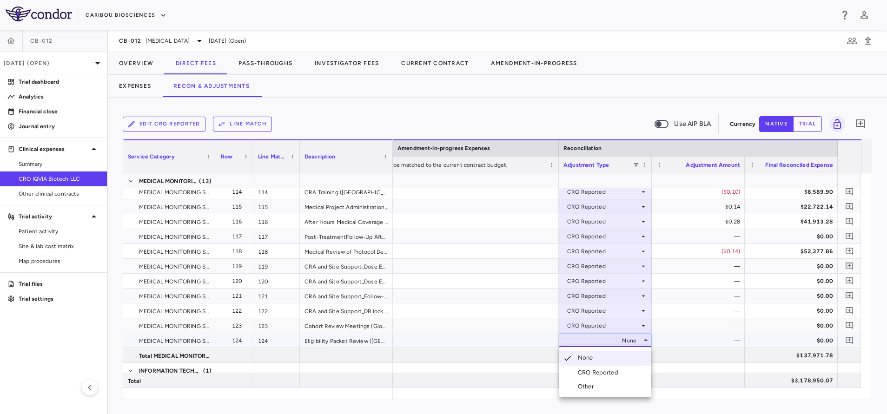
click at [598, 373] on div "CRO Reported" at bounding box center [600, 373] width 44 height 8
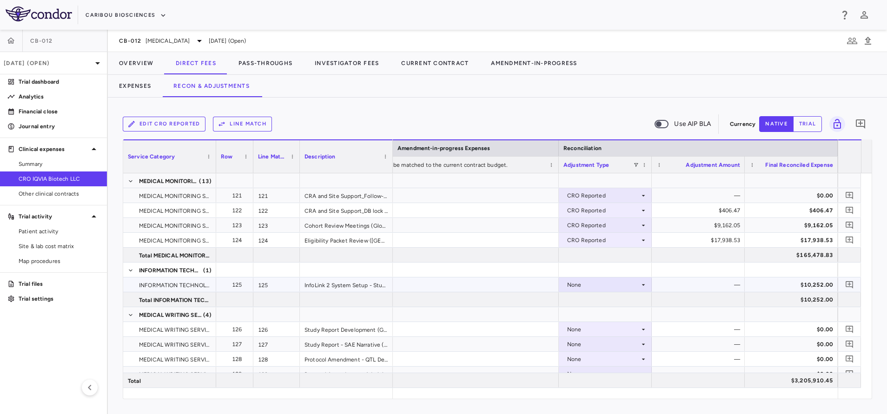
click at [618, 285] on div "None" at bounding box center [603, 285] width 73 height 15
click at [608, 317] on div "CRO Reported" at bounding box center [600, 317] width 44 height 8
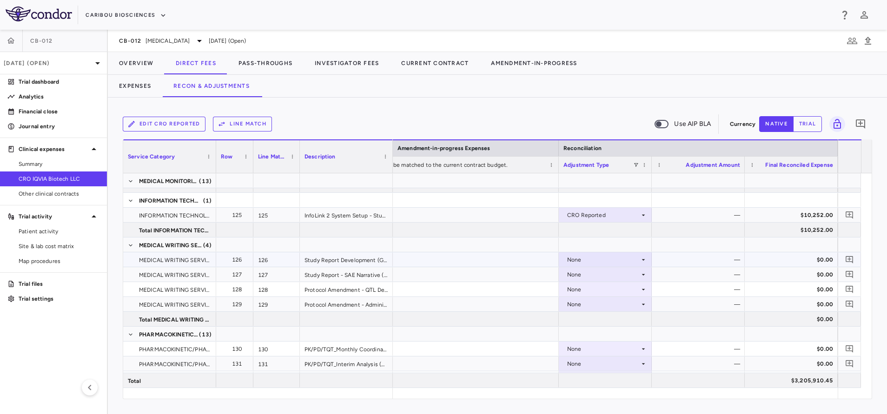
click at [609, 258] on div "None" at bounding box center [603, 259] width 73 height 15
click at [629, 261] on div "None" at bounding box center [603, 259] width 73 height 15
click at [623, 287] on li "CRO Reported" at bounding box center [605, 292] width 92 height 14
click at [615, 272] on div "None" at bounding box center [603, 274] width 73 height 15
click at [611, 306] on div "CRO Reported" at bounding box center [600, 307] width 44 height 8
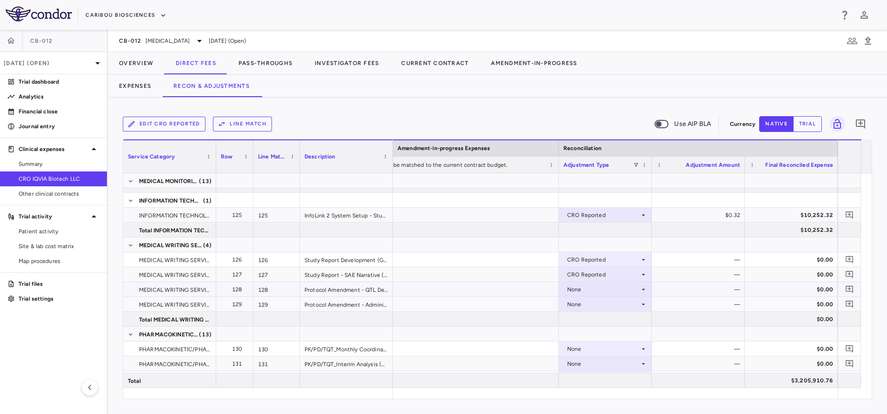
click at [602, 292] on div "None" at bounding box center [603, 289] width 73 height 15
click at [615, 324] on div "CRO Reported" at bounding box center [600, 322] width 44 height 8
click at [597, 303] on div "None" at bounding box center [603, 304] width 73 height 15
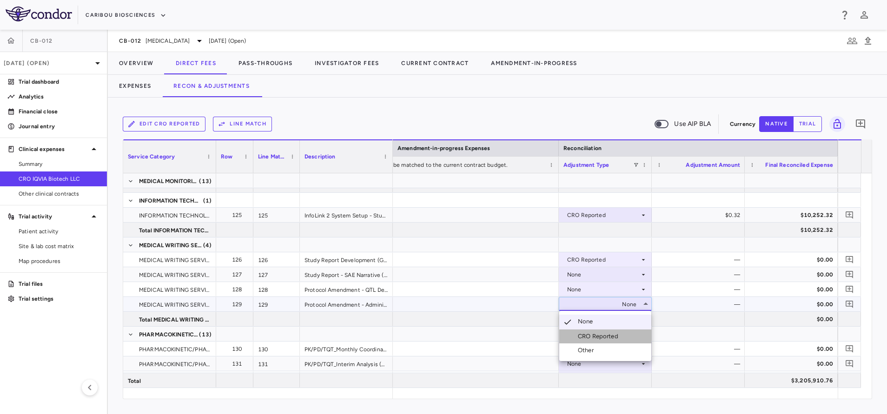
click at [606, 335] on div "CRO Reported" at bounding box center [600, 336] width 44 height 8
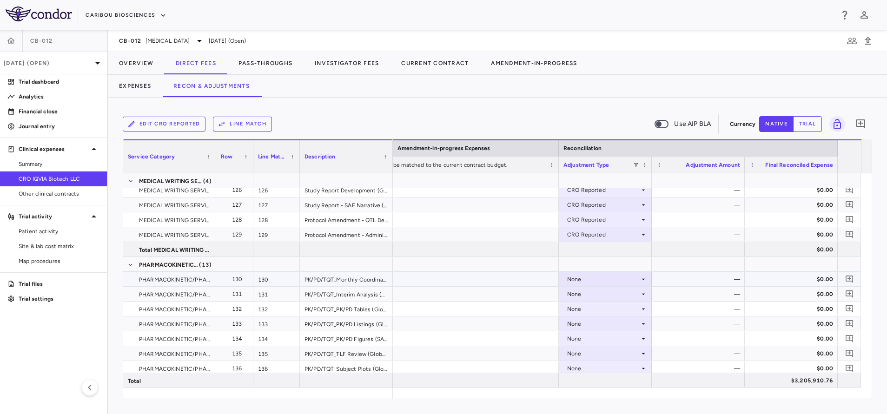
click at [576, 283] on div "None" at bounding box center [603, 279] width 73 height 15
click at [586, 313] on div "CRO Reported" at bounding box center [600, 311] width 44 height 8
click at [586, 297] on div "None" at bounding box center [603, 294] width 73 height 15
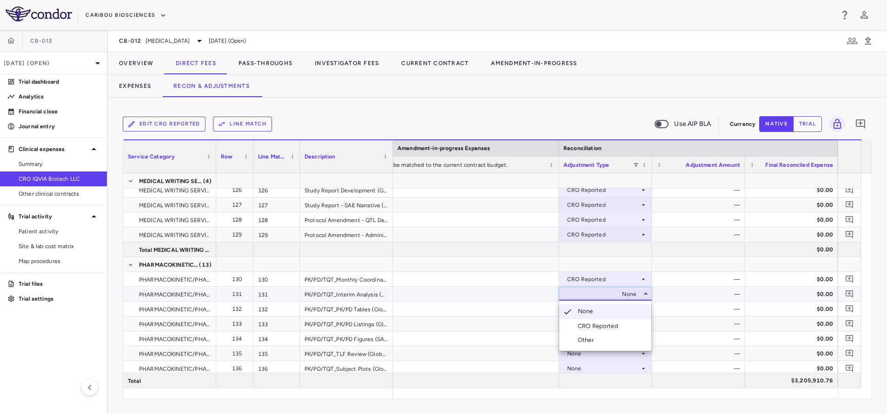
click at [593, 324] on div "CRO Reported" at bounding box center [600, 326] width 44 height 8
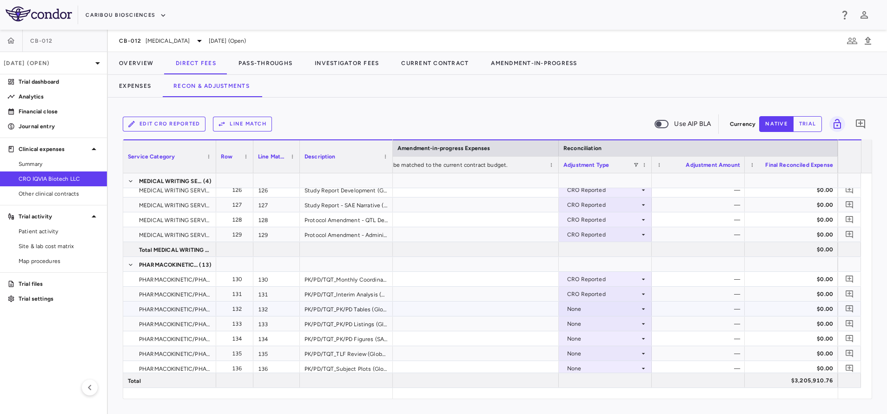
click at [586, 305] on div "None" at bounding box center [603, 309] width 73 height 15
click at [598, 311] on div "None" at bounding box center [603, 309] width 73 height 15
click at [598, 339] on div "CRO Reported" at bounding box center [600, 341] width 44 height 8
click at [595, 326] on div "None" at bounding box center [603, 324] width 73 height 15
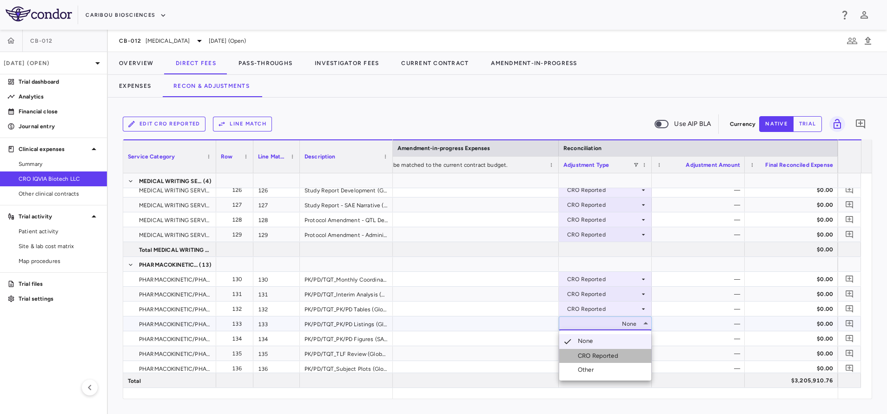
click at [602, 355] on div "CRO Reported" at bounding box center [600, 356] width 44 height 8
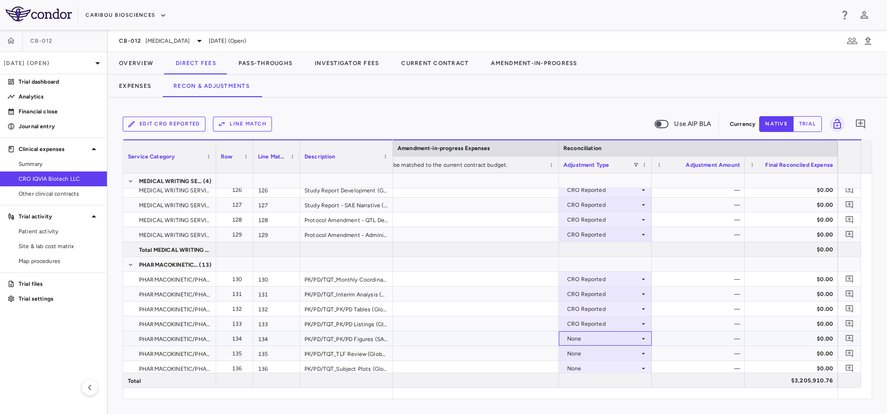
click at [600, 342] on div "None" at bounding box center [603, 339] width 73 height 15
click at [605, 371] on div "CRO Reported" at bounding box center [600, 371] width 44 height 8
click at [594, 351] on div "None" at bounding box center [603, 353] width 73 height 15
click at [608, 381] on div "CRO Reported" at bounding box center [600, 382] width 44 height 8
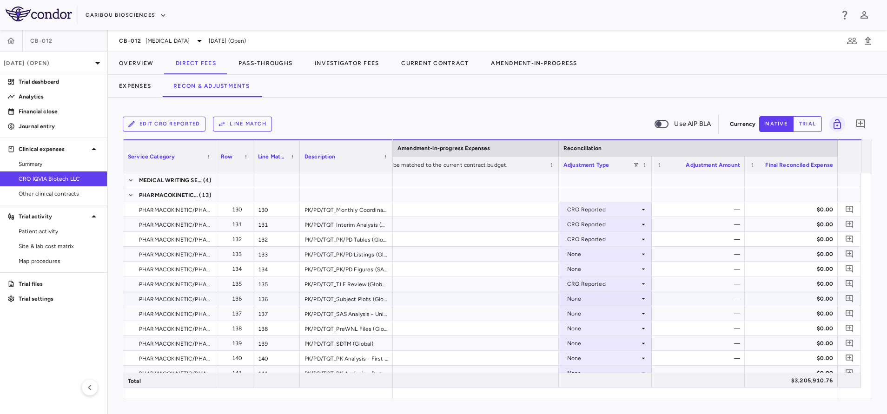
click at [592, 299] on div "None" at bounding box center [603, 299] width 73 height 15
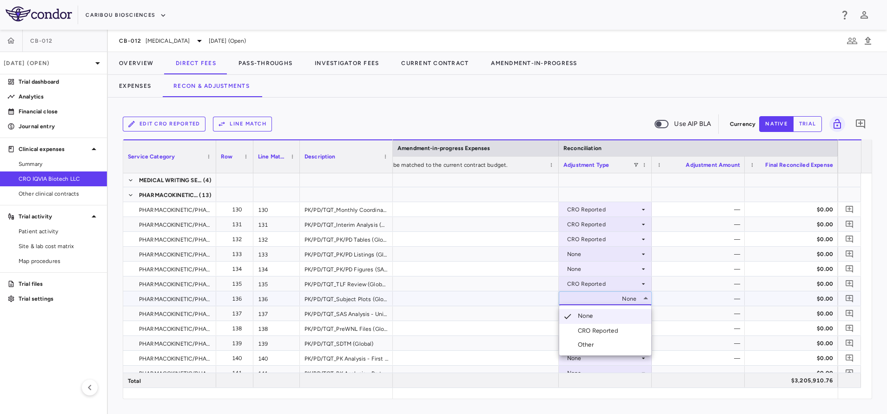
click at [605, 332] on div "CRO Reported" at bounding box center [600, 331] width 44 height 8
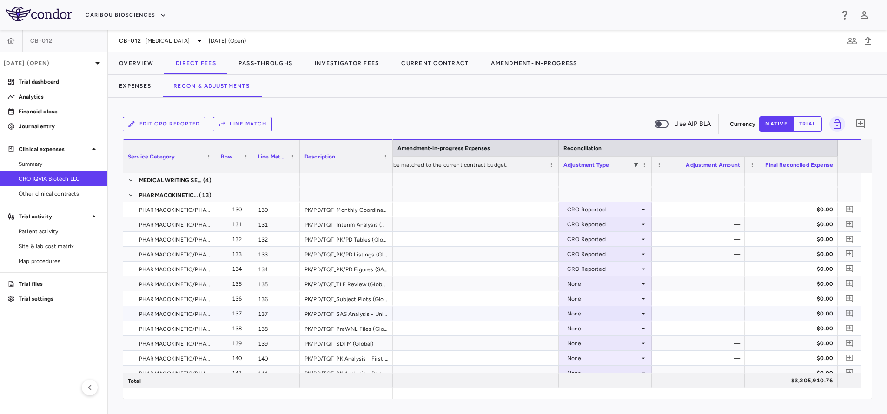
click at [595, 315] on div "None" at bounding box center [603, 313] width 73 height 15
click at [606, 342] on div "CRO Reported" at bounding box center [600, 346] width 44 height 8
click at [600, 376] on div "CRO Reported" at bounding box center [600, 376] width 44 height 8
click at [587, 327] on div "None" at bounding box center [603, 328] width 73 height 15
click at [545, 324] on div at bounding box center [419, 328] width 279 height 14
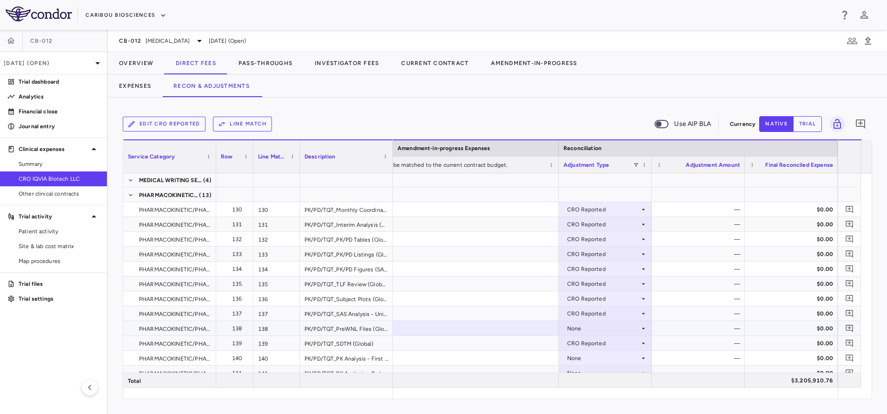
click at [586, 330] on div "None" at bounding box center [603, 328] width 73 height 15
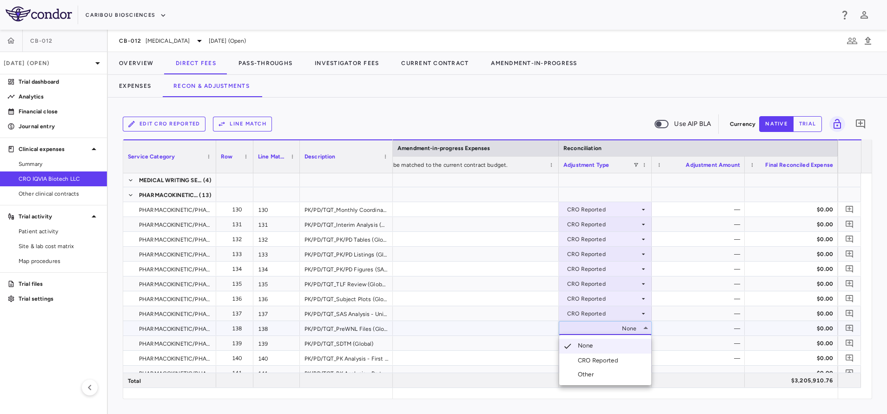
click at [587, 356] on li "CRO Reported" at bounding box center [605, 361] width 92 height 14
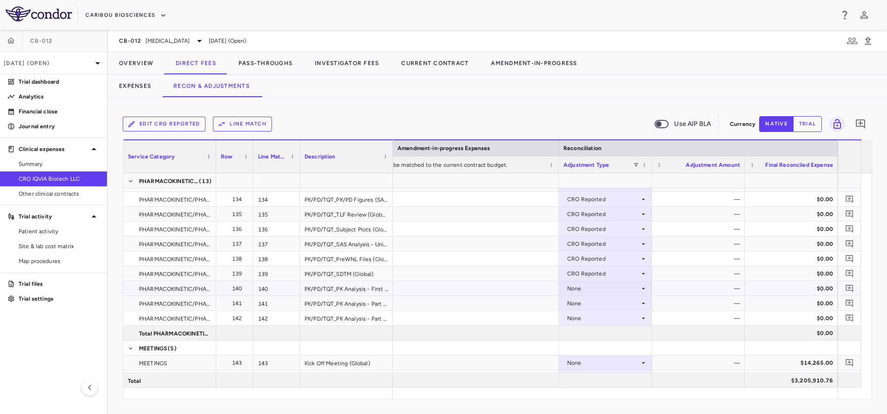
click at [587, 289] on div "None" at bounding box center [603, 288] width 73 height 15
click at [587, 323] on div "CRO Reported" at bounding box center [600, 321] width 44 height 8
click at [575, 305] on div "None" at bounding box center [603, 303] width 73 height 15
click at [586, 334] on div "CRO Reported" at bounding box center [600, 336] width 44 height 8
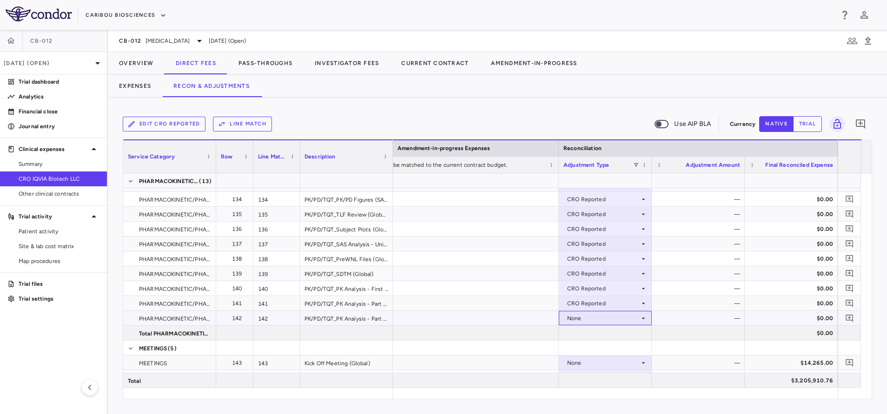
click at [583, 320] on div "None" at bounding box center [603, 318] width 73 height 15
click at [596, 350] on div "CRO Reported" at bounding box center [600, 350] width 44 height 8
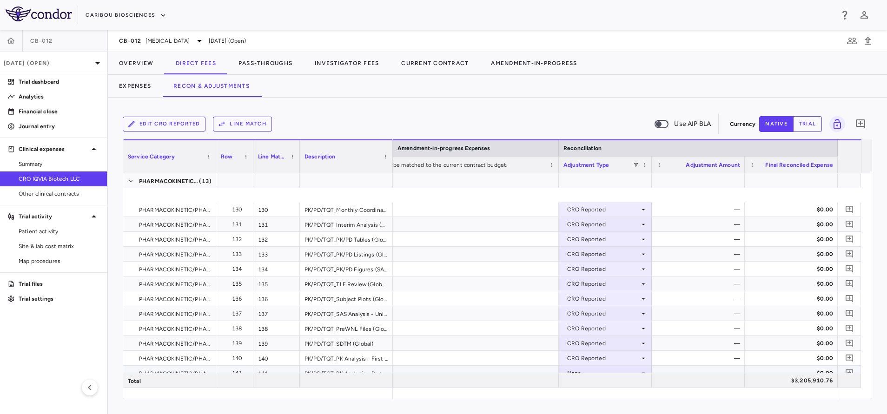
scroll to position [2263, 0]
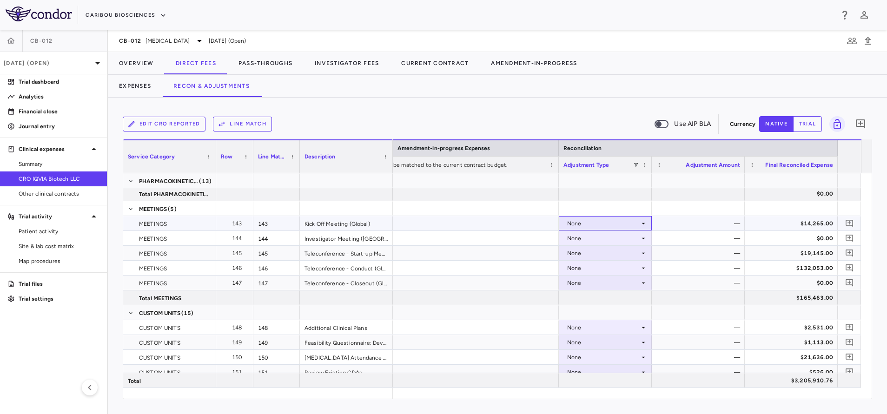
click at [592, 219] on div "None" at bounding box center [603, 223] width 73 height 15
click at [599, 258] on div "CRO Reported" at bounding box center [600, 256] width 44 height 8
click at [587, 238] on div "None" at bounding box center [603, 238] width 73 height 15
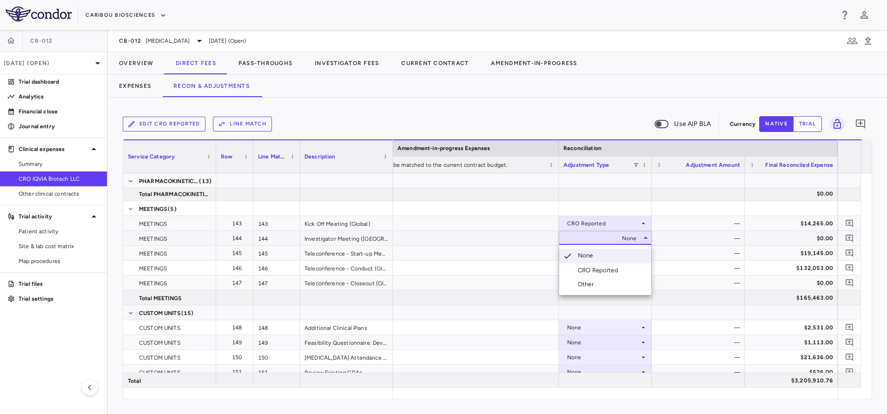
click at [598, 271] on div "CRO Reported" at bounding box center [600, 270] width 44 height 8
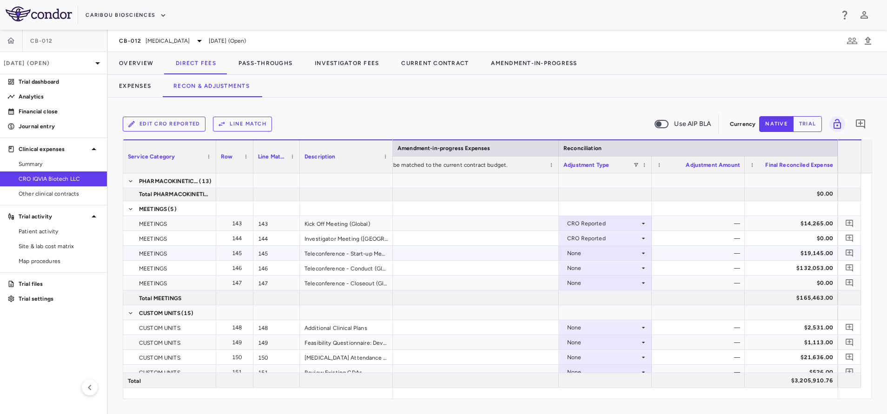
click at [592, 252] on div "None" at bounding box center [603, 253] width 73 height 15
click at [606, 286] on div "CRO Reported" at bounding box center [600, 285] width 44 height 8
click at [603, 296] on li "CRO Reported" at bounding box center [605, 300] width 92 height 14
click at [591, 278] on div "None" at bounding box center [603, 283] width 73 height 15
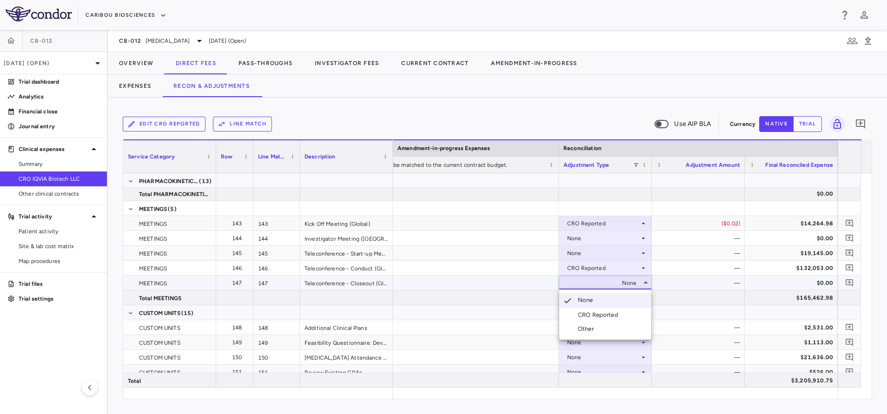
click at [608, 314] on div "CRO Reported" at bounding box center [600, 315] width 44 height 8
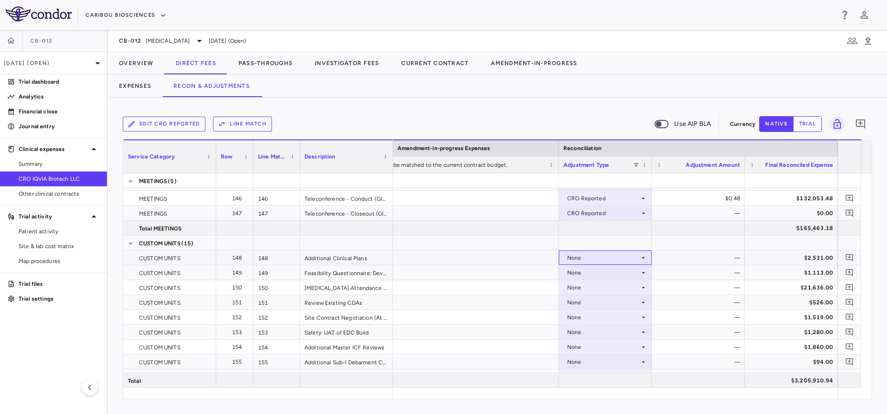
click at [600, 256] on div "None" at bounding box center [603, 258] width 73 height 15
click at [601, 288] on div "CRO Reported" at bounding box center [600, 290] width 44 height 8
click at [585, 272] on div "None" at bounding box center [603, 273] width 73 height 15
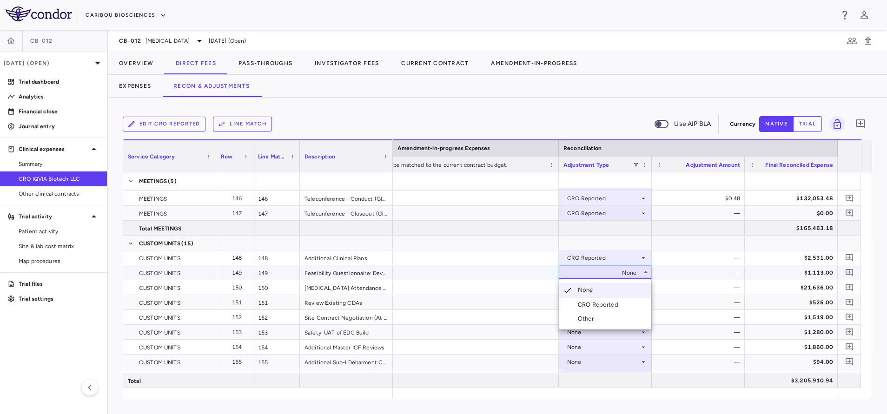
click at [601, 307] on div "CRO Reported" at bounding box center [600, 305] width 44 height 8
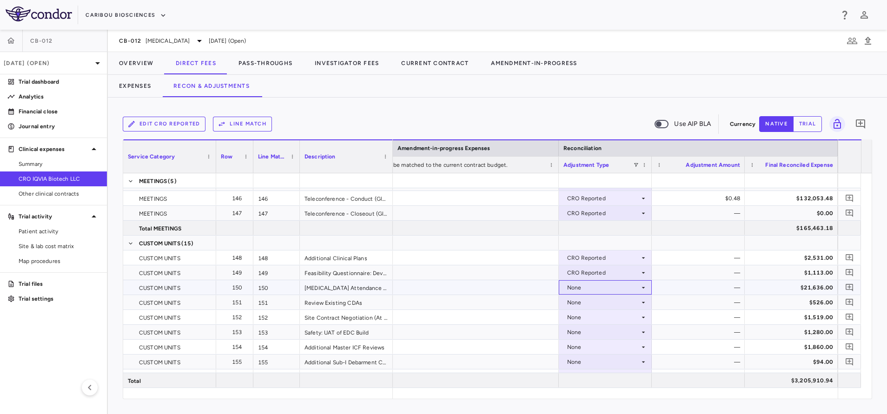
click at [588, 291] on div "None" at bounding box center [603, 287] width 73 height 15
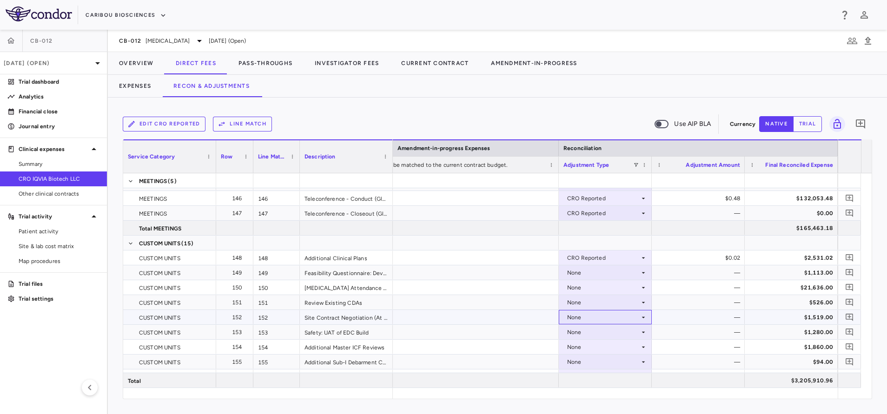
click at [586, 321] on div "None" at bounding box center [603, 317] width 73 height 15
click at [601, 351] on div "None" at bounding box center [603, 347] width 73 height 15
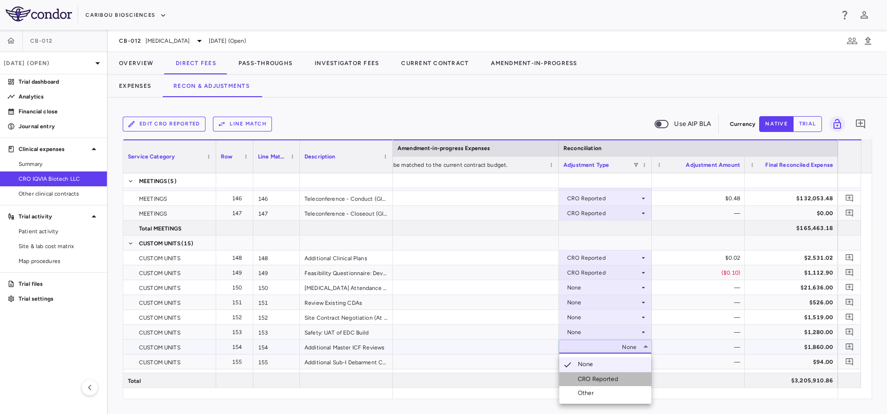
click at [602, 380] on div "CRO Reported" at bounding box center [600, 379] width 44 height 8
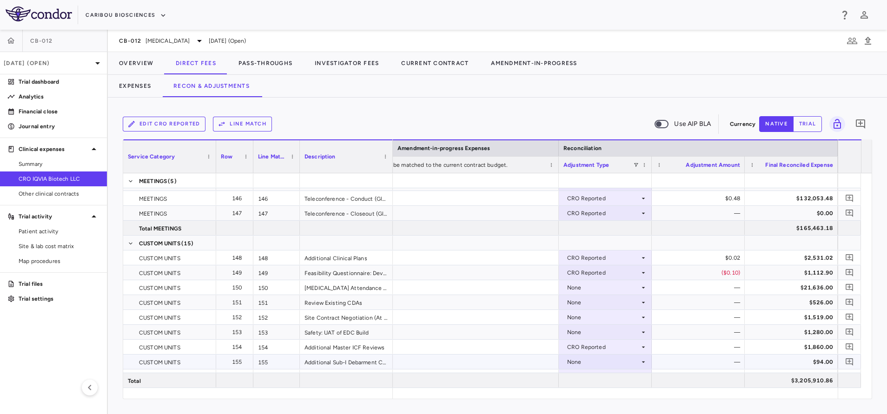
click at [596, 361] on div "None" at bounding box center [603, 362] width 73 height 15
click at [611, 384] on div "CRO Reported" at bounding box center [600, 382] width 44 height 8
click at [581, 332] on div "None" at bounding box center [603, 332] width 73 height 15
click at [596, 362] on div "CRO Reported" at bounding box center [600, 364] width 44 height 8
click at [585, 318] on div "None" at bounding box center [603, 317] width 73 height 15
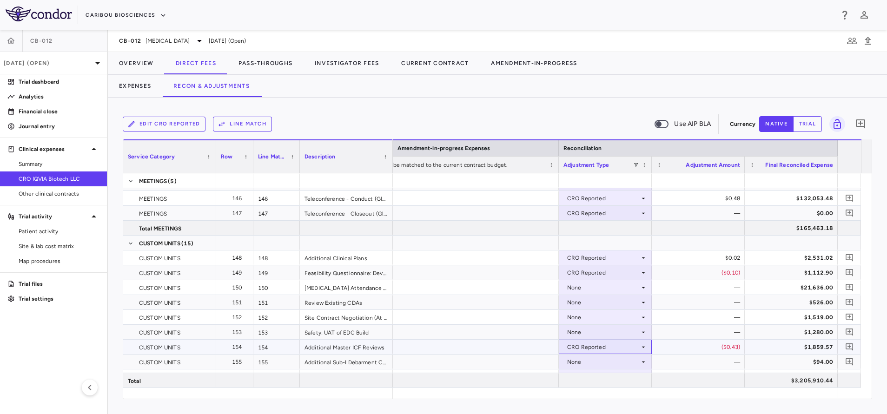
click at [600, 346] on div "CRO Reported" at bounding box center [603, 347] width 73 height 15
click at [592, 329] on div at bounding box center [443, 207] width 887 height 414
click at [592, 329] on div "CRO Reported" at bounding box center [603, 332] width 73 height 15
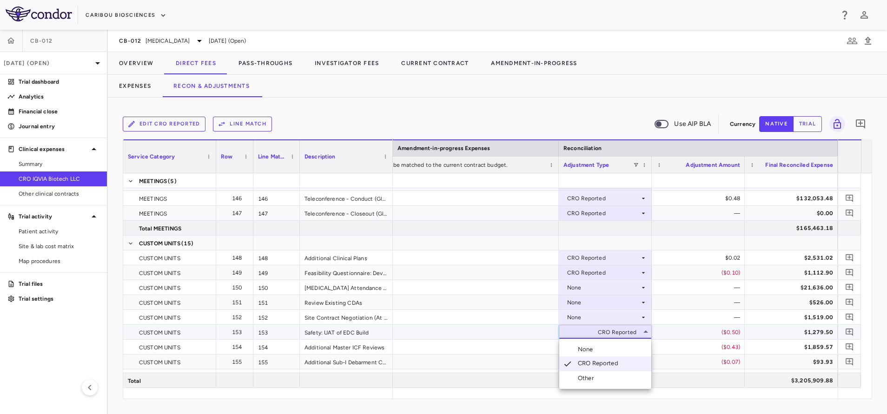
click at [599, 362] on div "CRO Reported" at bounding box center [600, 363] width 44 height 9
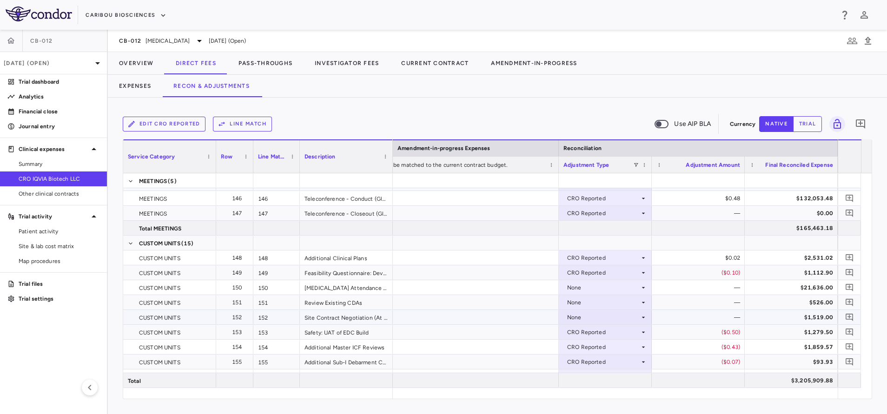
click at [589, 319] on div "None" at bounding box center [603, 317] width 73 height 15
click at [596, 352] on div "CRO Reported" at bounding box center [600, 349] width 44 height 8
click at [586, 303] on div "None" at bounding box center [603, 302] width 73 height 15
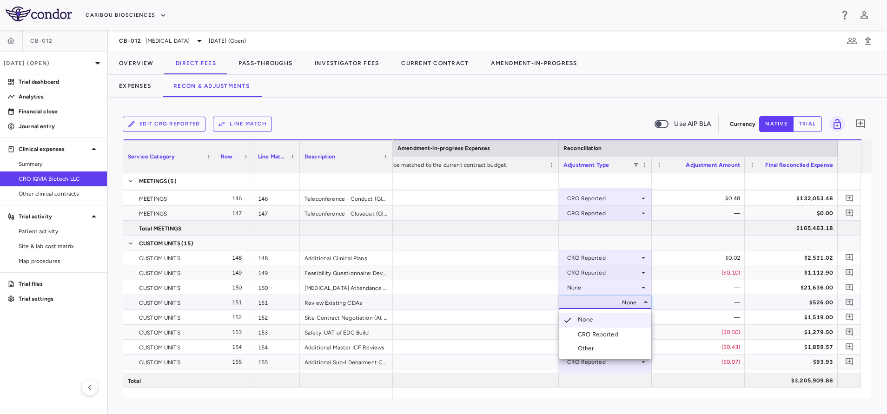
click at [598, 333] on div "CRO Reported" at bounding box center [600, 335] width 44 height 8
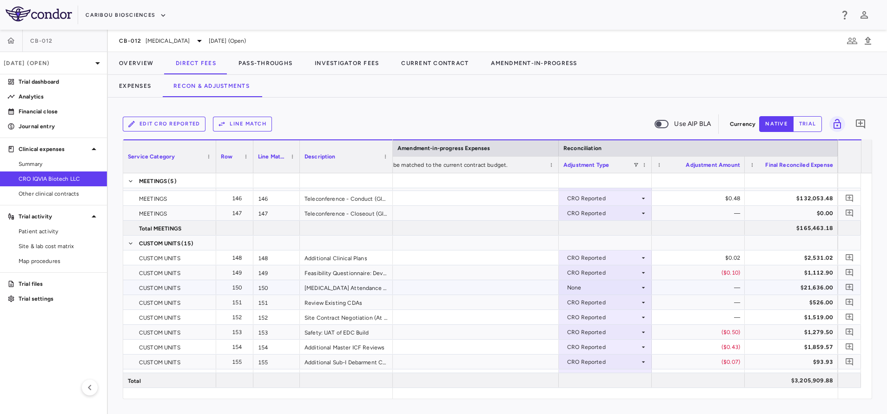
click at [588, 286] on div "None" at bounding box center [603, 287] width 73 height 15
click at [601, 320] on div "CRO Reported" at bounding box center [600, 320] width 44 height 8
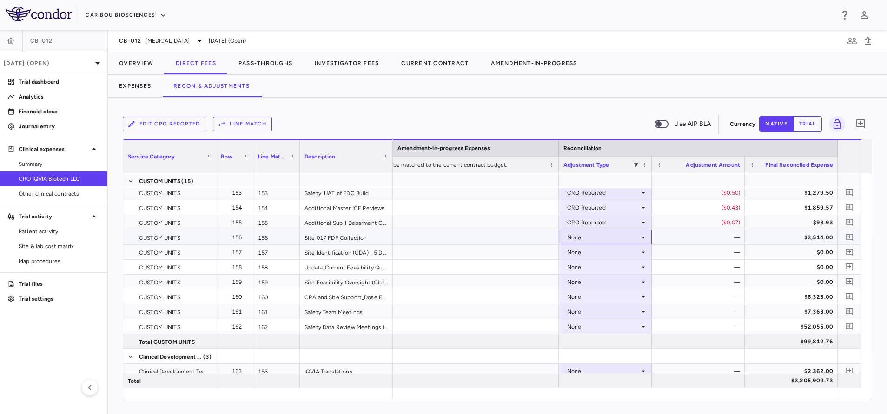
click at [595, 235] on div "None" at bounding box center [603, 237] width 73 height 15
click at [597, 269] on div "CRO Reported" at bounding box center [600, 270] width 44 height 8
click at [583, 254] on div "None" at bounding box center [603, 252] width 73 height 15
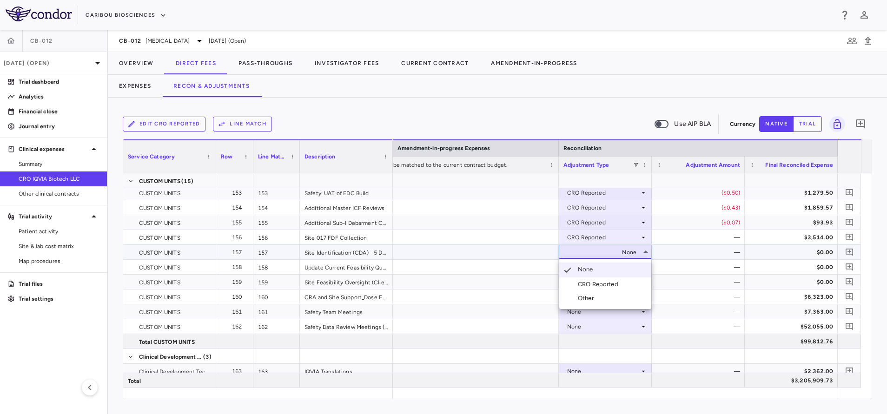
click at [595, 282] on div "CRO Reported" at bounding box center [600, 284] width 44 height 8
click at [589, 280] on div "None" at bounding box center [603, 282] width 73 height 15
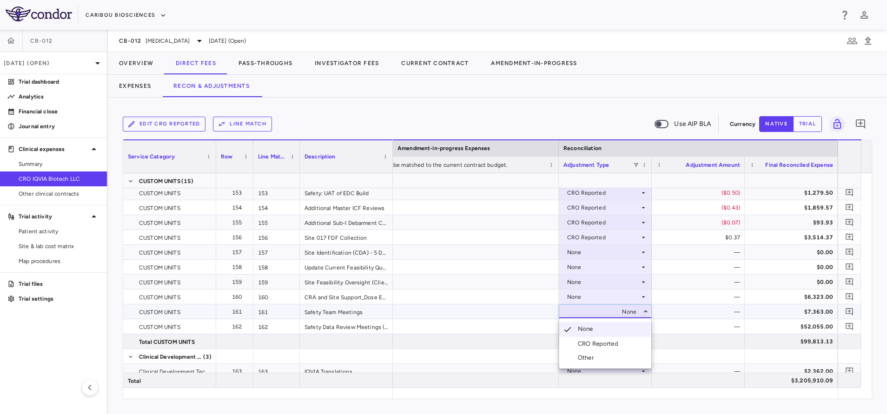
click at [595, 343] on div "CRO Reported" at bounding box center [600, 344] width 44 height 8
click at [596, 327] on div "None" at bounding box center [603, 326] width 73 height 15
click at [600, 356] on div at bounding box center [605, 356] width 93 height 14
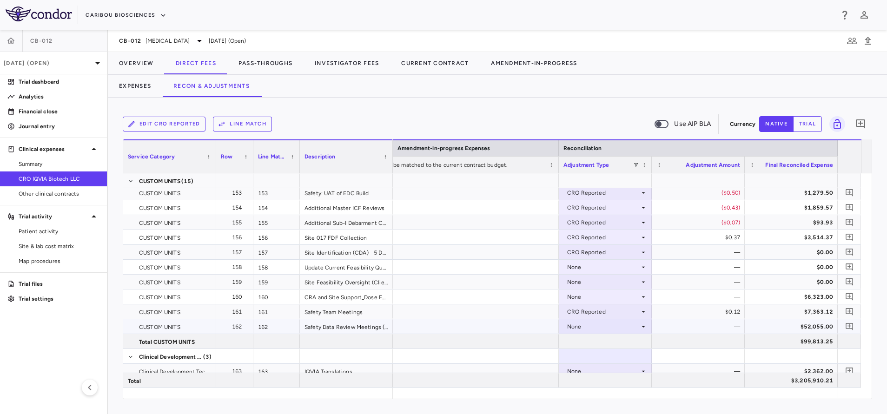
click at [596, 325] on div "None" at bounding box center [603, 326] width 73 height 15
click at [599, 353] on li "CRO Reported" at bounding box center [605, 359] width 92 height 14
click at [582, 269] on div "None" at bounding box center [603, 267] width 73 height 15
click at [582, 295] on div "None" at bounding box center [603, 297] width 73 height 15
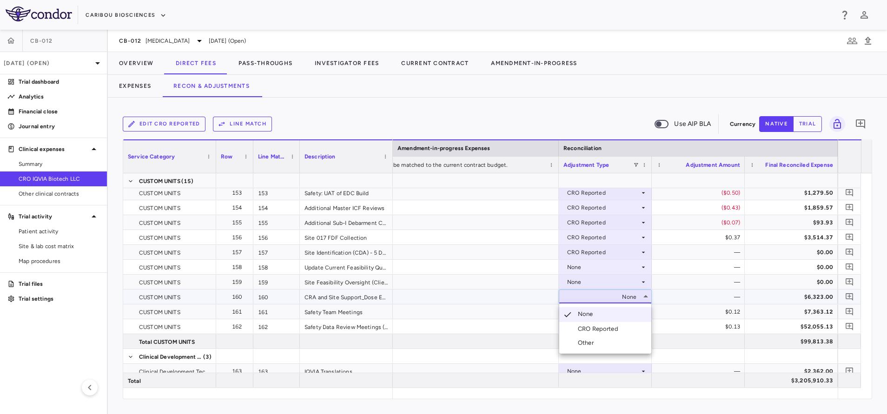
click at [587, 328] on div "CRO Reported" at bounding box center [600, 329] width 44 height 8
click at [580, 283] on div "None" at bounding box center [603, 282] width 73 height 15
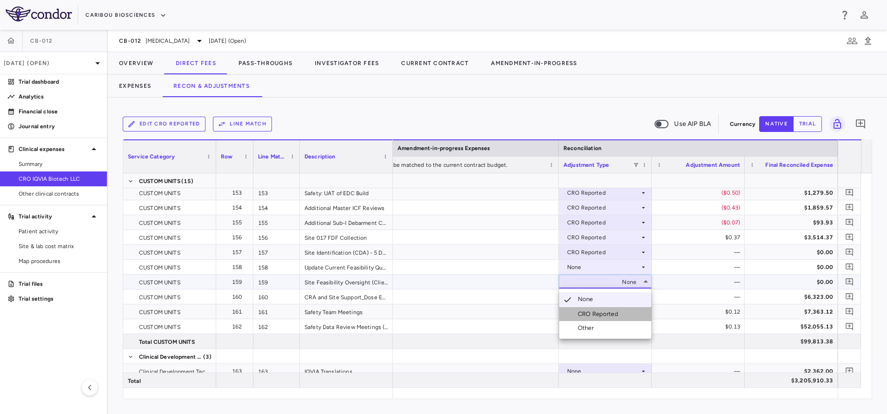
click at [587, 312] on div "CRO Reported" at bounding box center [600, 314] width 44 height 8
click at [577, 267] on div "None" at bounding box center [603, 267] width 73 height 15
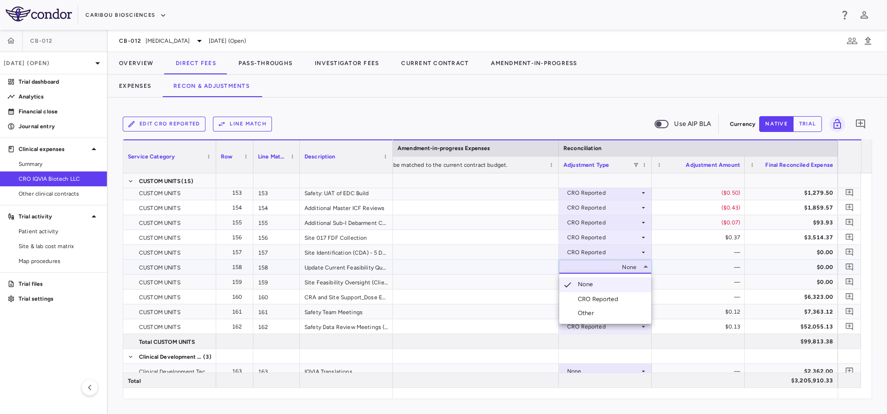
click at [581, 301] on div "CRO Reported" at bounding box center [600, 299] width 44 height 8
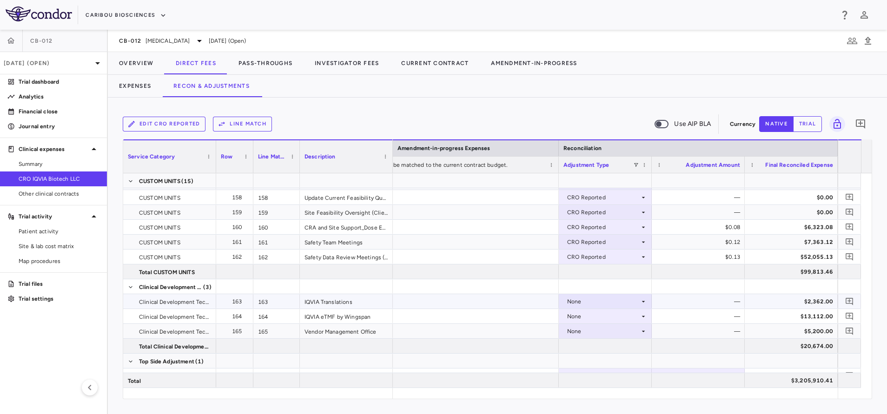
click at [587, 297] on div "None" at bounding box center [603, 301] width 73 height 15
click at [596, 335] on div "CRO Reported" at bounding box center [600, 334] width 44 height 8
click at [596, 317] on div "None" at bounding box center [603, 316] width 73 height 15
click at [611, 349] on div "CRO Reported" at bounding box center [600, 349] width 44 height 8
click at [596, 331] on div "None" at bounding box center [603, 331] width 73 height 15
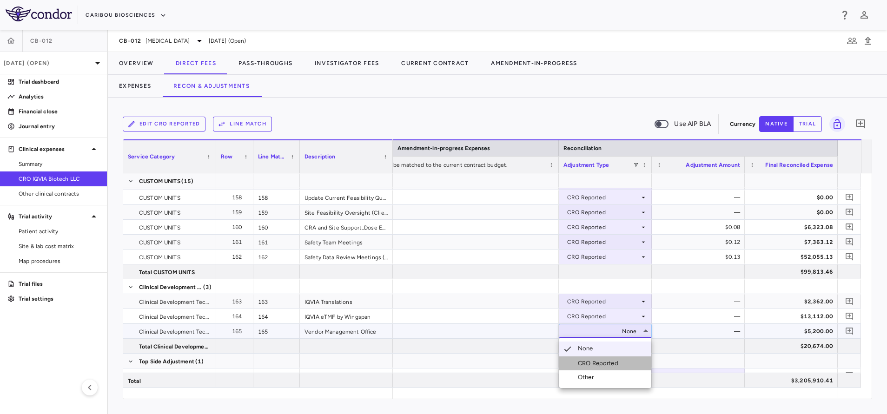
click at [613, 363] on div "CRO Reported" at bounding box center [600, 363] width 44 height 8
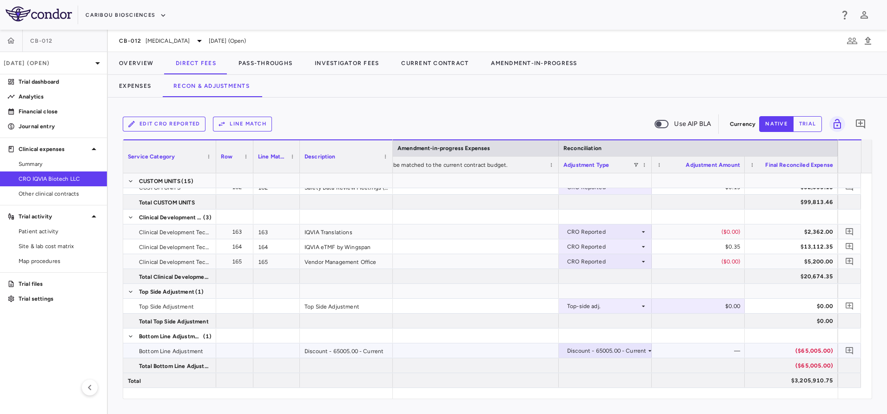
click at [816, 352] on div "($65,005.00)" at bounding box center [793, 351] width 80 height 15
click at [147, 61] on button "Overview" at bounding box center [136, 63] width 57 height 22
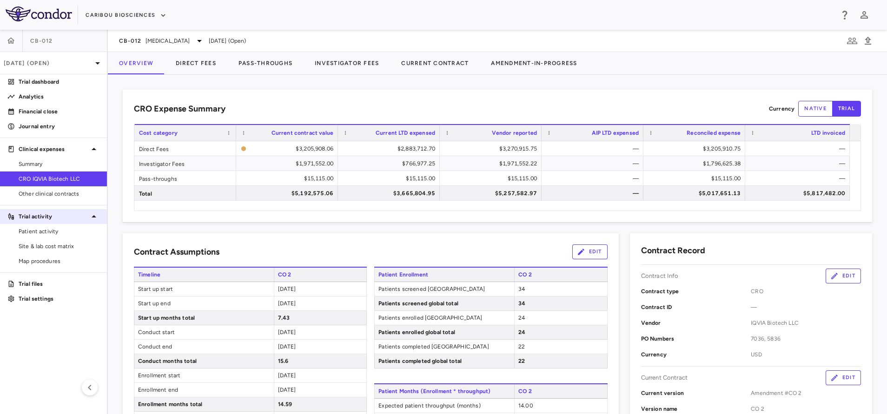
drag, startPoint x: 33, startPoint y: 191, endPoint x: 40, endPoint y: 211, distance: 21.6
click at [33, 191] on span "Other clinical contracts" at bounding box center [59, 194] width 81 height 8
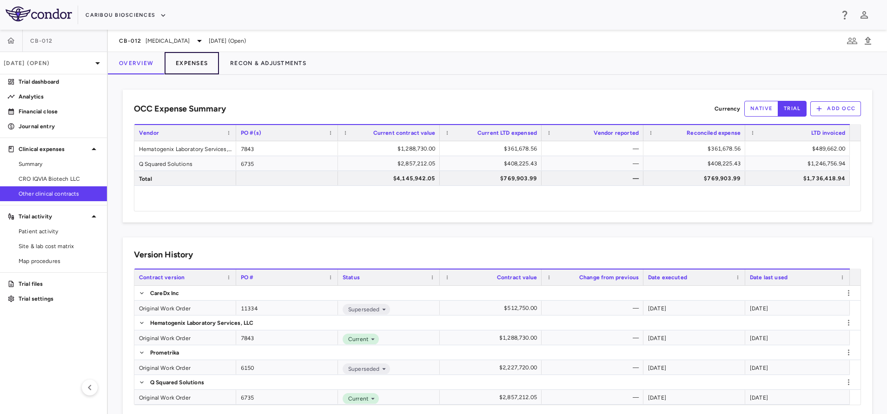
click at [206, 59] on button "Expenses" at bounding box center [192, 63] width 54 height 22
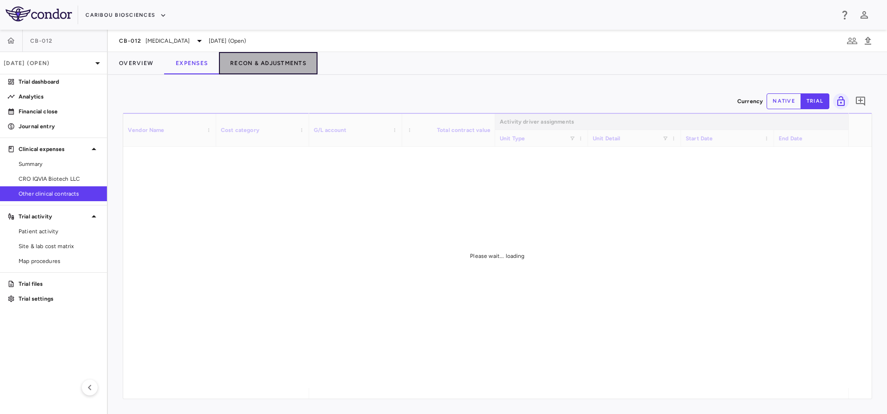
click at [272, 58] on button "Recon & Adjustments" at bounding box center [268, 63] width 99 height 22
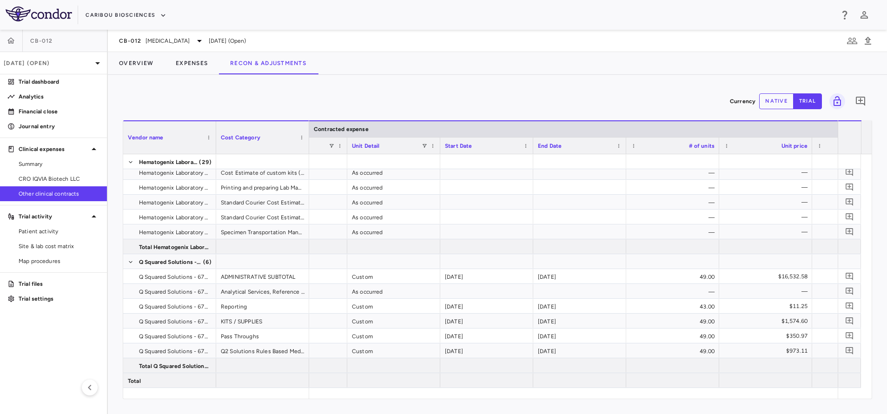
scroll to position [0, 508]
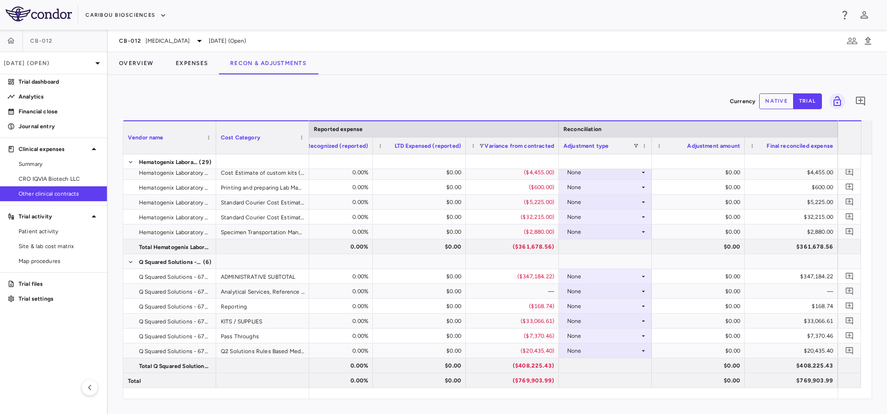
click at [774, 95] on button "native" at bounding box center [776, 101] width 34 height 16
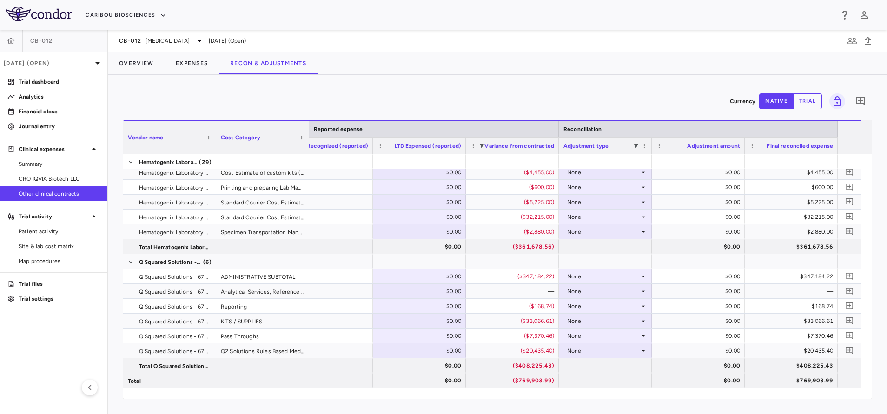
scroll to position [0, 1123]
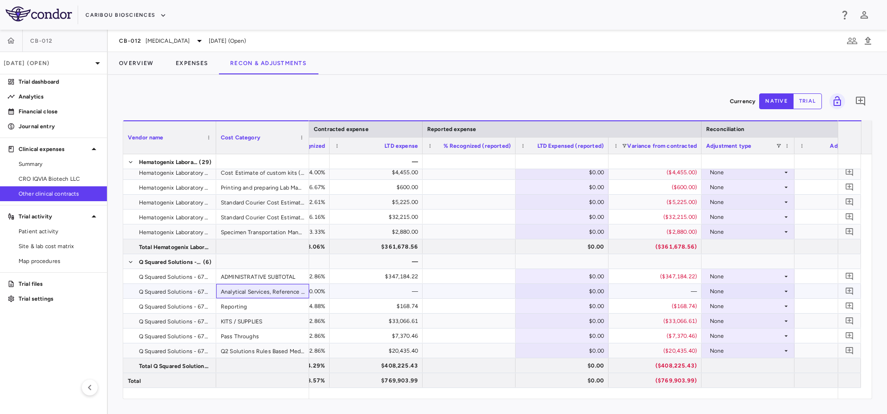
click at [269, 294] on div "Analytical Services, Reference Lab Testing, and Specimen Total" at bounding box center [262, 291] width 93 height 14
click at [267, 309] on div "Reporting" at bounding box center [262, 306] width 93 height 14
click at [268, 324] on div "KITS / SUPPLIES" at bounding box center [262, 321] width 93 height 14
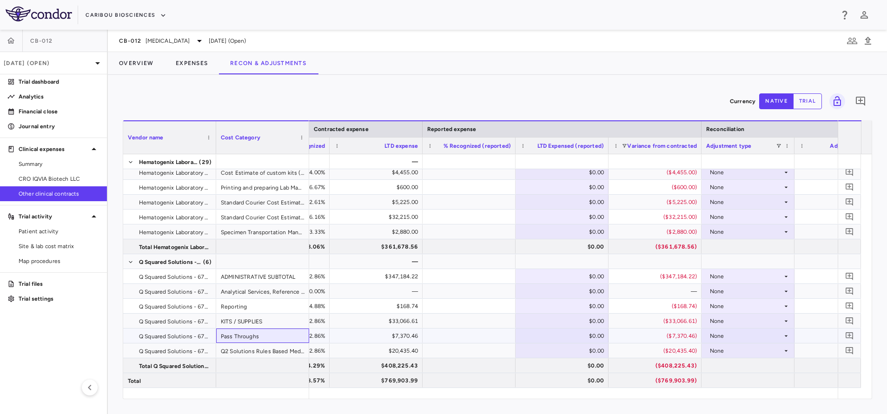
click at [268, 336] on div "Pass Throughs" at bounding box center [262, 336] width 93 height 14
click at [270, 347] on div "Q2 Solutions Rules Based Medicine" at bounding box center [262, 351] width 93 height 14
click at [456, 280] on div at bounding box center [469, 276] width 84 height 13
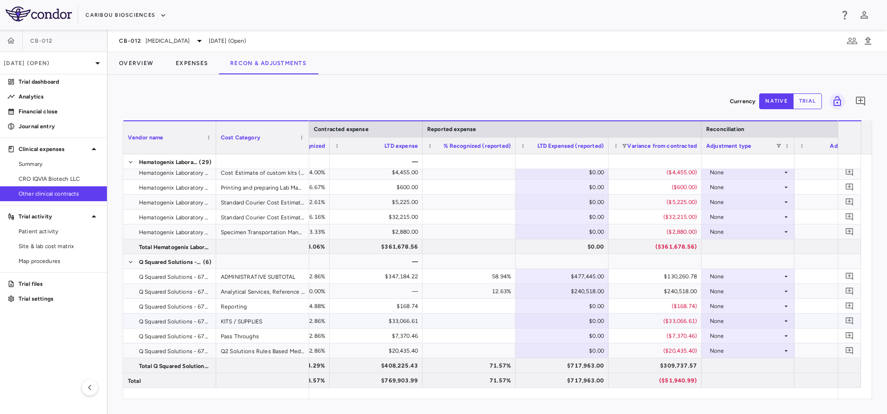
click at [451, 318] on div at bounding box center [469, 320] width 84 height 13
